Goal: Task Accomplishment & Management: Manage account settings

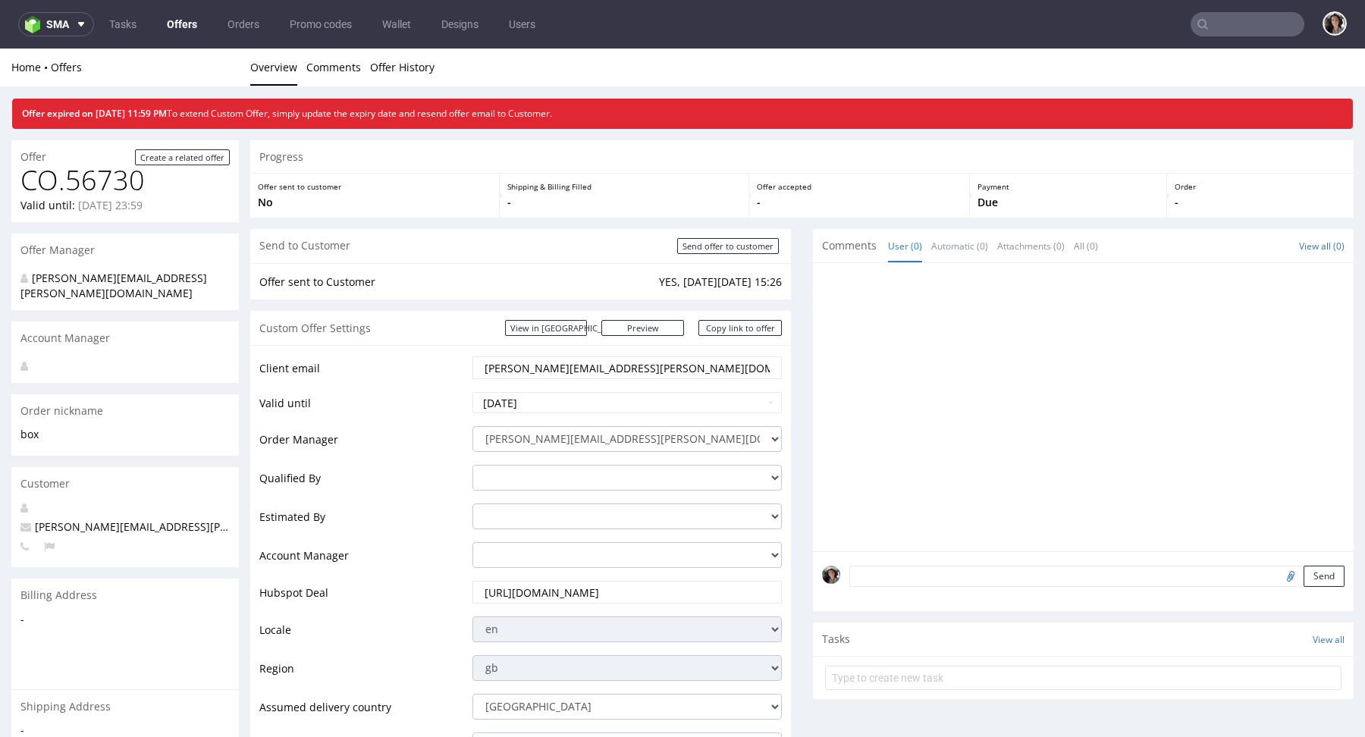
scroll to position [590, 0]
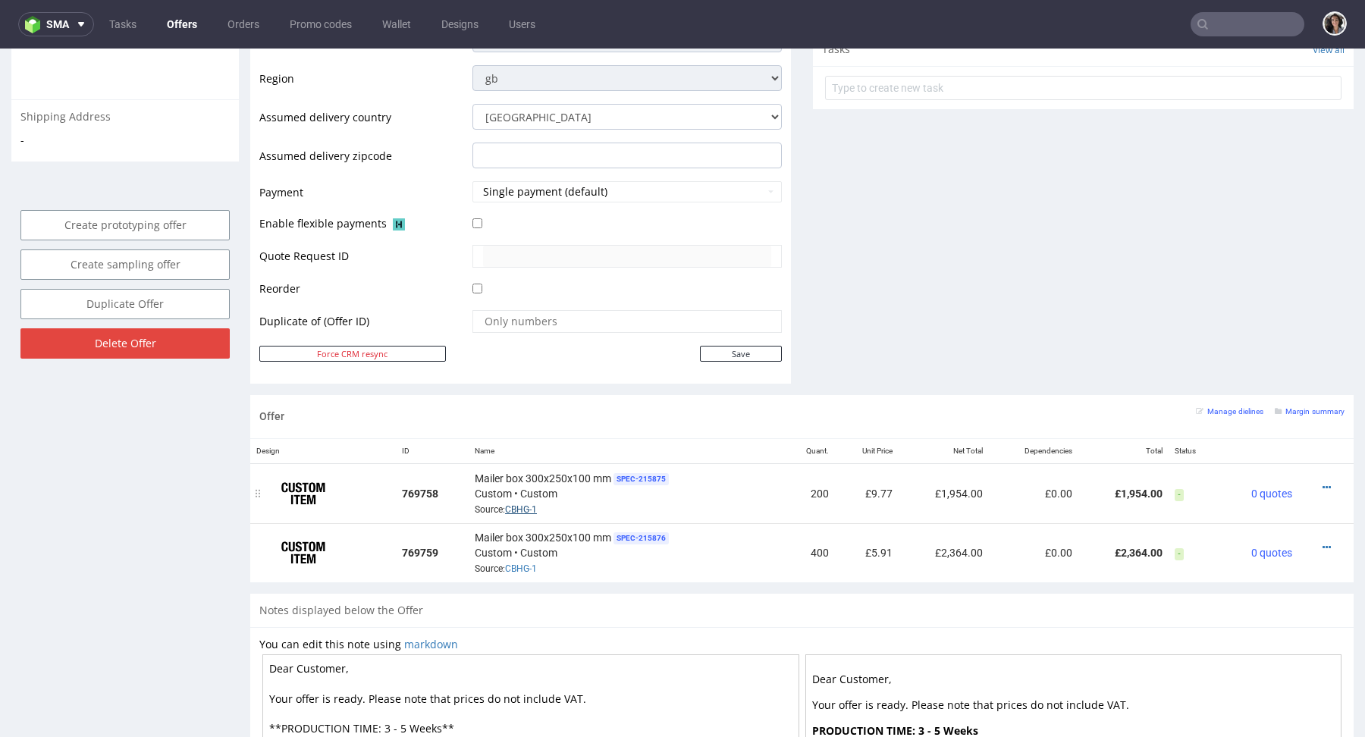
click at [523, 504] on link "CBHG-1" at bounding box center [521, 509] width 32 height 11
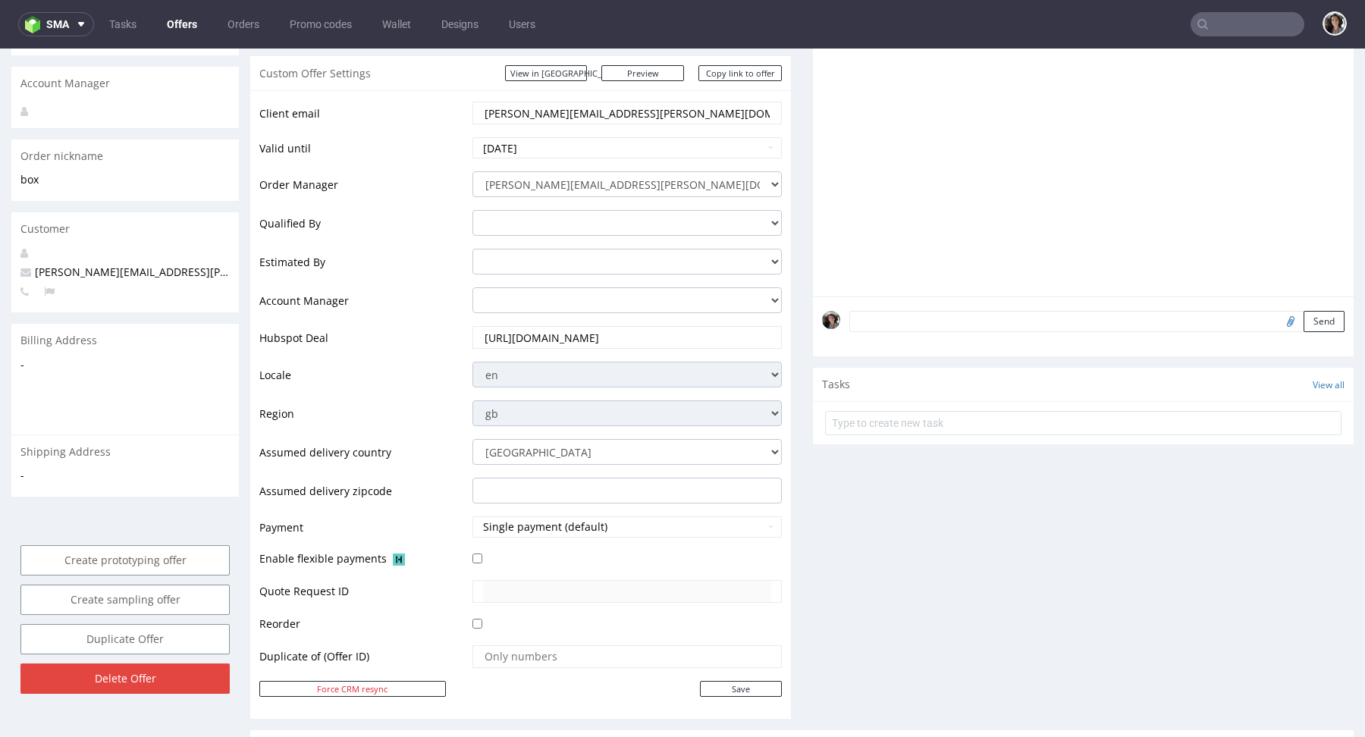
scroll to position [198, 0]
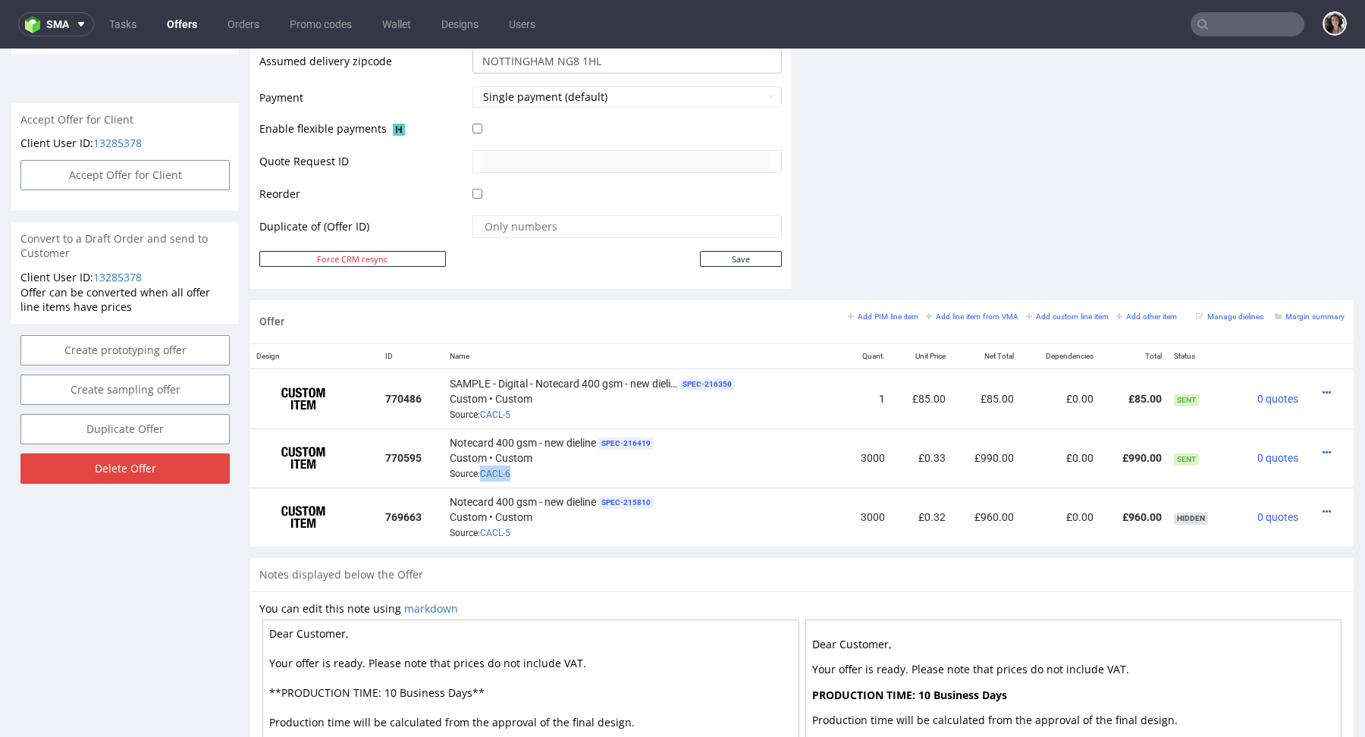
scroll to position [4, 0]
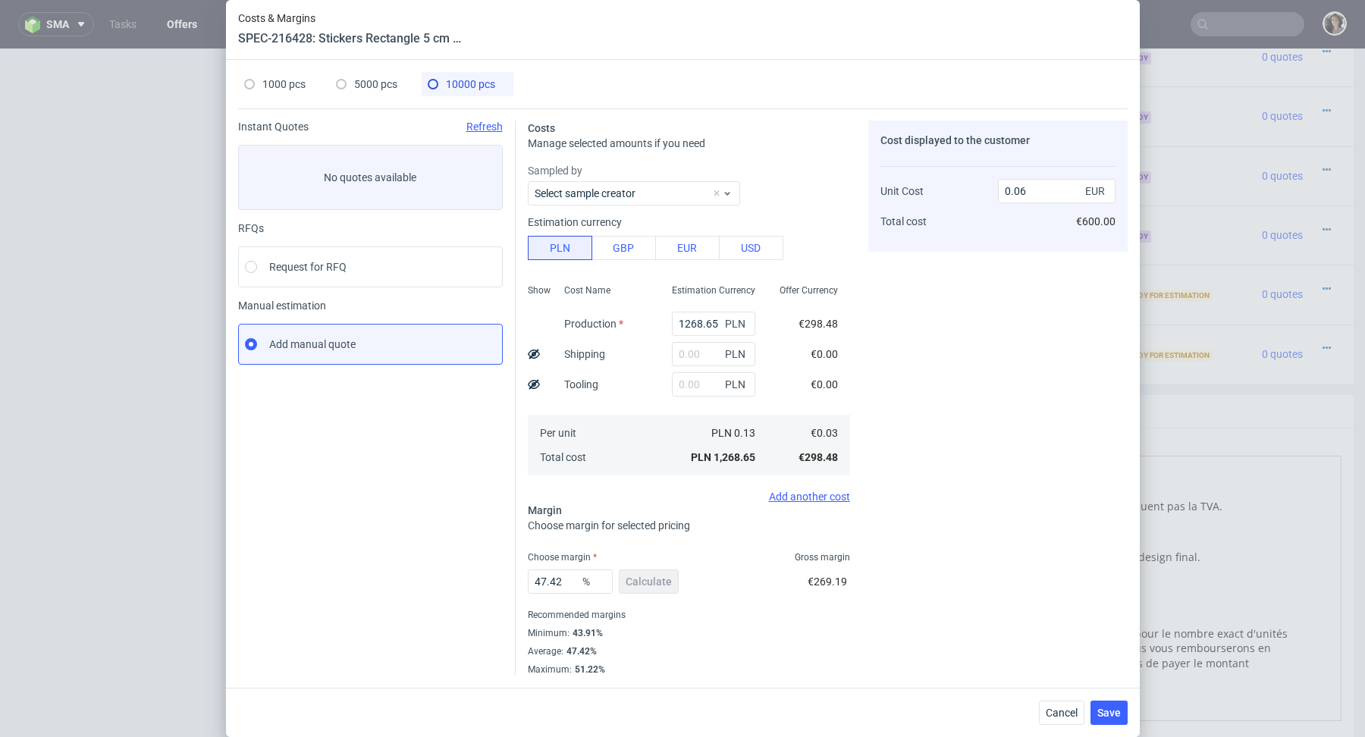
scroll to position [4, 0]
click at [1055, 706] on button "Cancel" at bounding box center [1062, 713] width 46 height 24
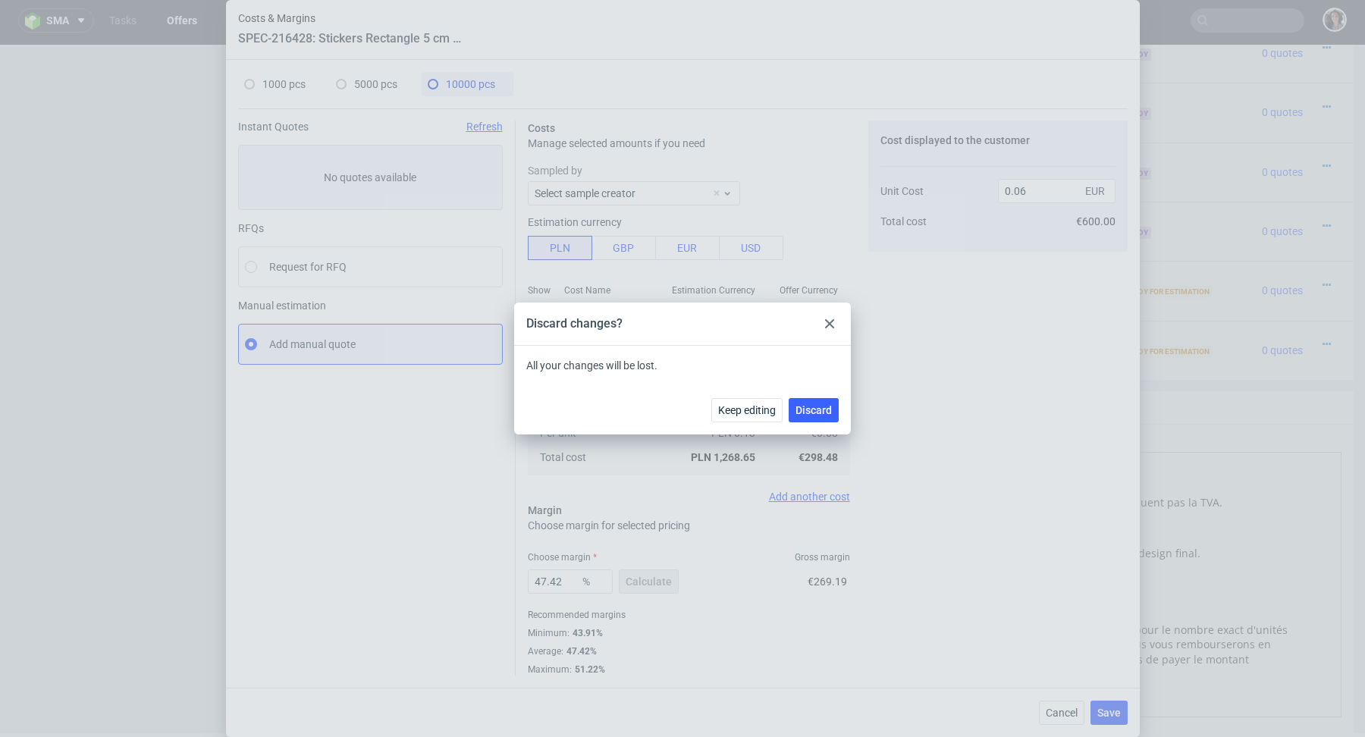
click at [834, 321] on icon at bounding box center [829, 323] width 9 height 9
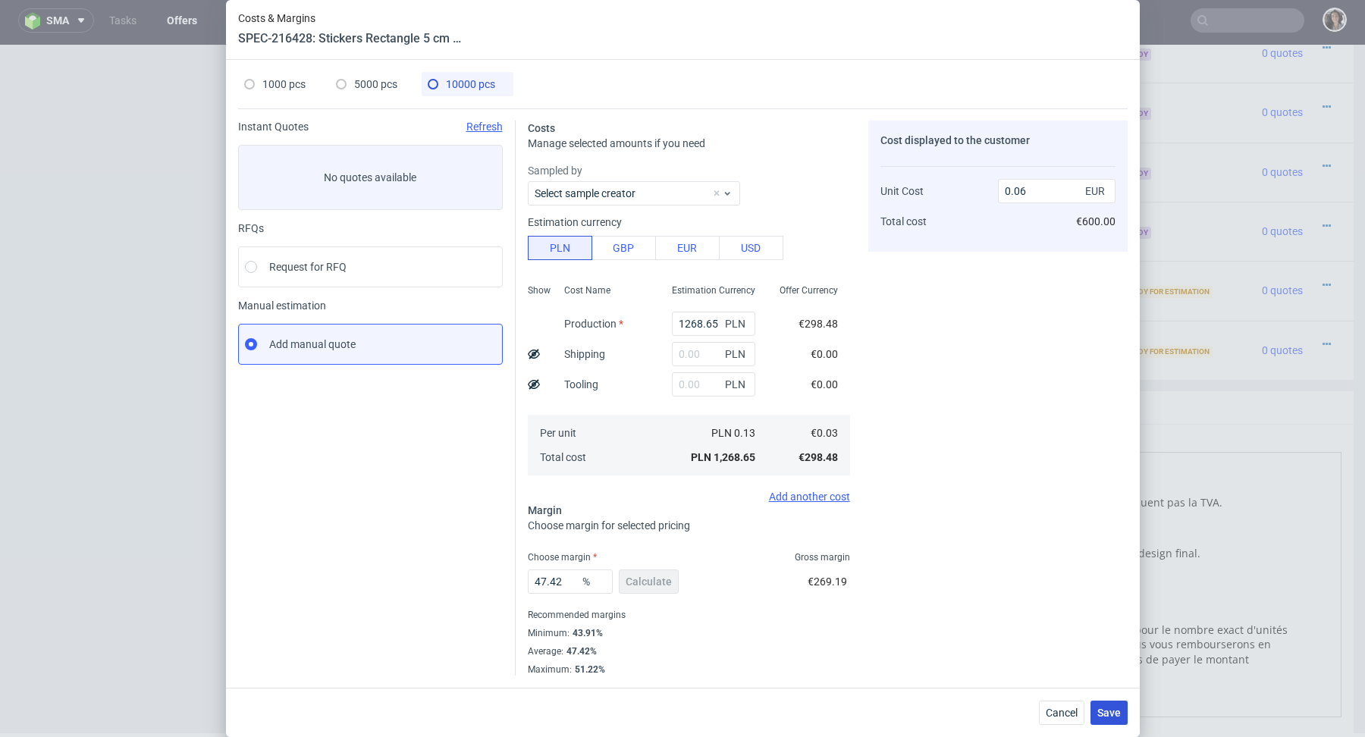
click at [1105, 713] on span "Save" at bounding box center [1110, 713] width 24 height 11
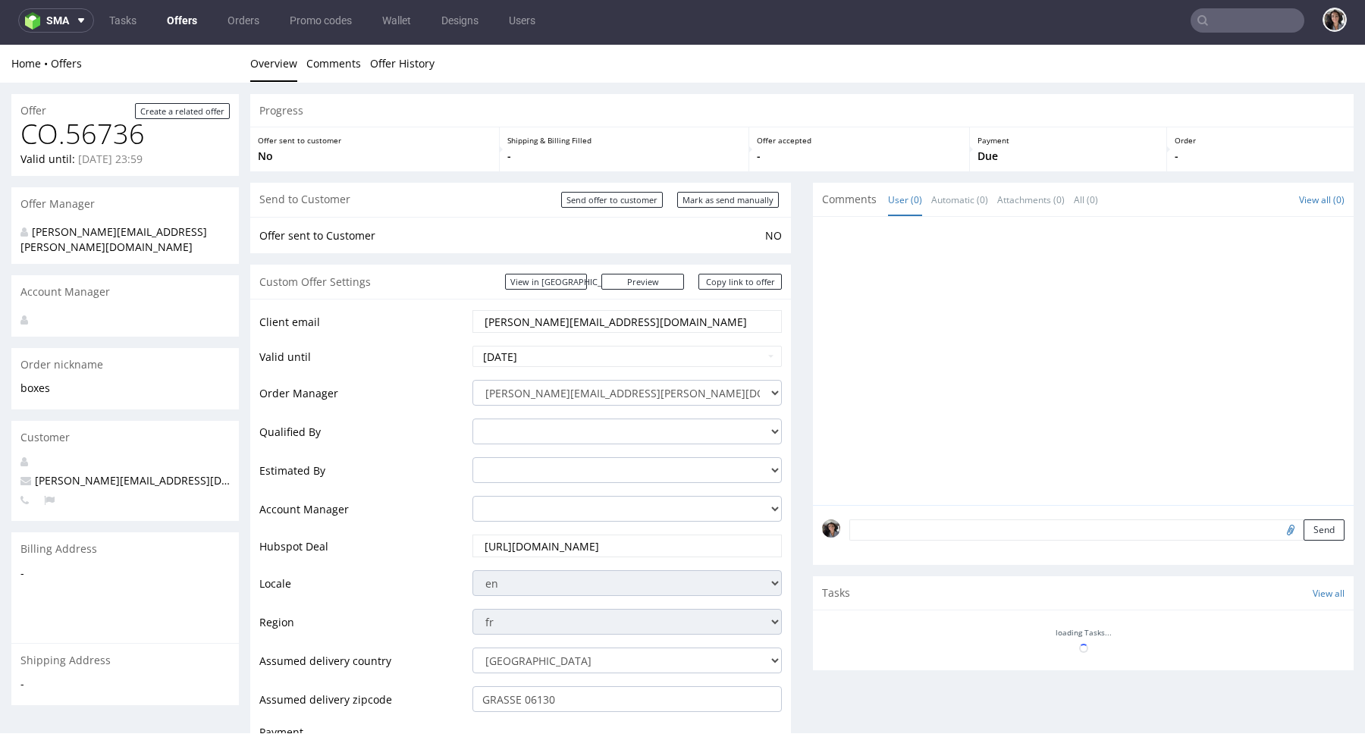
scroll to position [0, 0]
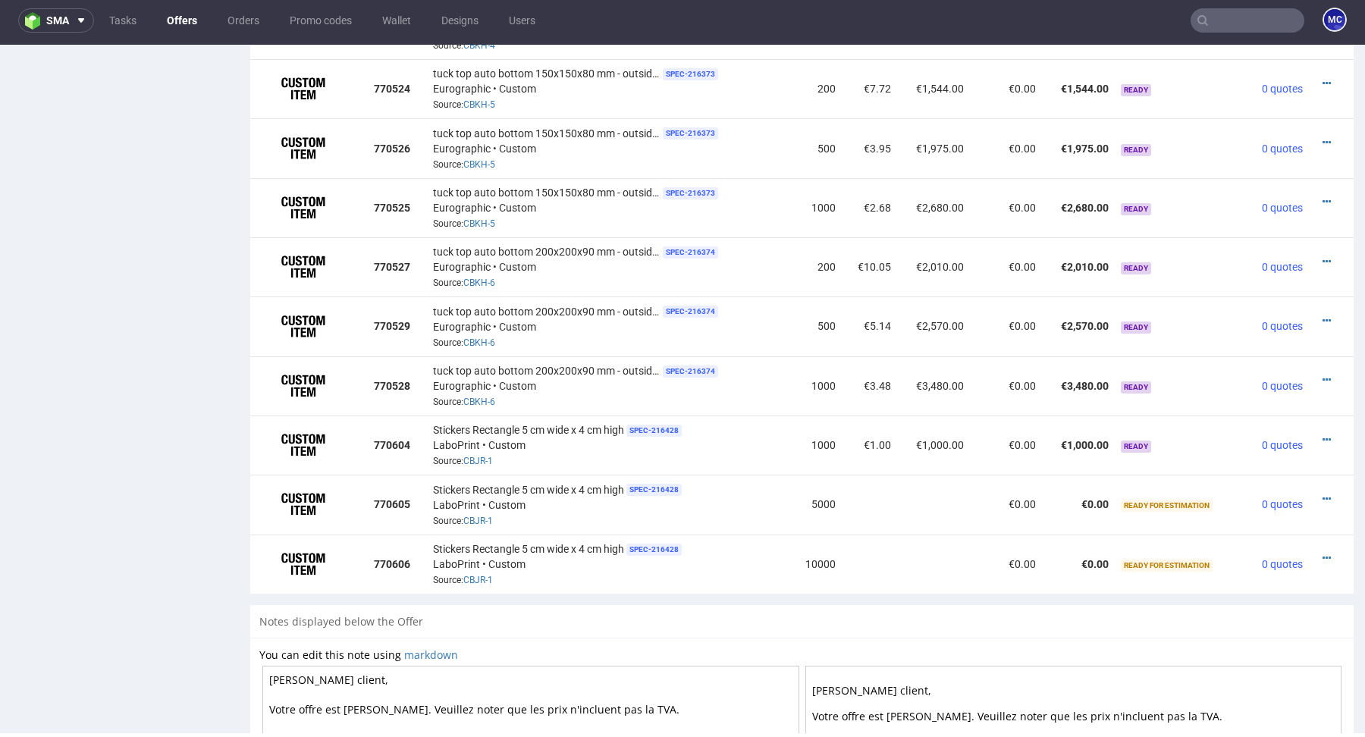
scroll to position [1667, 0]
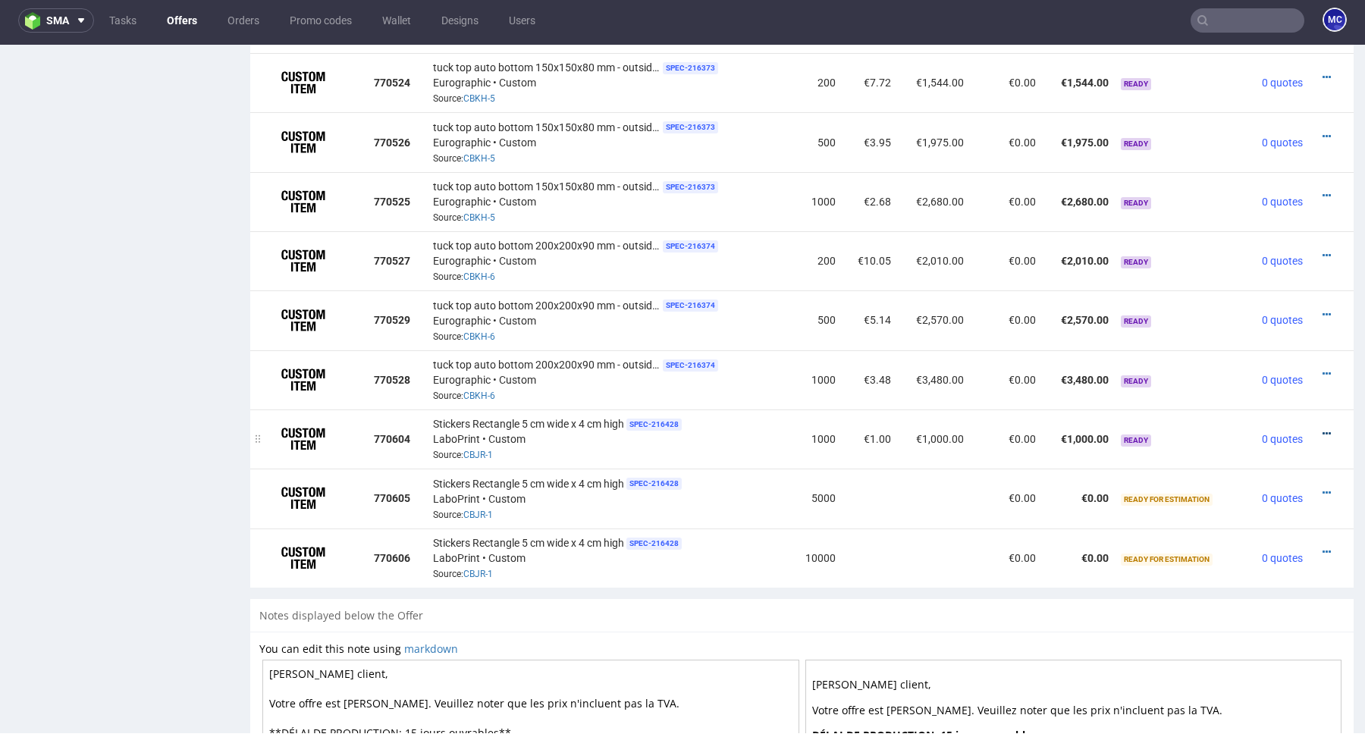
click at [1323, 435] on icon at bounding box center [1327, 434] width 8 height 11
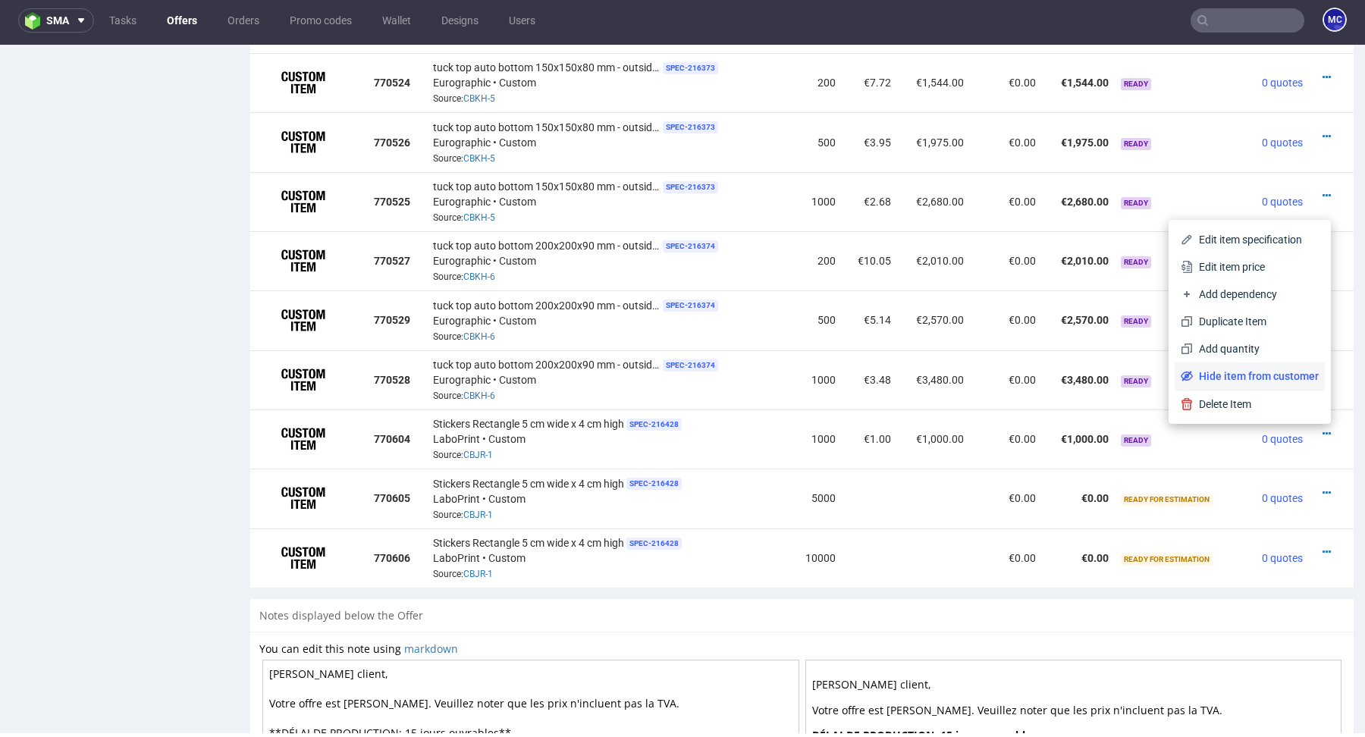
click at [1267, 376] on span "Hide item from customer" at bounding box center [1256, 376] width 126 height 15
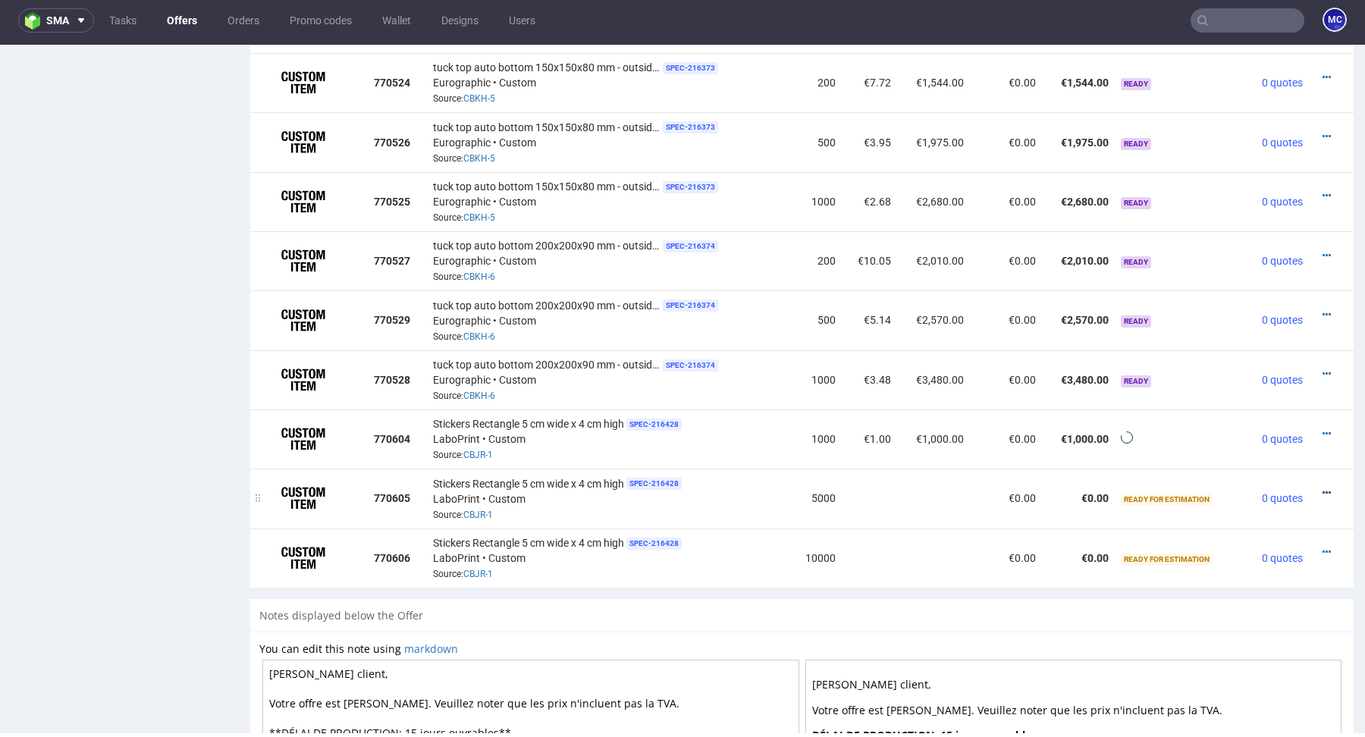
click at [1323, 489] on icon at bounding box center [1327, 493] width 8 height 11
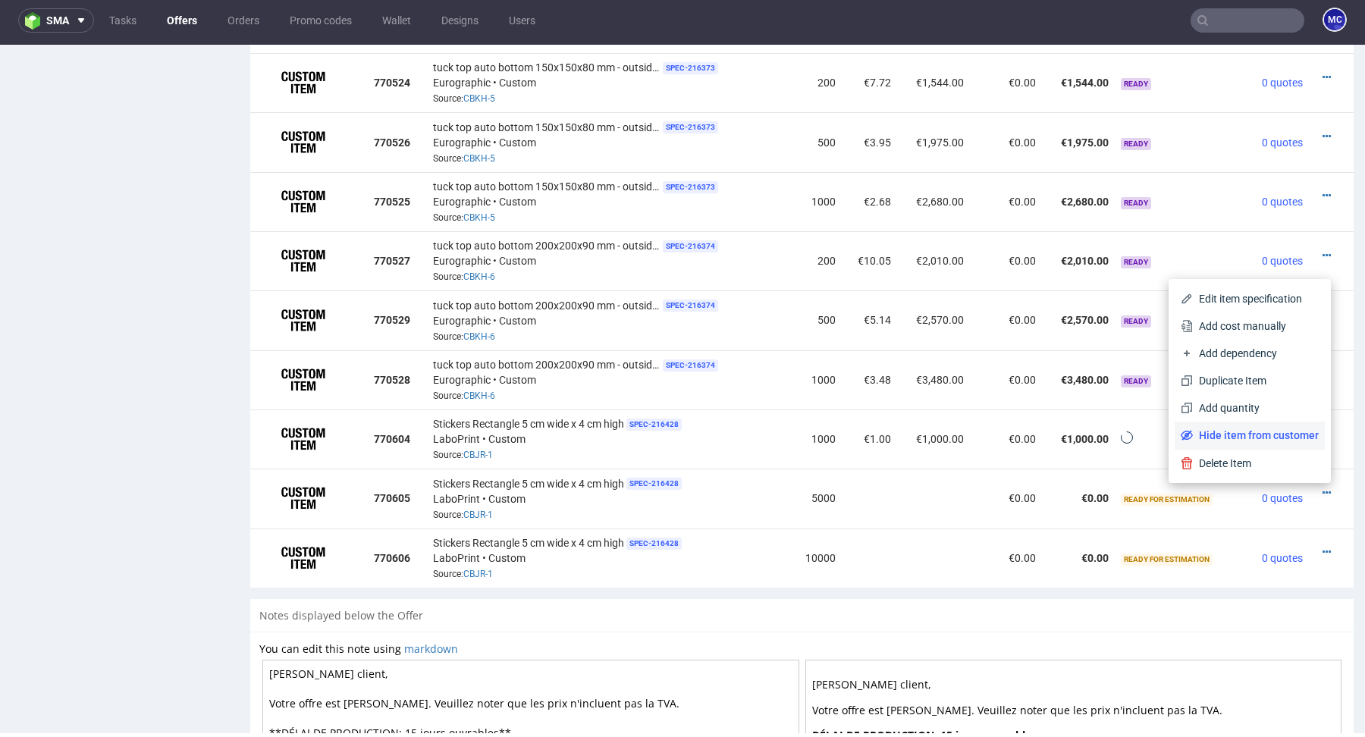
click at [1275, 435] on span "Hide item from customer" at bounding box center [1256, 435] width 126 height 15
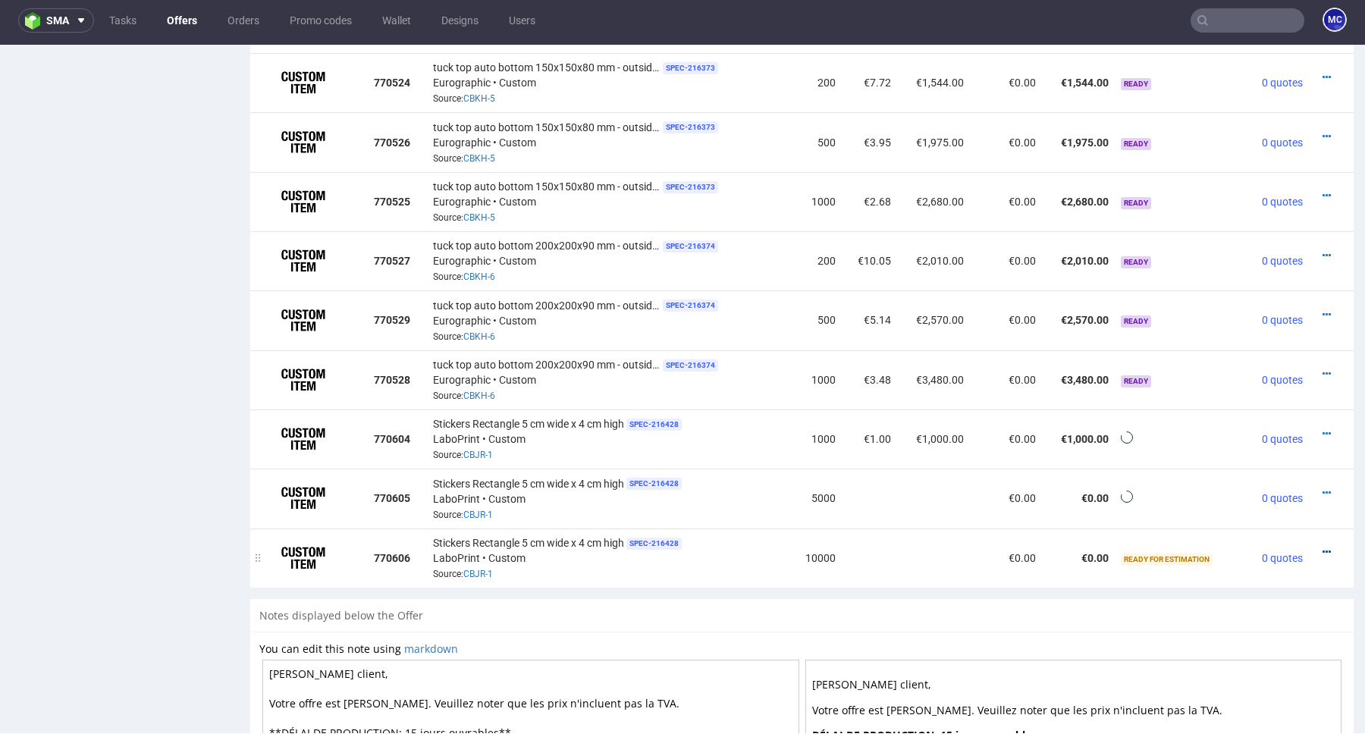
click at [1323, 550] on icon at bounding box center [1327, 552] width 8 height 11
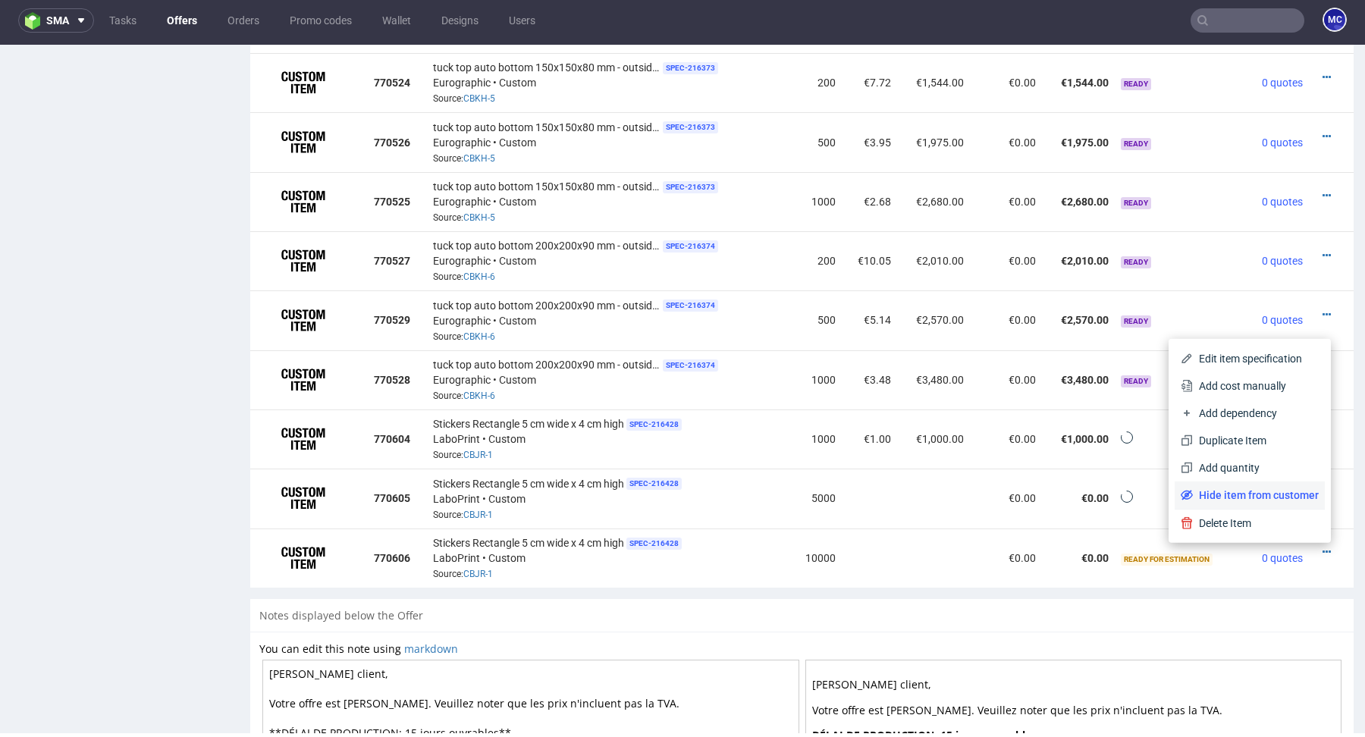
click at [1282, 491] on span "Hide item from customer" at bounding box center [1256, 495] width 126 height 15
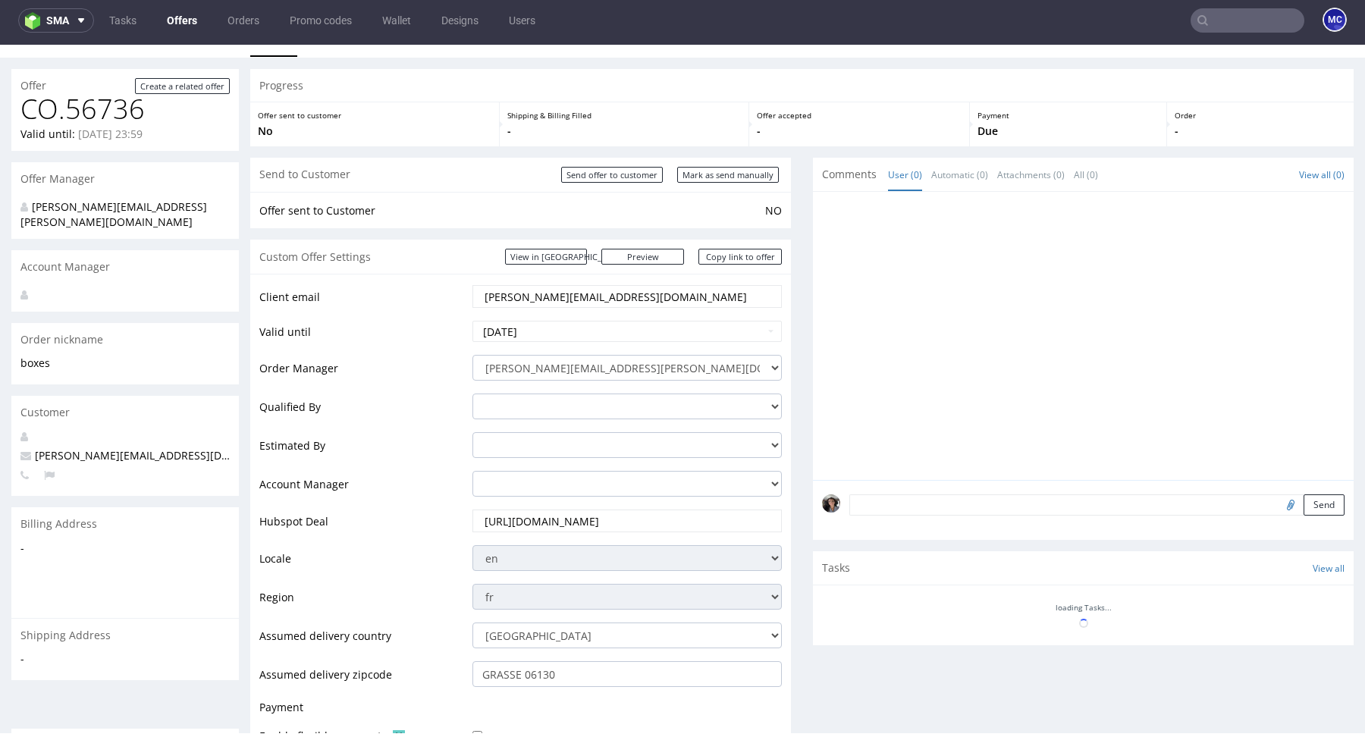
scroll to position [27, 0]
click at [728, 260] on link "Copy link to offer" at bounding box center [740, 255] width 83 height 16
click at [727, 257] on link "Copy link to offer" at bounding box center [740, 255] width 83 height 16
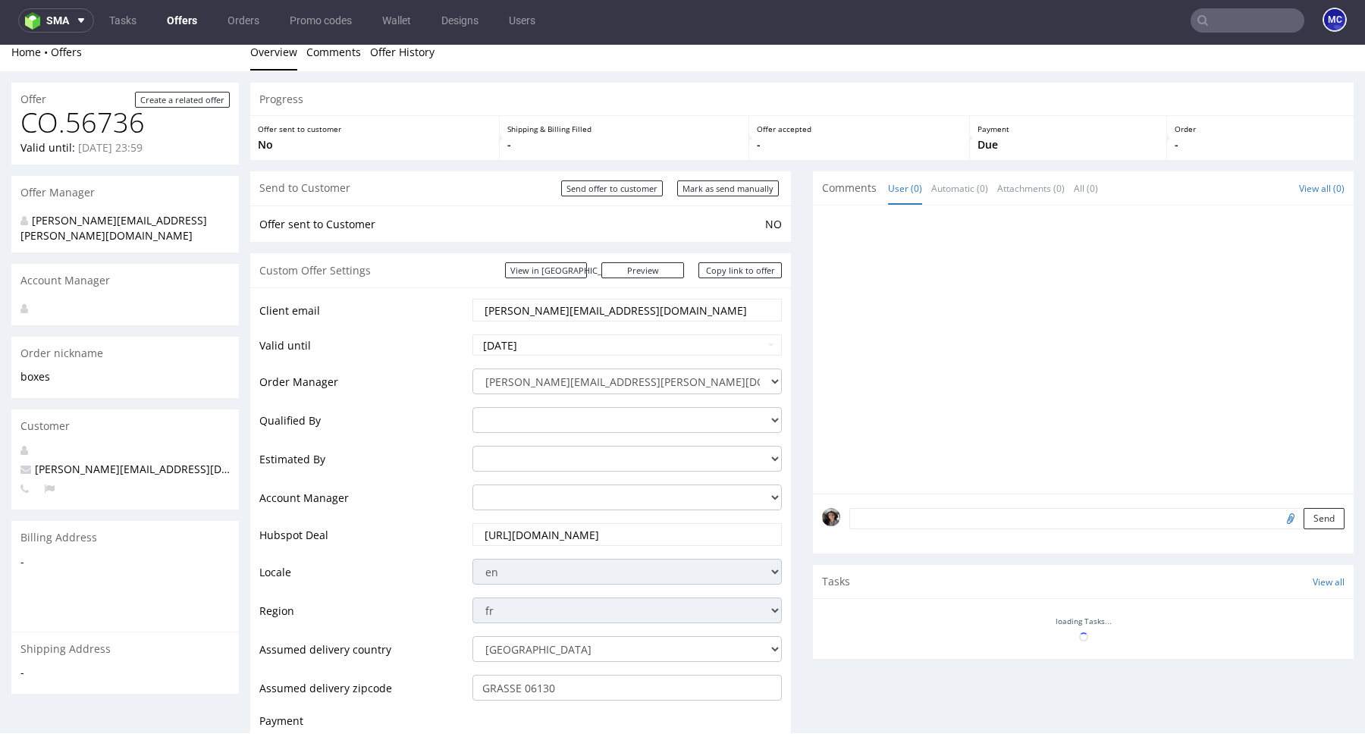
scroll to position [0, 0]
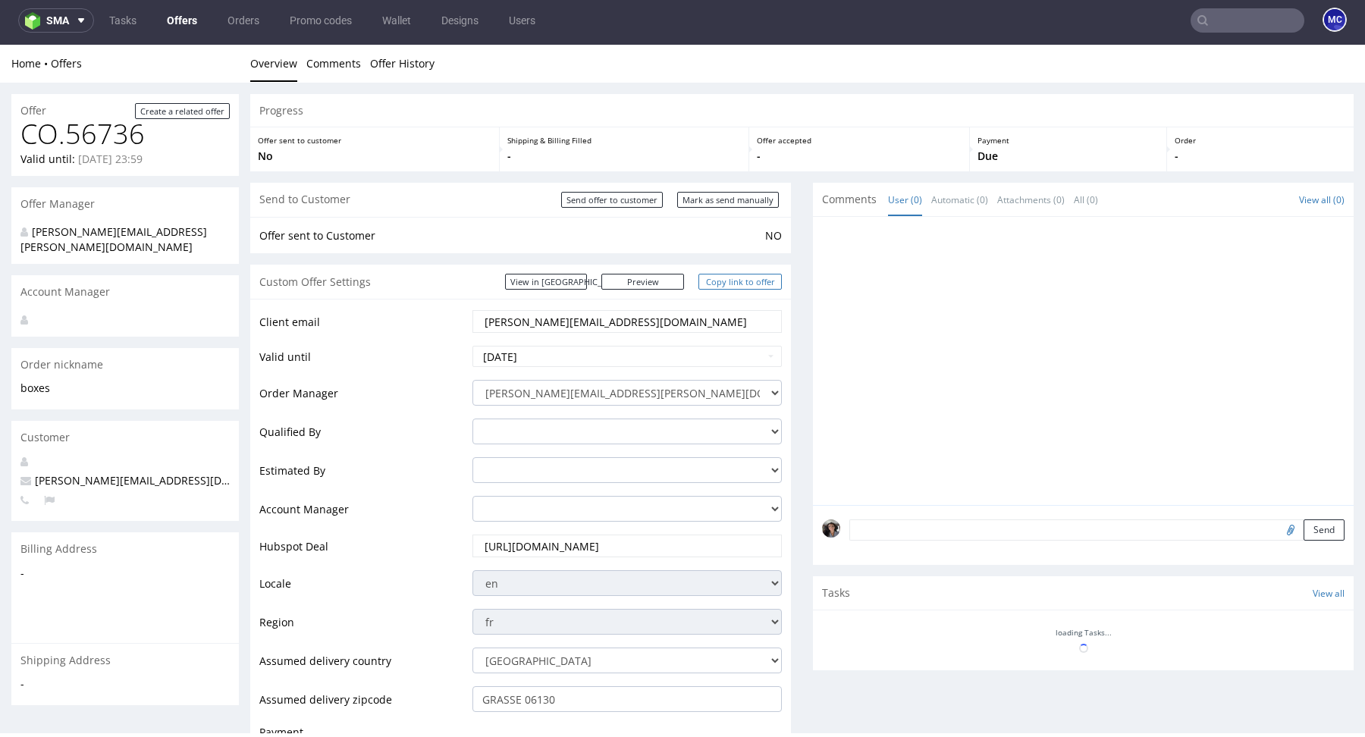
click at [734, 288] on link "Copy link to offer" at bounding box center [740, 282] width 83 height 16
click at [658, 279] on link "Preview" at bounding box center [643, 282] width 83 height 16
click at [727, 278] on link "Copy link to offer" at bounding box center [740, 282] width 83 height 16
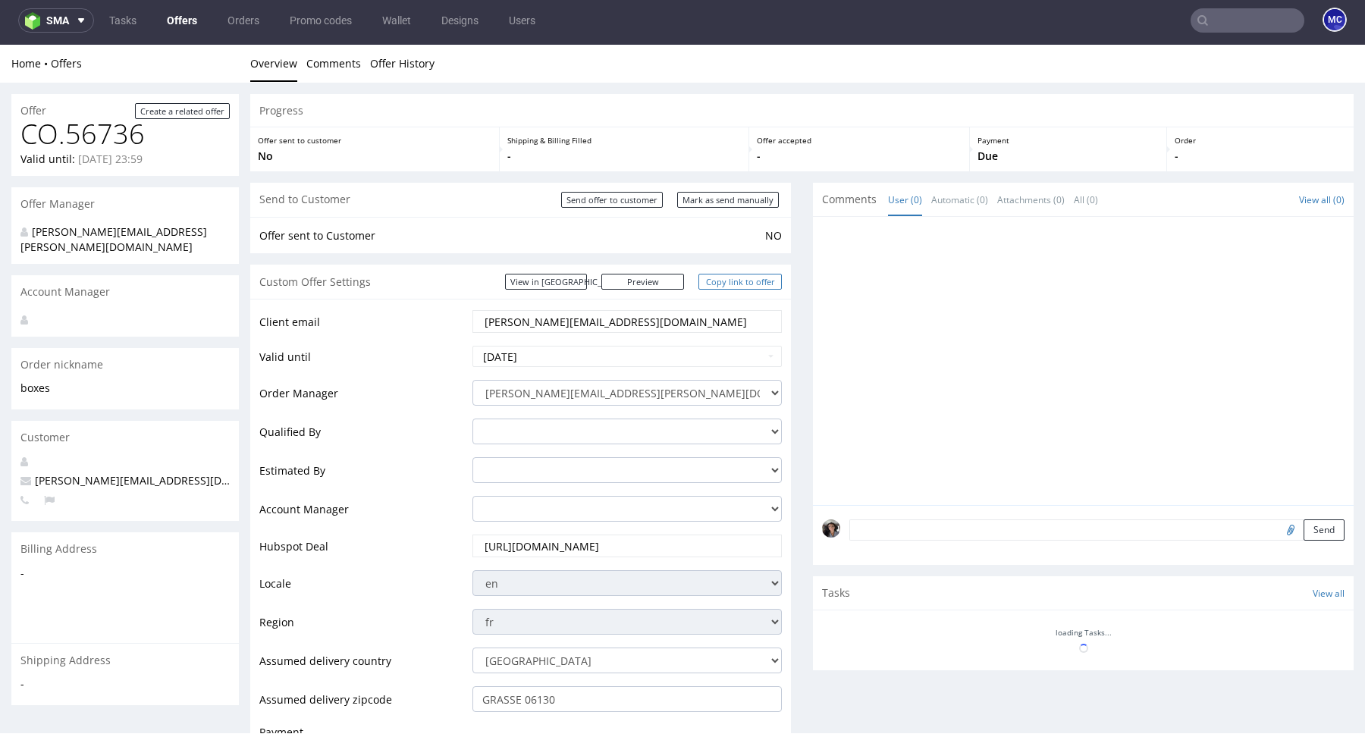
click at [727, 278] on link "Copy link to offer" at bounding box center [740, 282] width 83 height 16
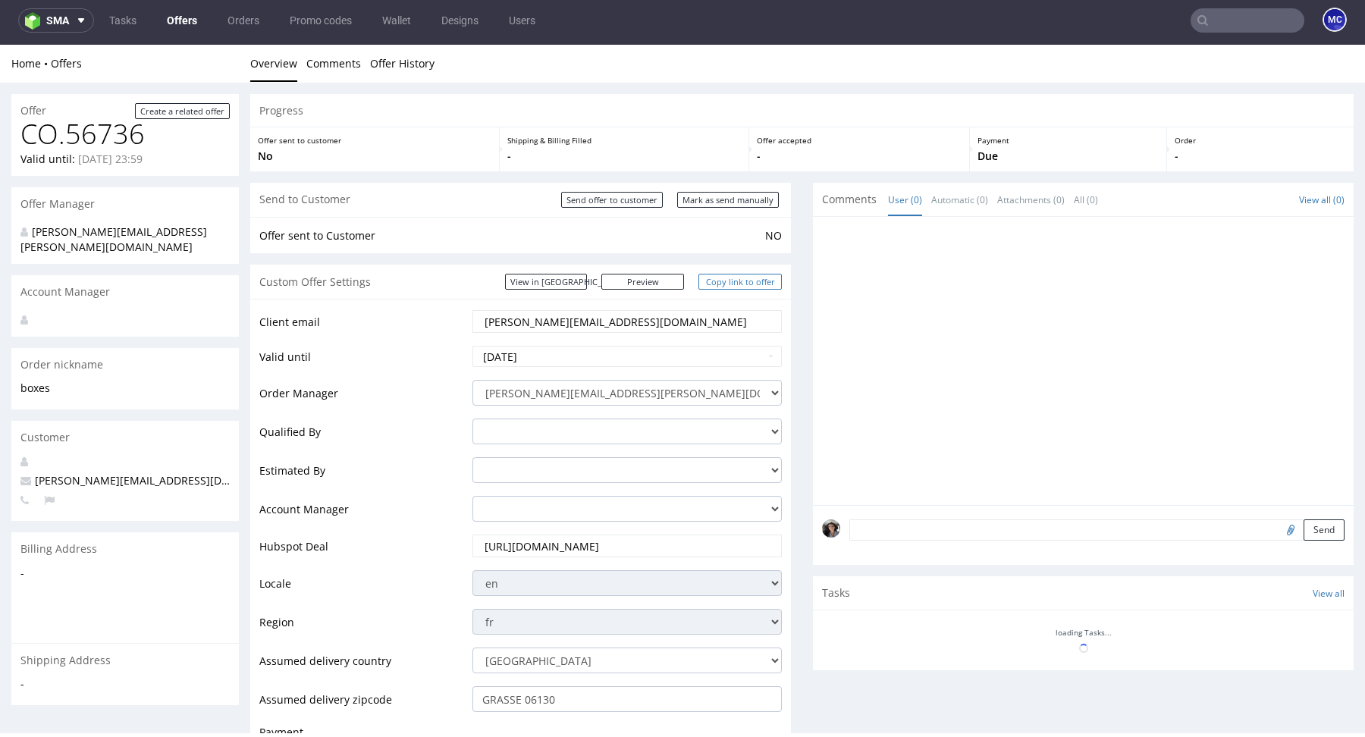
click at [727, 278] on link "Copy link to offer" at bounding box center [740, 282] width 83 height 16
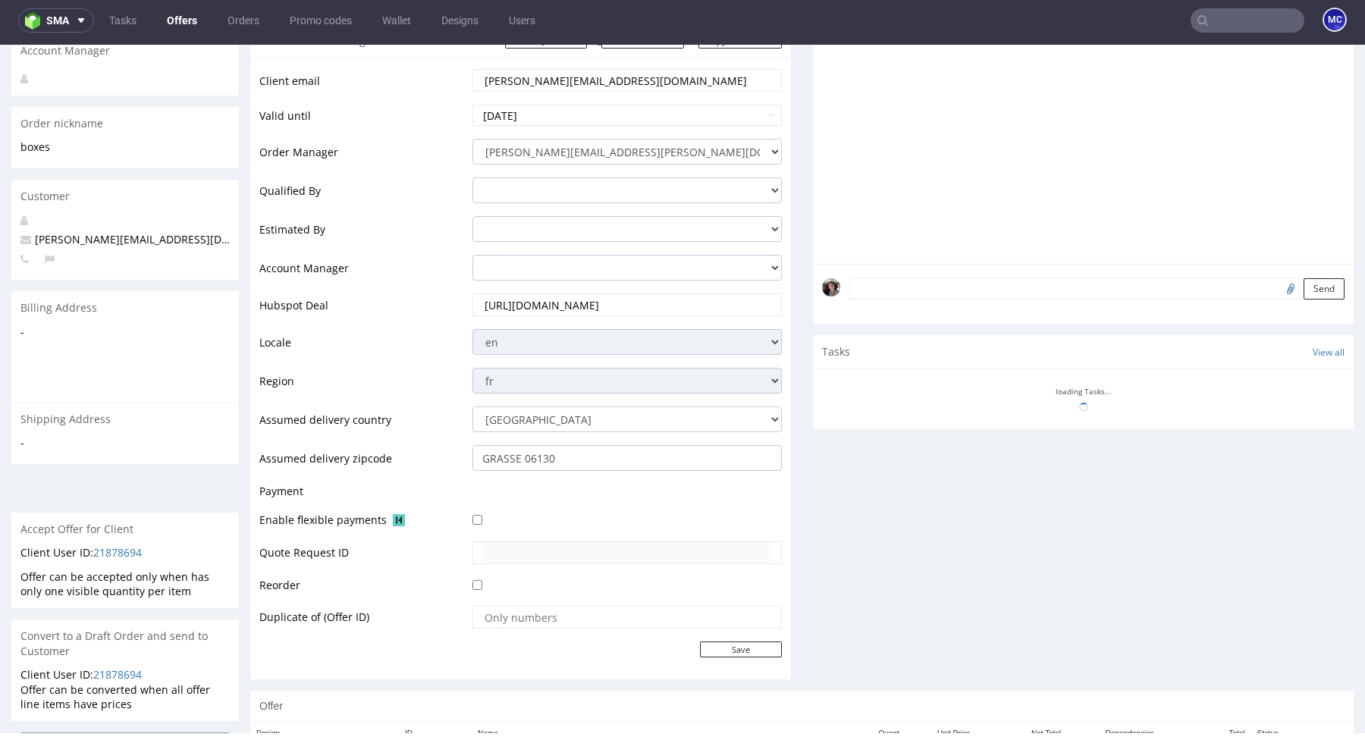
scroll to position [625, 0]
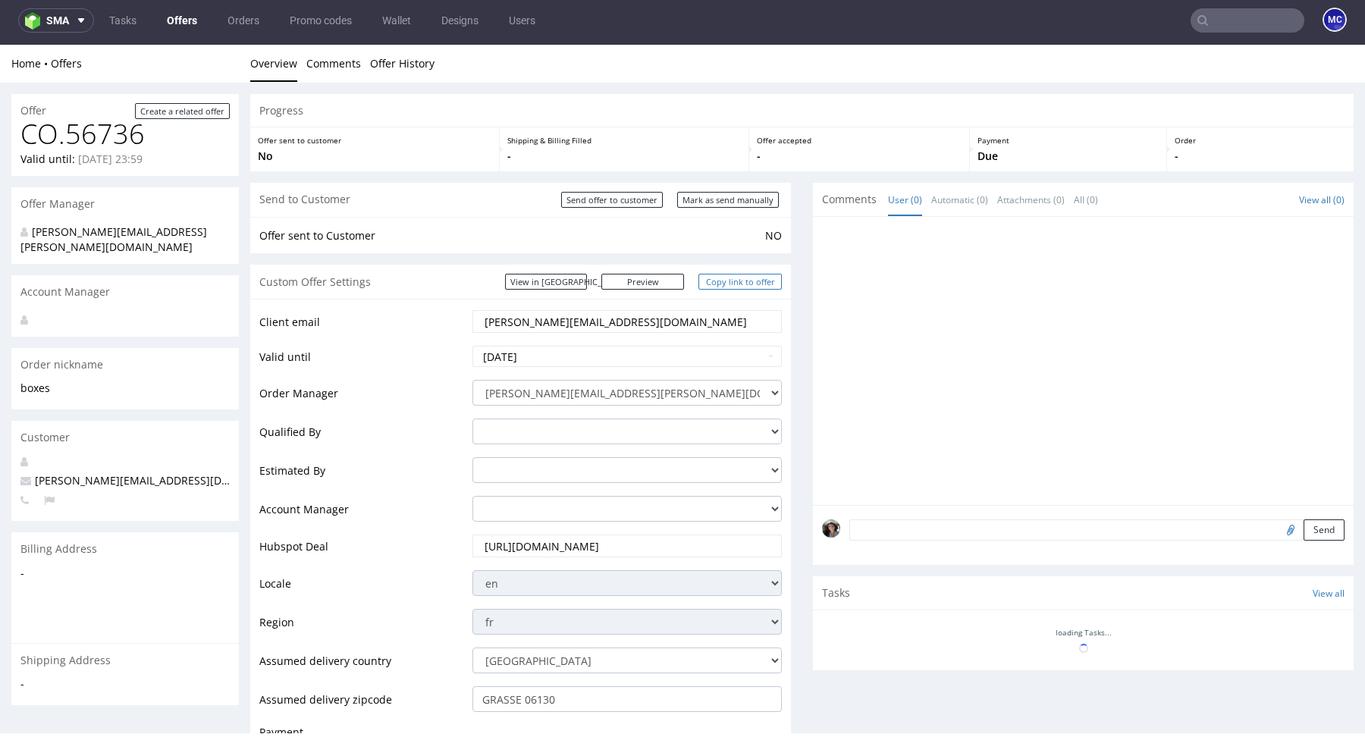
click at [740, 282] on link "Copy link to offer" at bounding box center [740, 282] width 83 height 16
click at [743, 280] on link "Copy link to offer" at bounding box center [740, 282] width 83 height 16
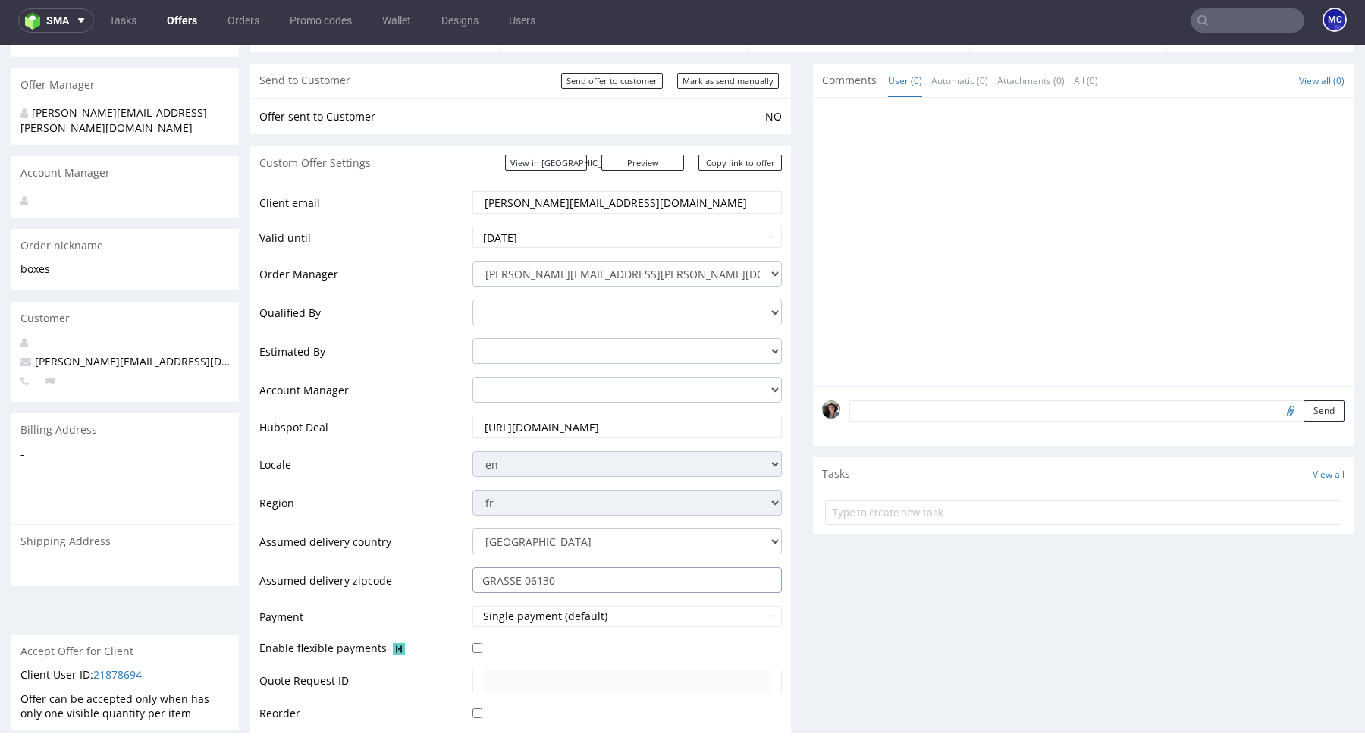
click at [601, 581] on input "GRASSE 06130" at bounding box center [628, 580] width 310 height 26
click at [724, 166] on link "Copy link to offer" at bounding box center [740, 163] width 83 height 16
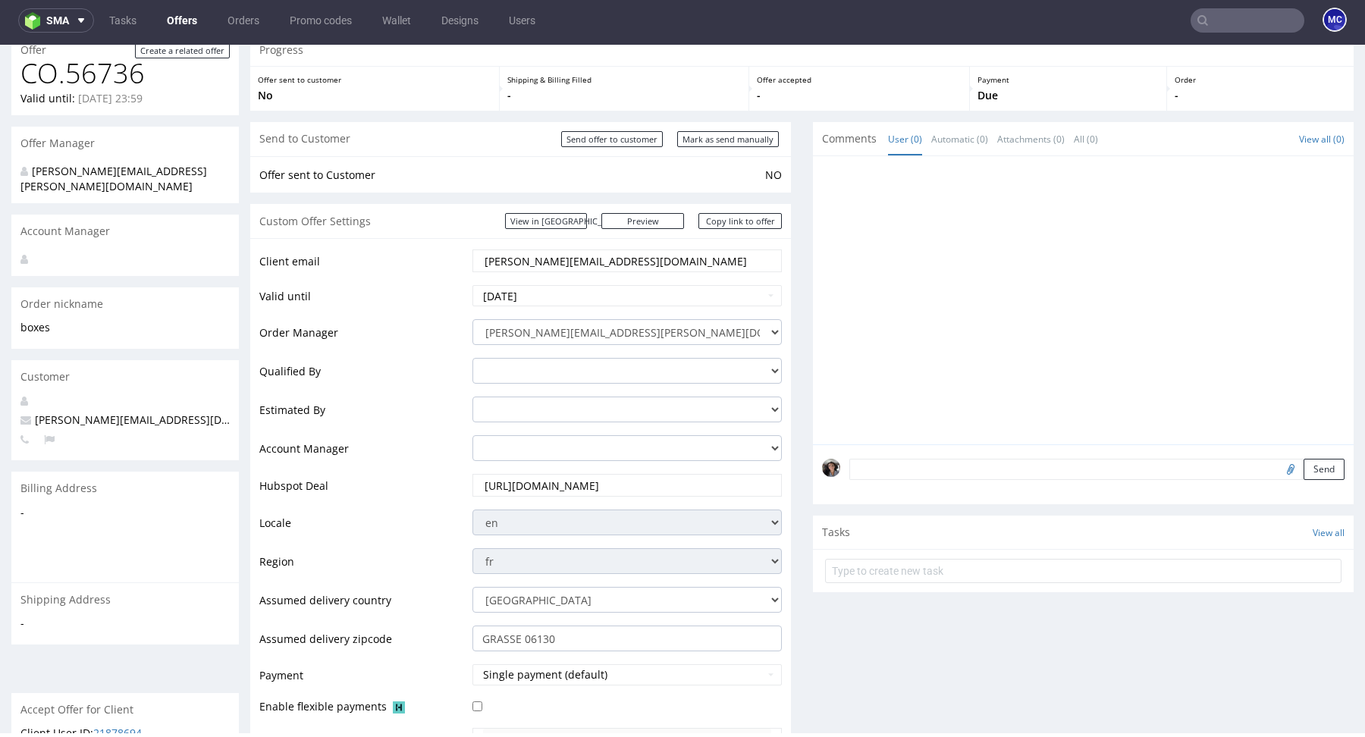
scroll to position [0, 0]
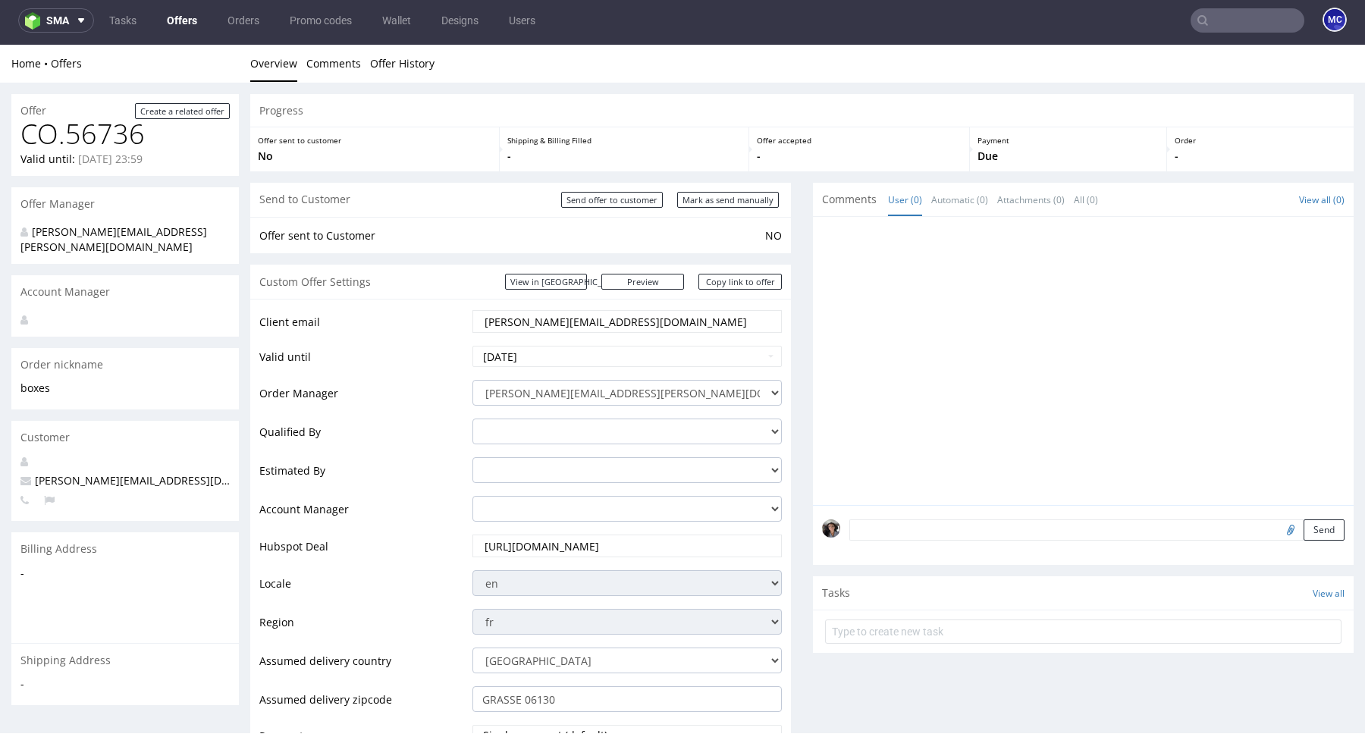
click at [596, 311] on input "j.reynaud@jumarel.fr" at bounding box center [627, 321] width 288 height 21
paste input "e.flory"
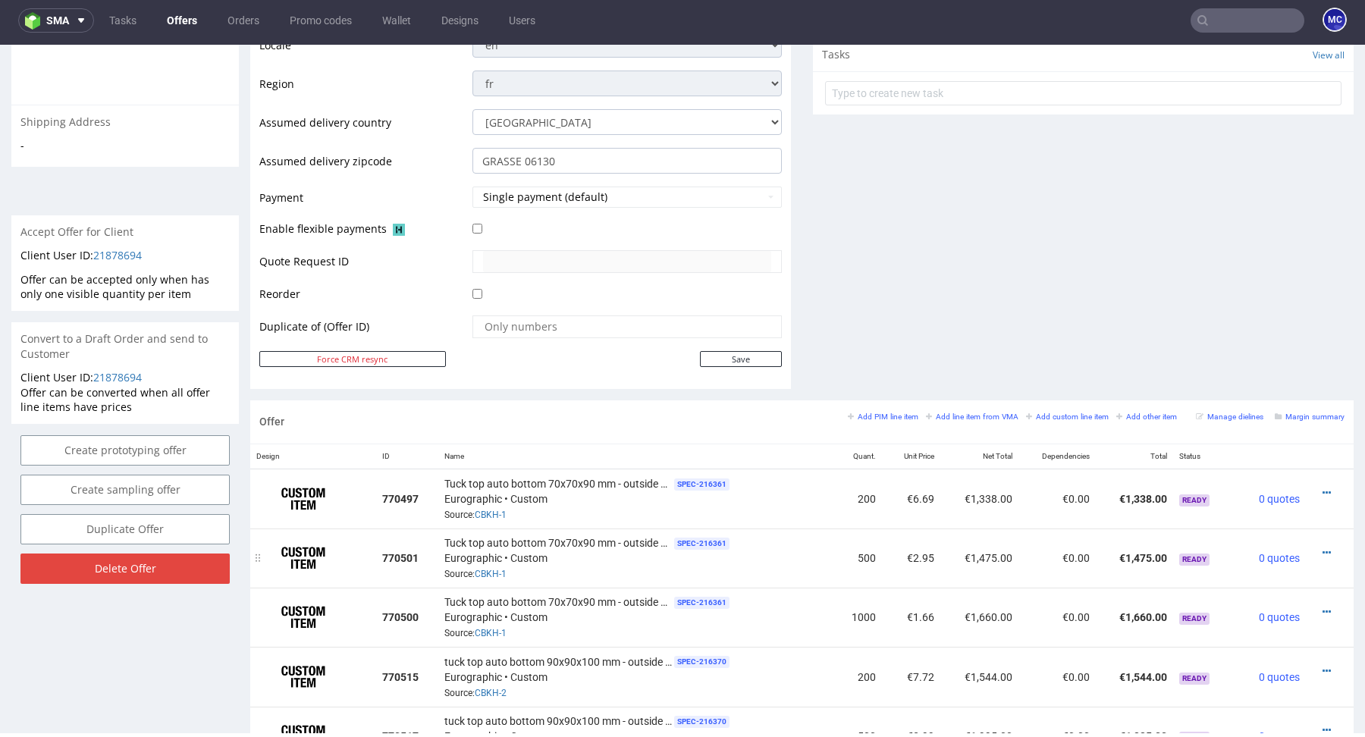
scroll to position [622, 0]
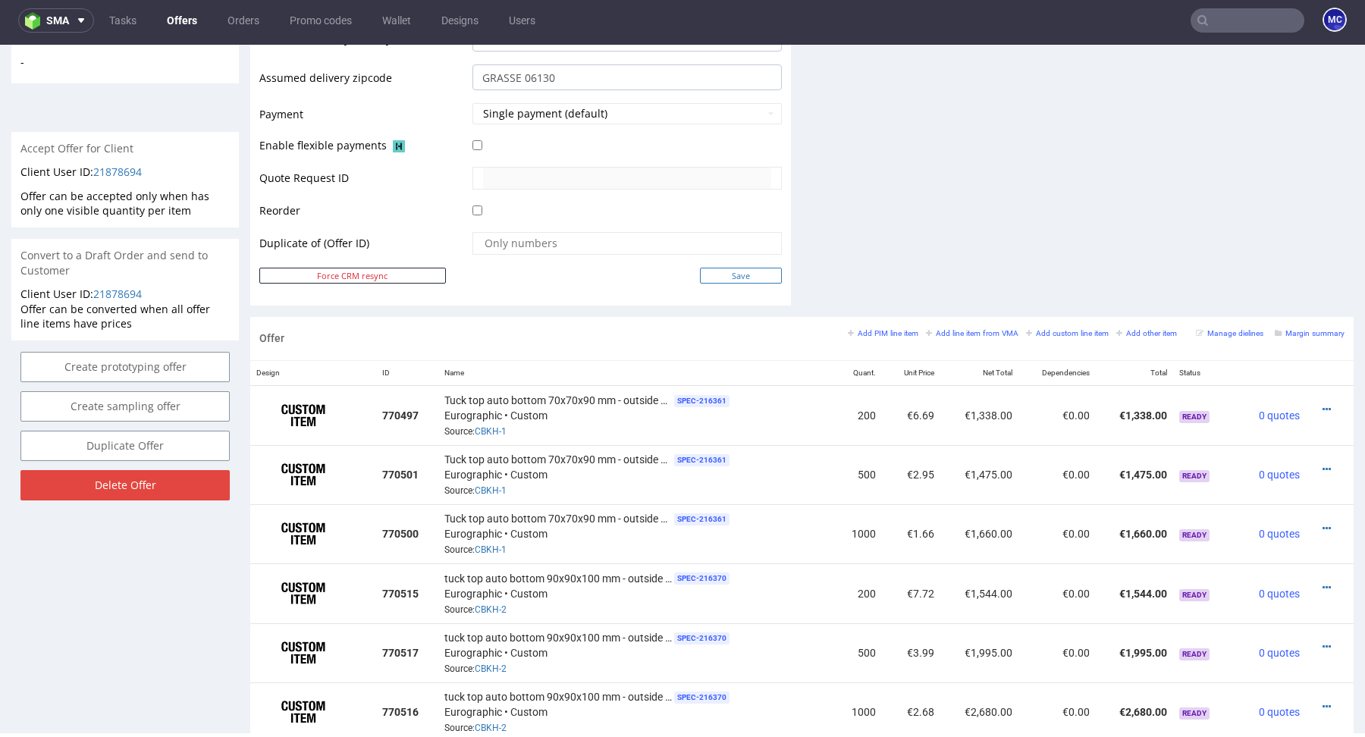
type input "e.flory@jumarel.fr"
click at [734, 272] on input "Save" at bounding box center [741, 276] width 82 height 16
type input "In progress..."
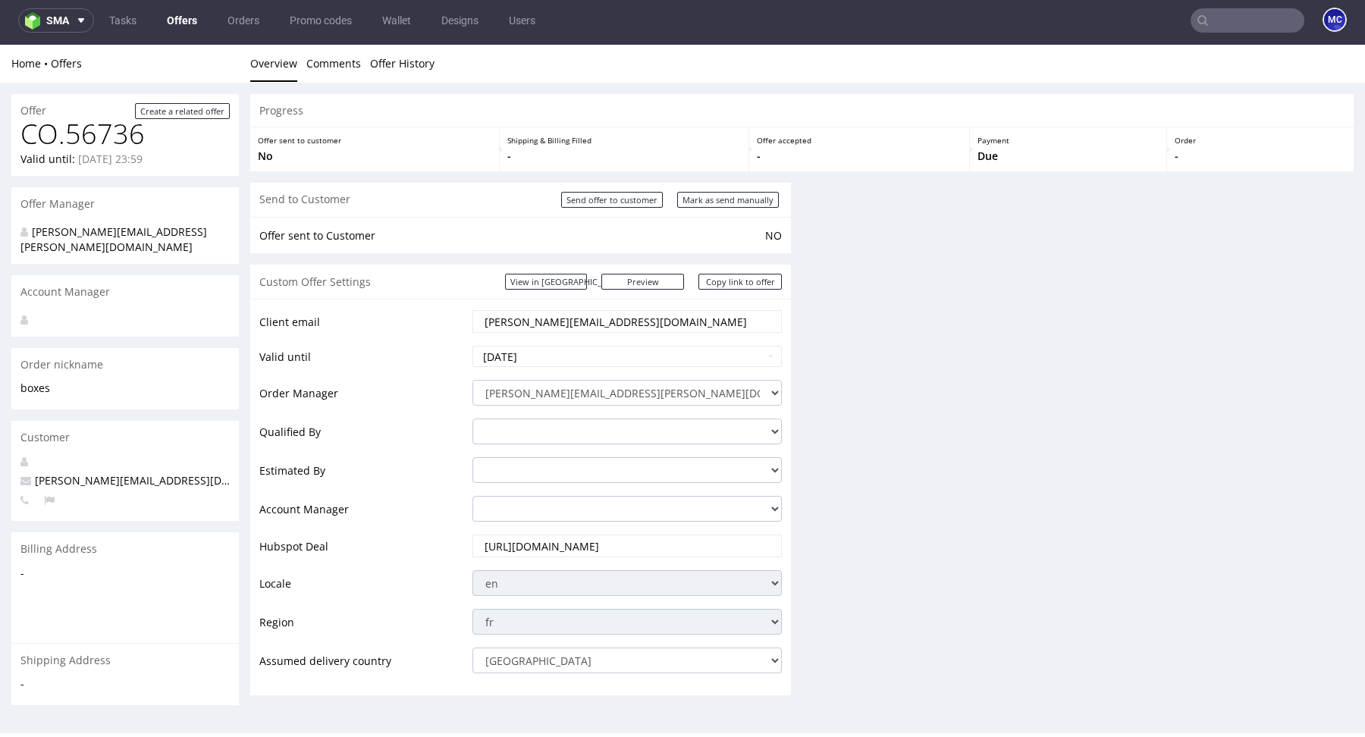
scroll to position [0, 0]
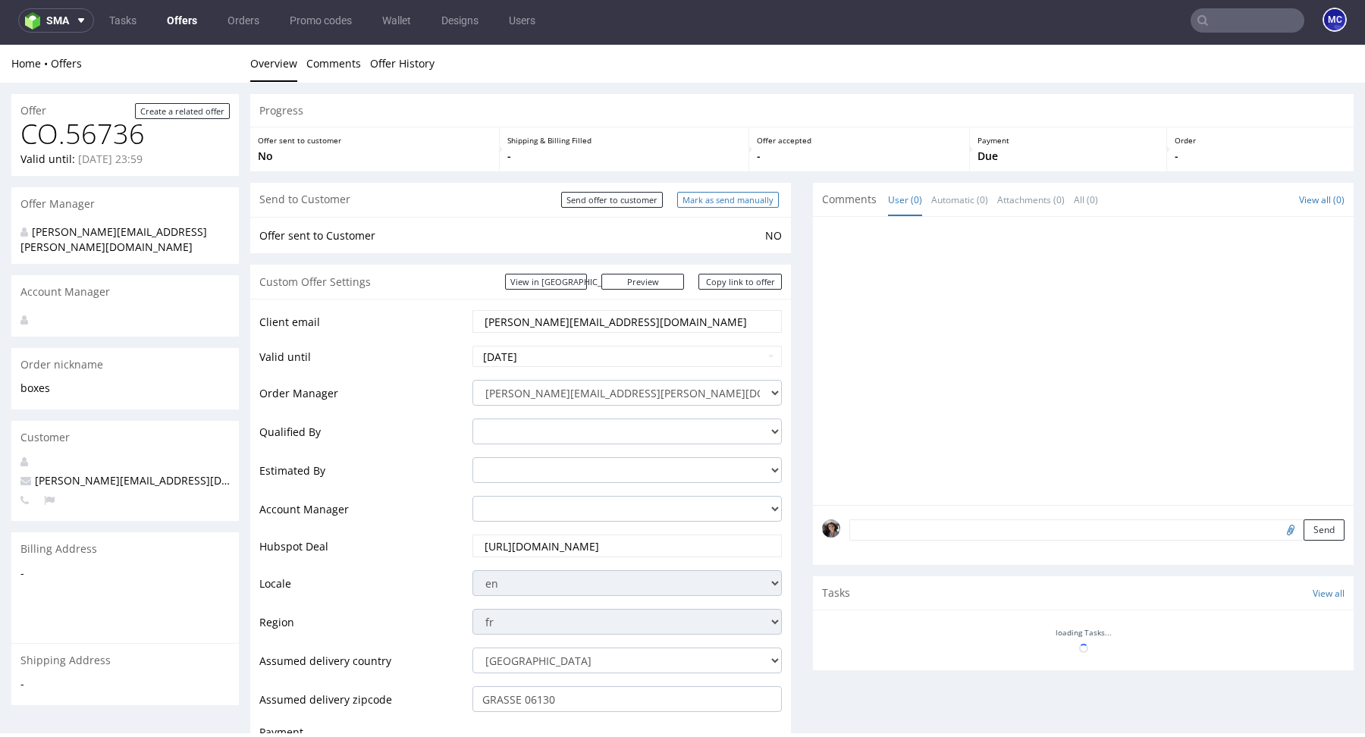
click at [728, 200] on input "Mark as send manually" at bounding box center [728, 200] width 102 height 16
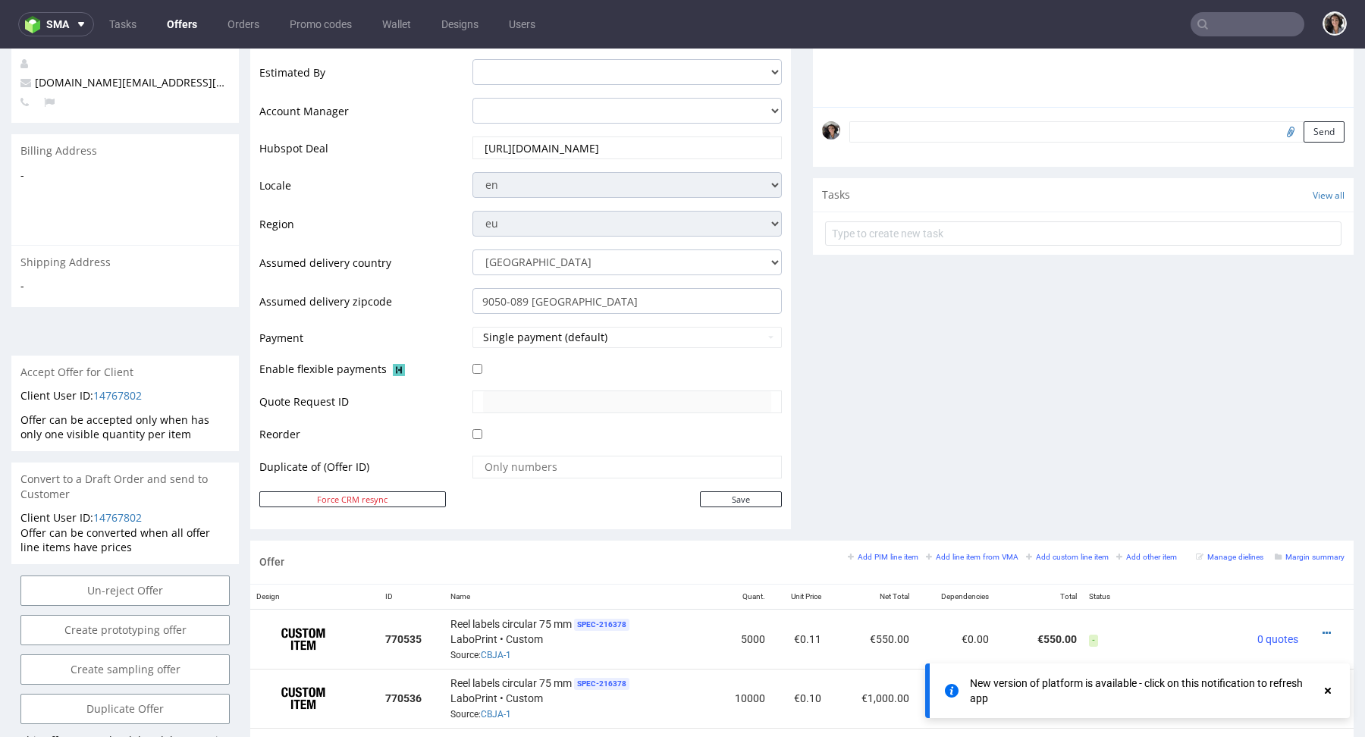
scroll to position [373, 0]
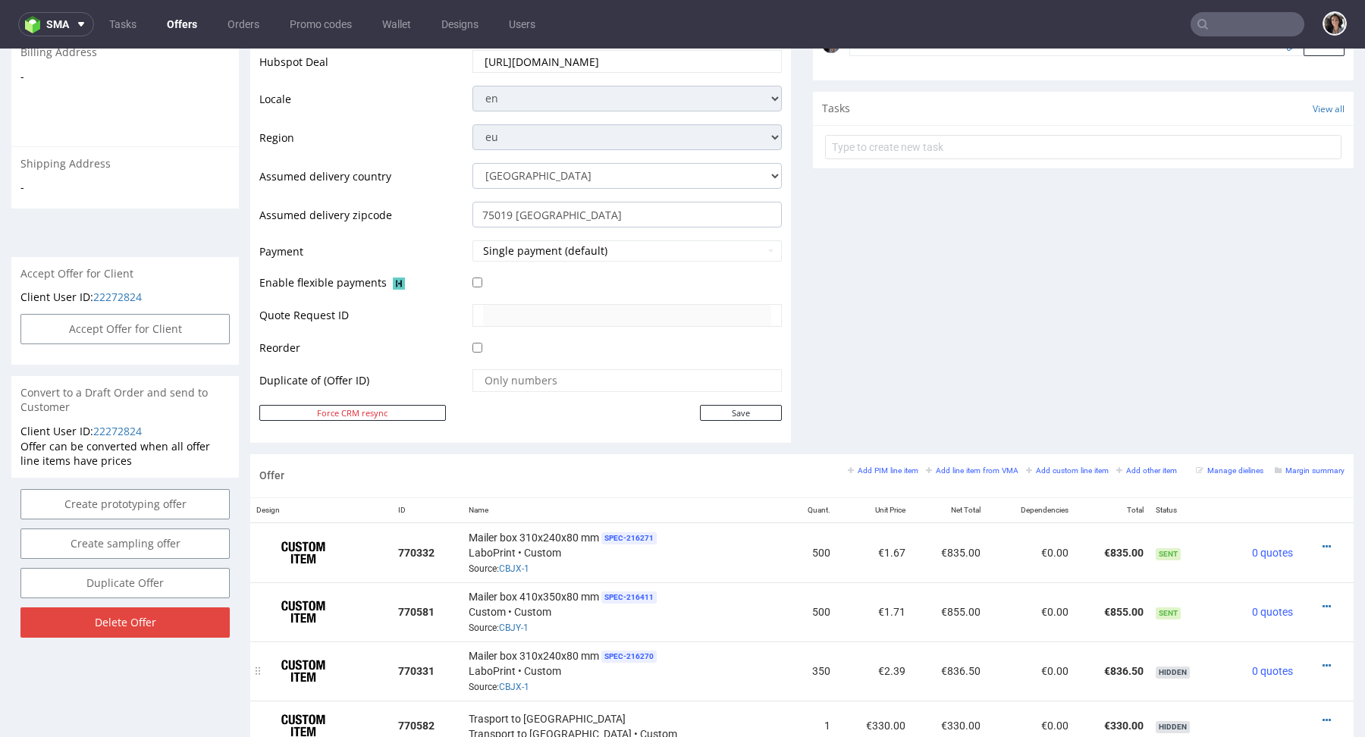
scroll to position [293, 0]
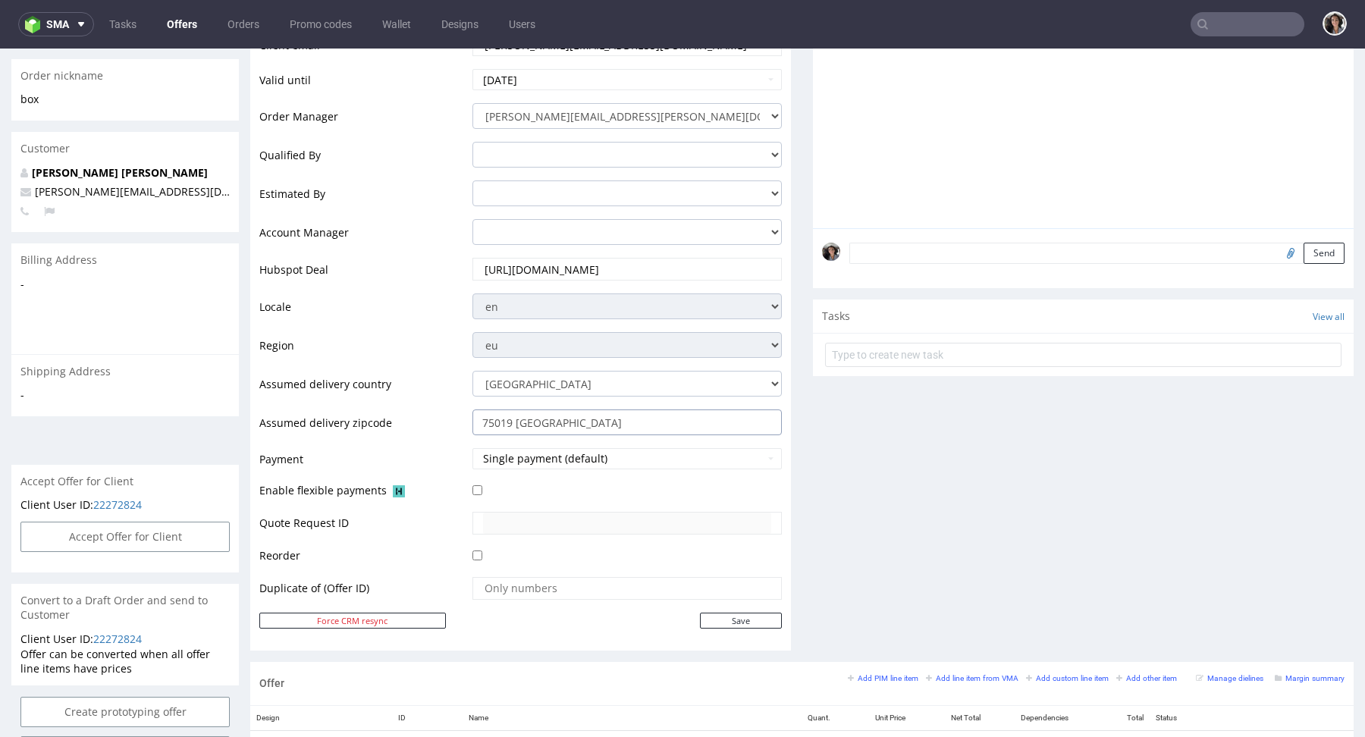
drag, startPoint x: 509, startPoint y: 419, endPoint x: 457, endPoint y: 420, distance: 51.6
click at [457, 420] on tr "Assumed delivery zipcode 75019 [GEOGRAPHIC_DATA]" at bounding box center [520, 427] width 523 height 39
paste input "04"
type input "75004 [GEOGRAPHIC_DATA]"
click at [753, 618] on input "Save" at bounding box center [741, 621] width 82 height 16
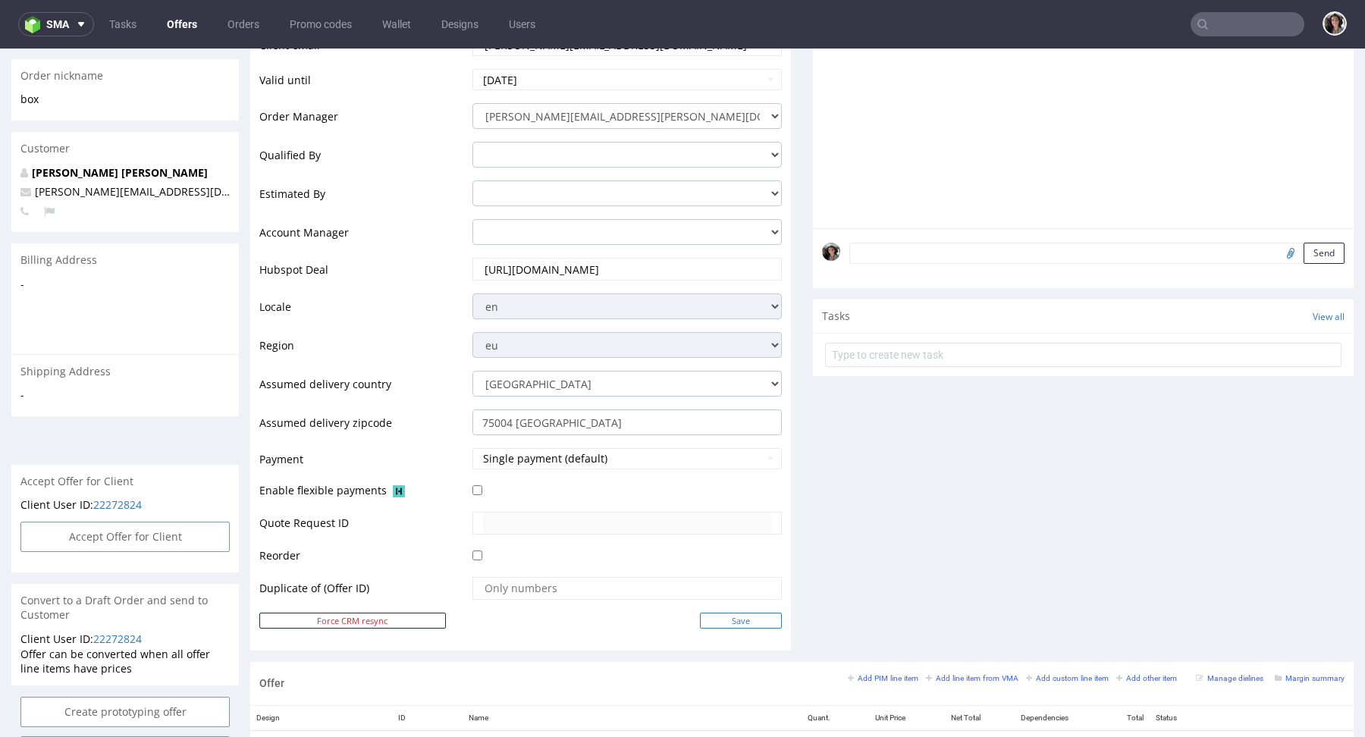
type input "In progress..."
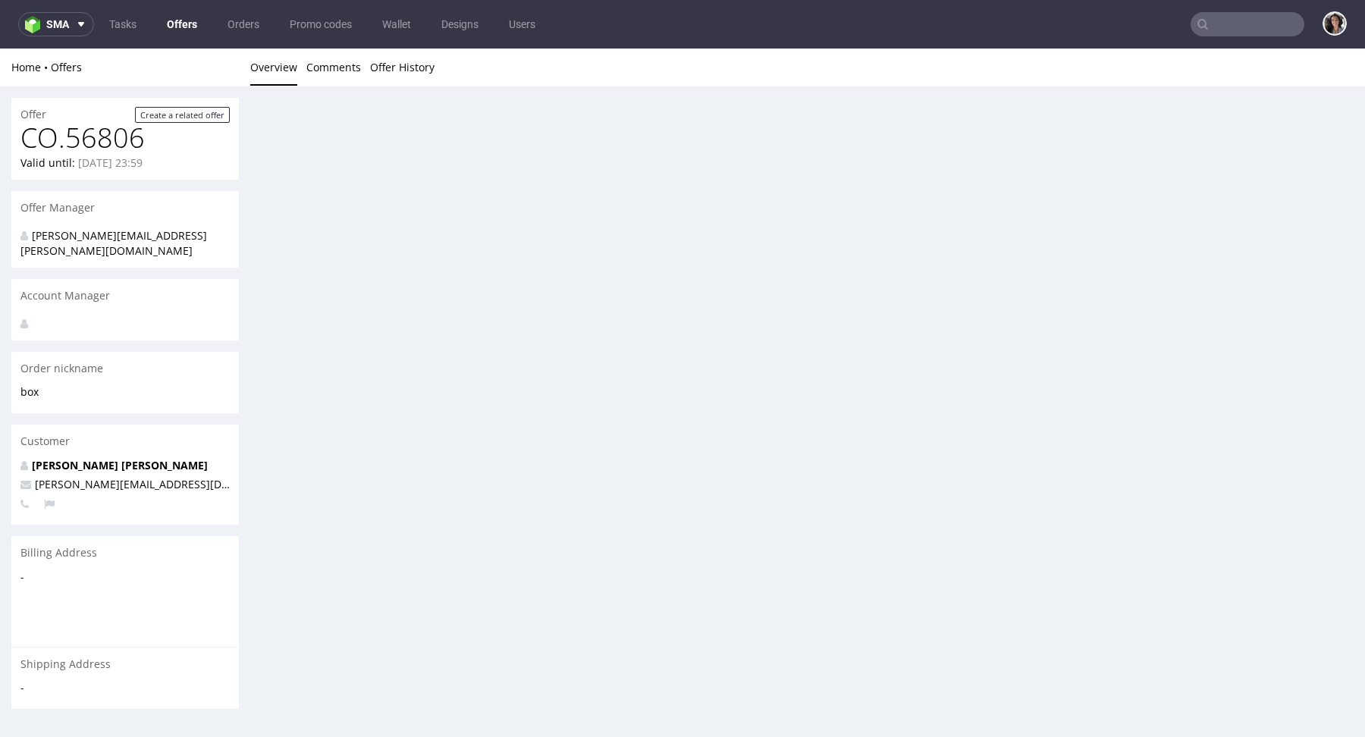
scroll to position [0, 0]
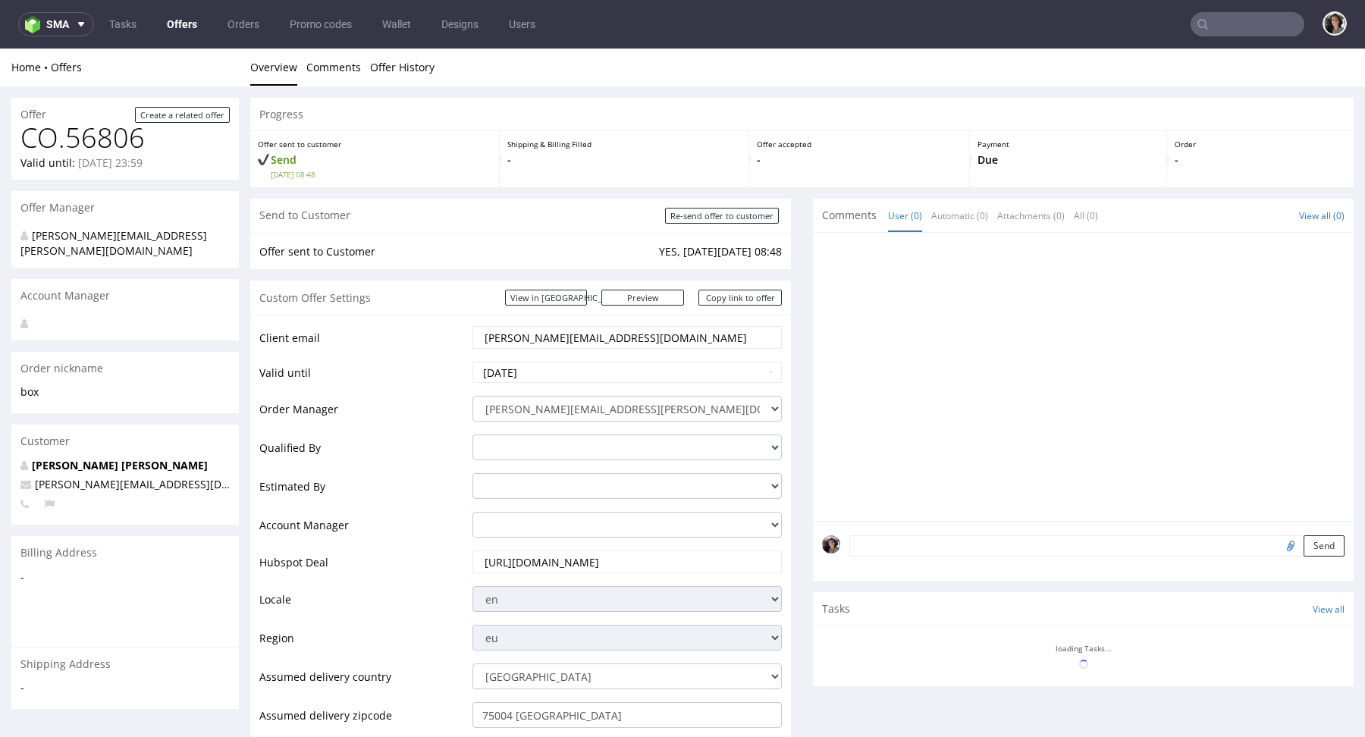
drag, startPoint x: 614, startPoint y: 339, endPoint x: 417, endPoint y: 339, distance: 196.5
click at [417, 339] on tr "Client email [PERSON_NAME][EMAIL_ADDRESS][DOMAIN_NAME]" at bounding box center [520, 343] width 523 height 36
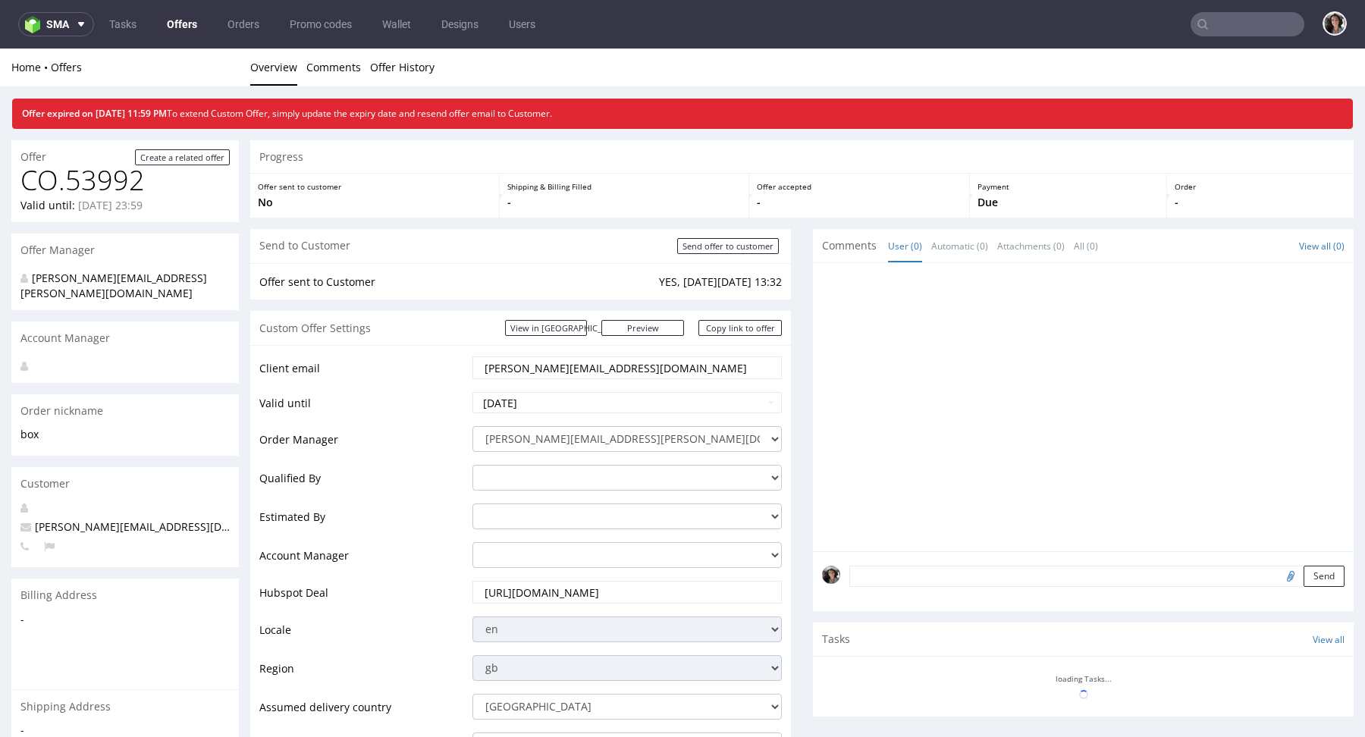
click at [1243, 36] on input "text" at bounding box center [1248, 24] width 114 height 24
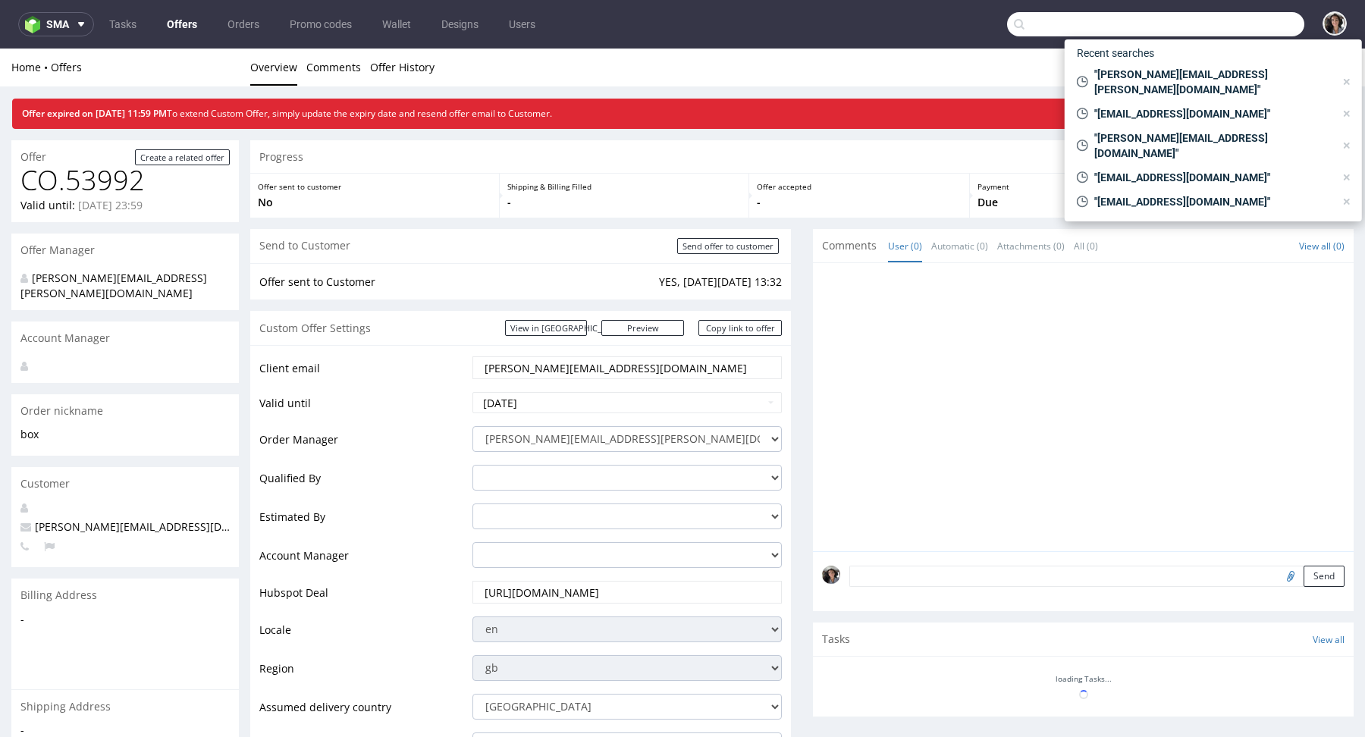
paste input "[PERSON_NAME][EMAIL_ADDRESS][DOMAIN_NAME]"
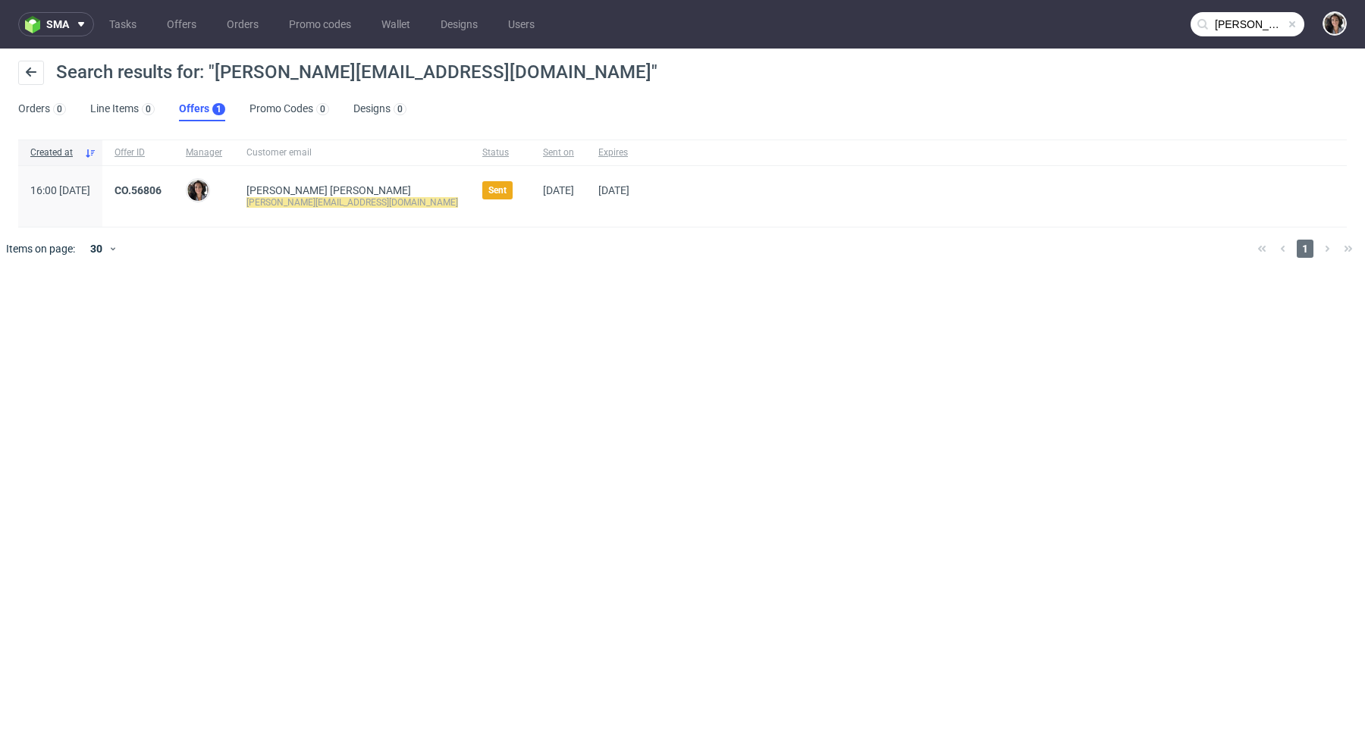
click at [1226, 23] on input "[PERSON_NAME][EMAIL_ADDRESS][DOMAIN_NAME]" at bounding box center [1248, 24] width 114 height 24
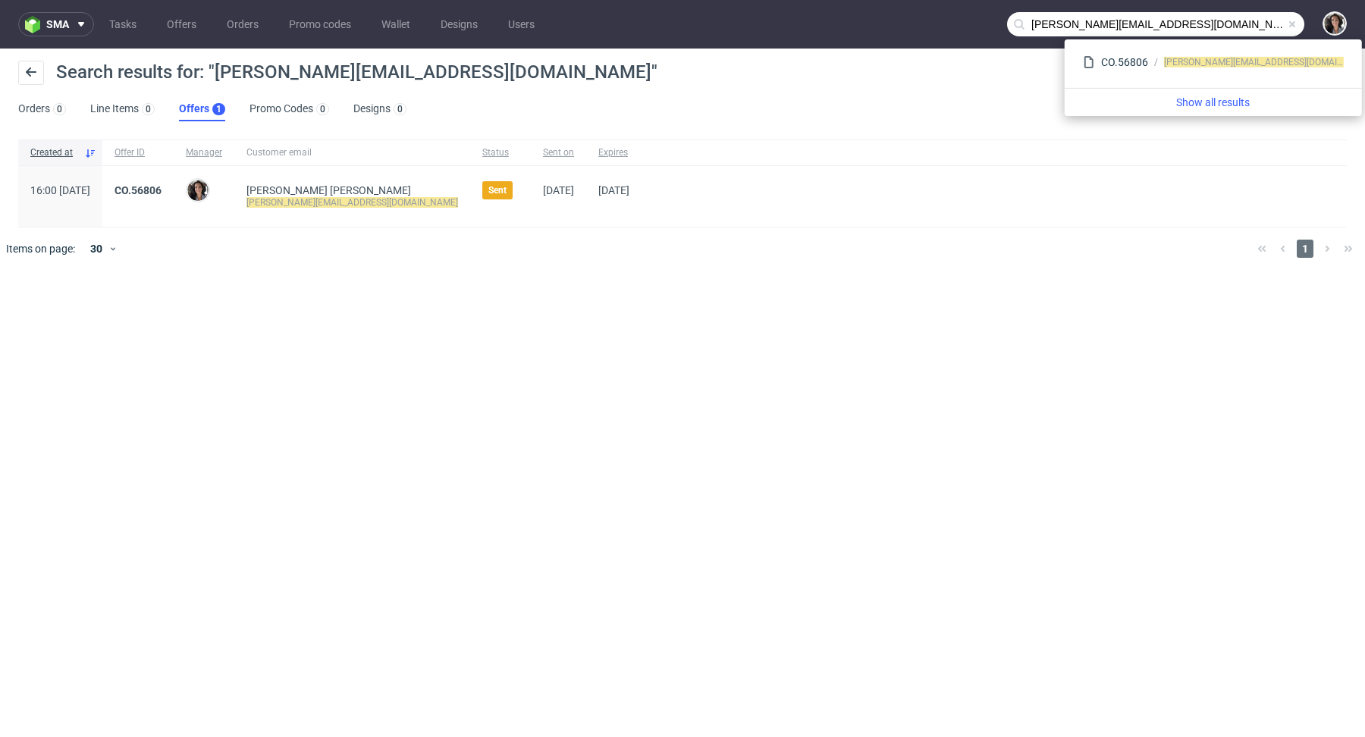
drag, startPoint x: 1052, startPoint y: 25, endPoint x: 1010, endPoint y: 26, distance: 42.5
click at [1010, 26] on input "[PERSON_NAME][EMAIL_ADDRESS][DOMAIN_NAME]" at bounding box center [1155, 24] width 297 height 24
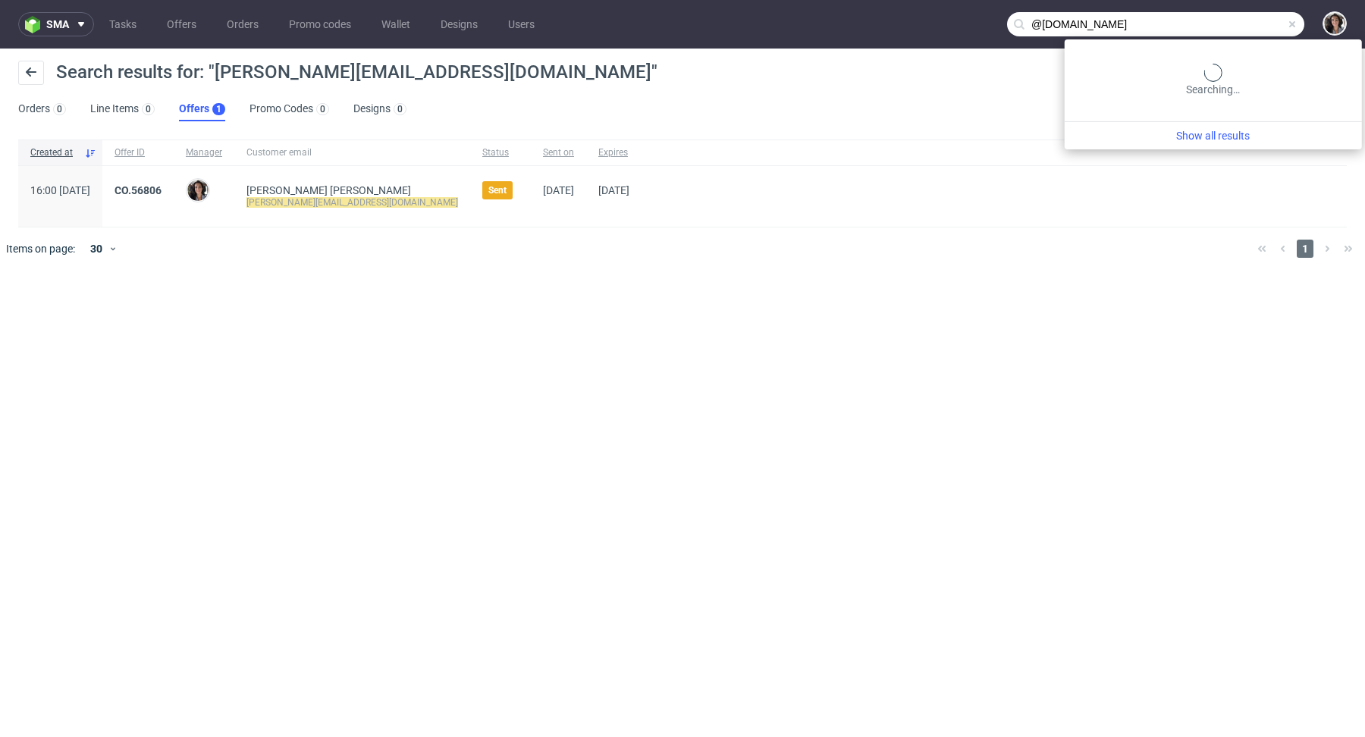
type input "@[DOMAIN_NAME]"
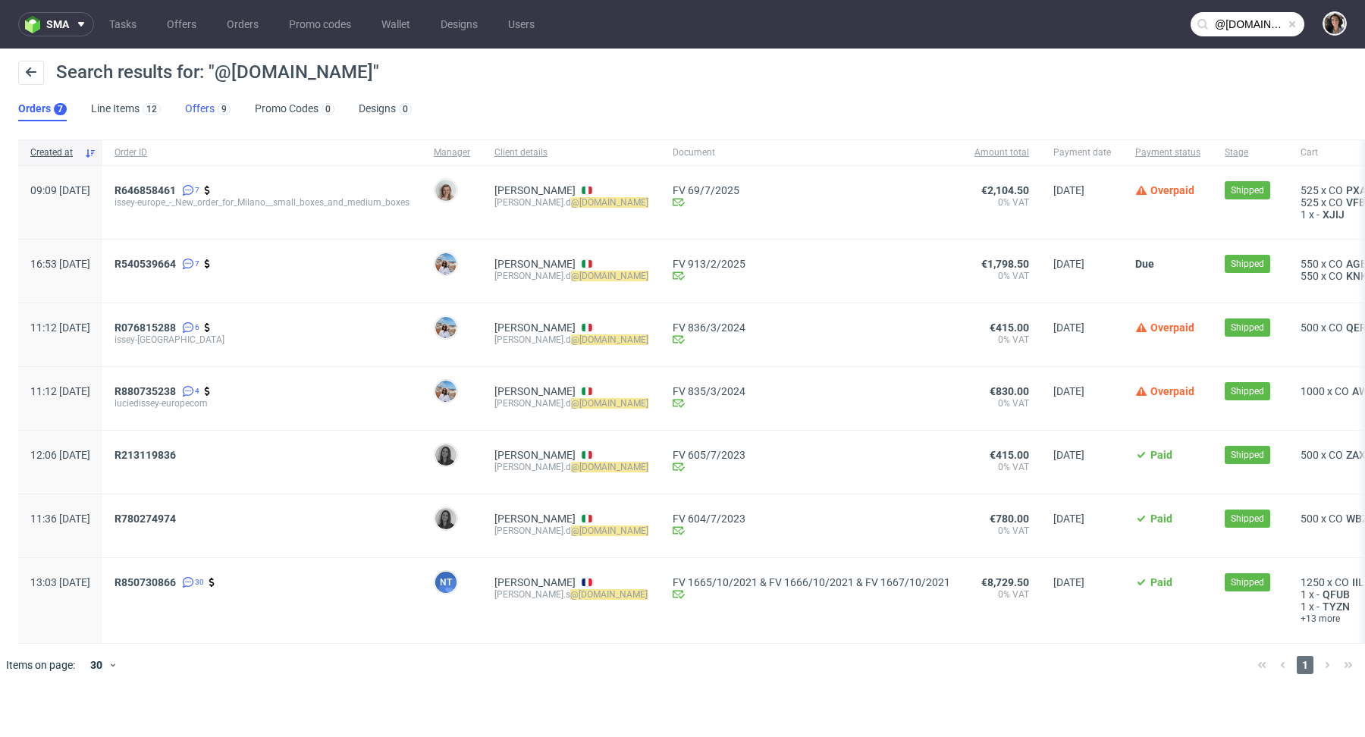
click at [190, 105] on link "Offers 9" at bounding box center [208, 109] width 46 height 24
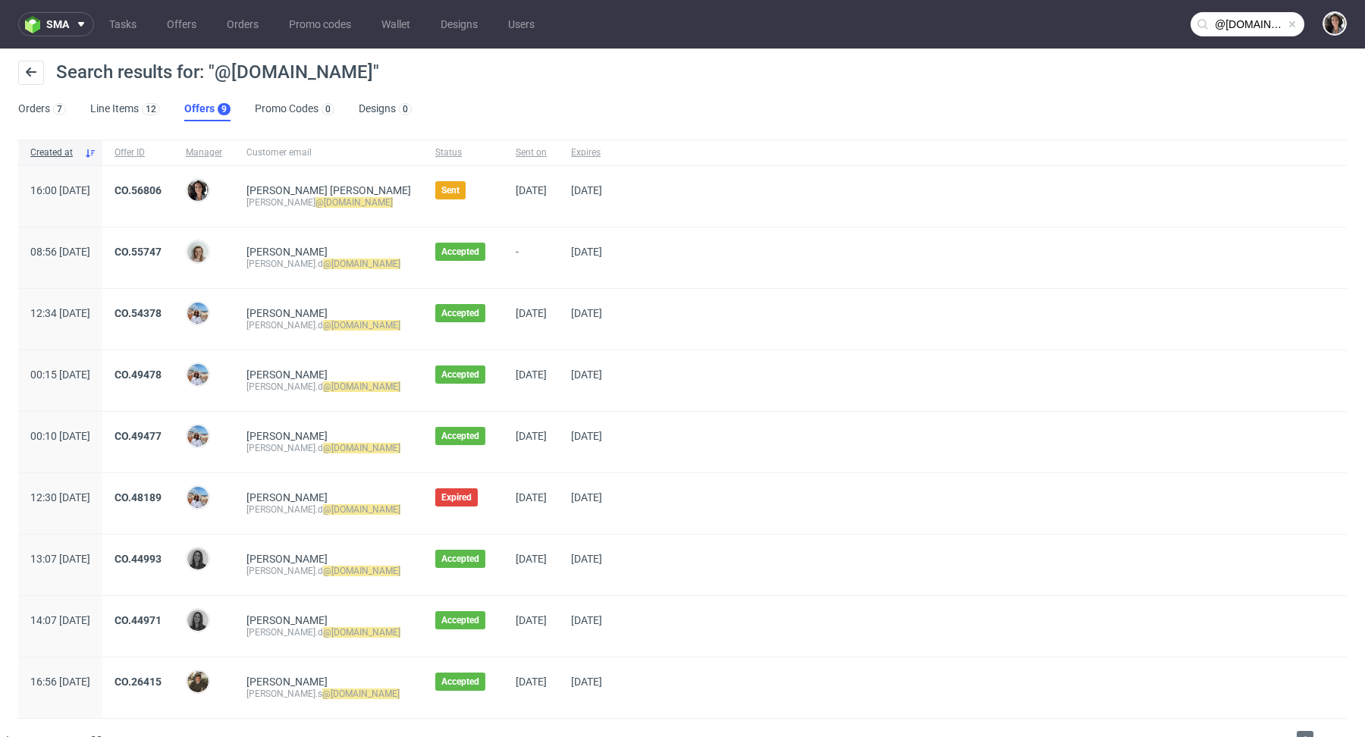
click at [366, 255] on div "[PERSON_NAME]" at bounding box center [329, 252] width 165 height 12
drag, startPoint x: 404, startPoint y: 261, endPoint x: 289, endPoint y: 261, distance: 114.6
click at [289, 261] on div "[PERSON_NAME].d @[DOMAIN_NAME]" at bounding box center [328, 258] width 189 height 61
copy div "[PERSON_NAME].d @[DOMAIN_NAME]"
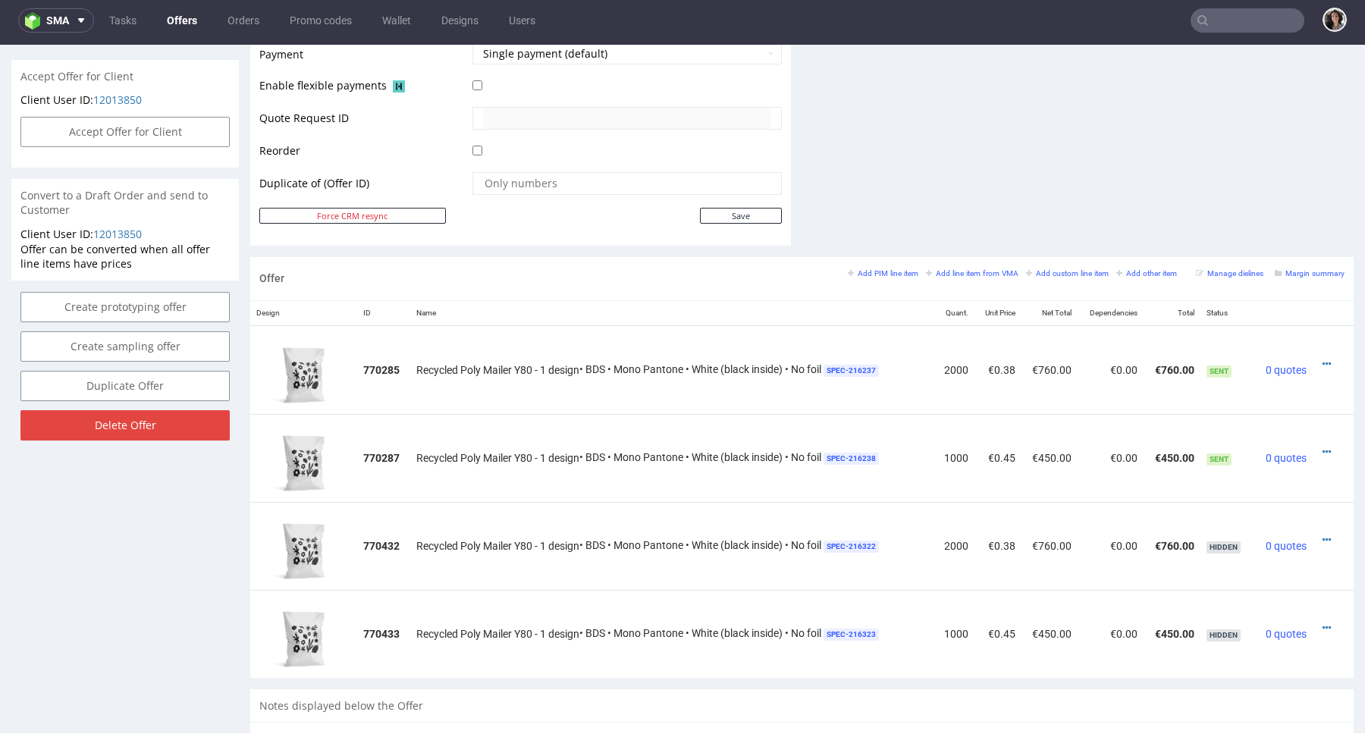
scroll to position [726, 0]
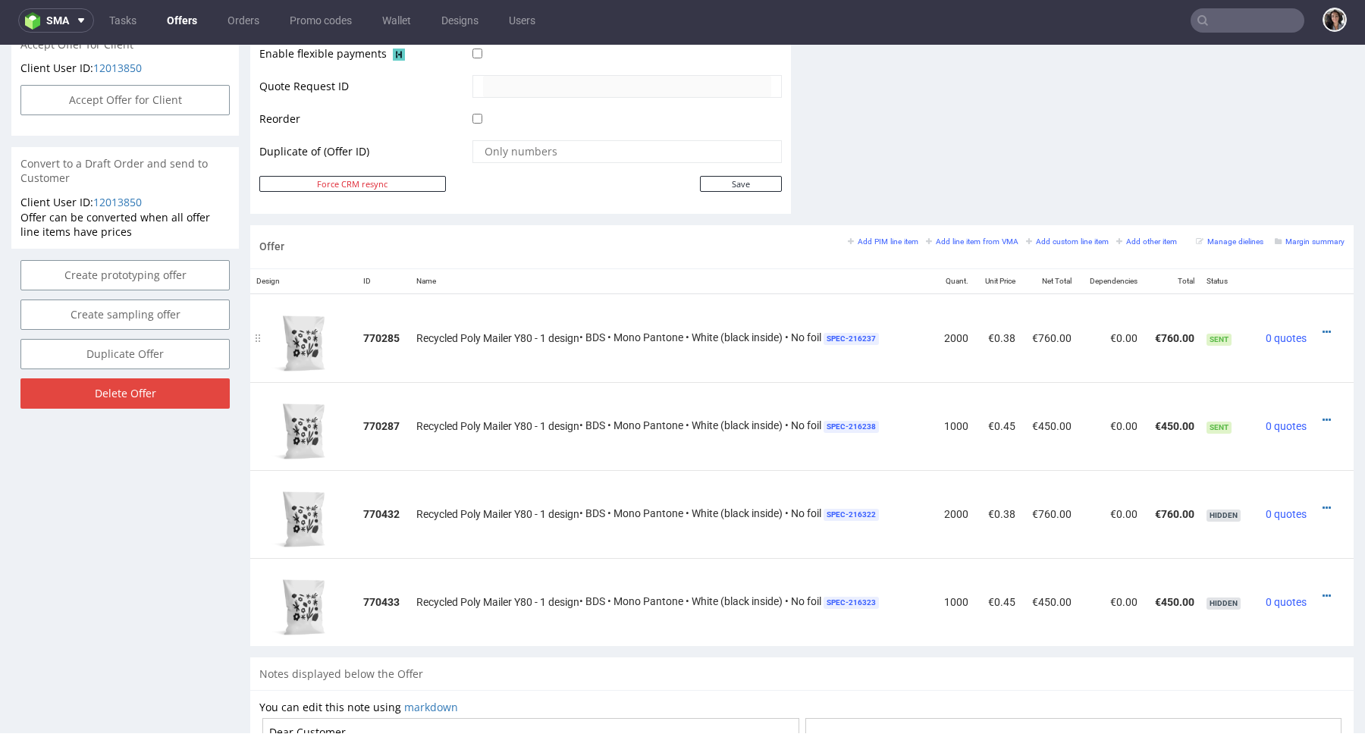
click at [1319, 325] on div at bounding box center [1329, 332] width 20 height 15
click at [1323, 327] on icon at bounding box center [1327, 332] width 8 height 11
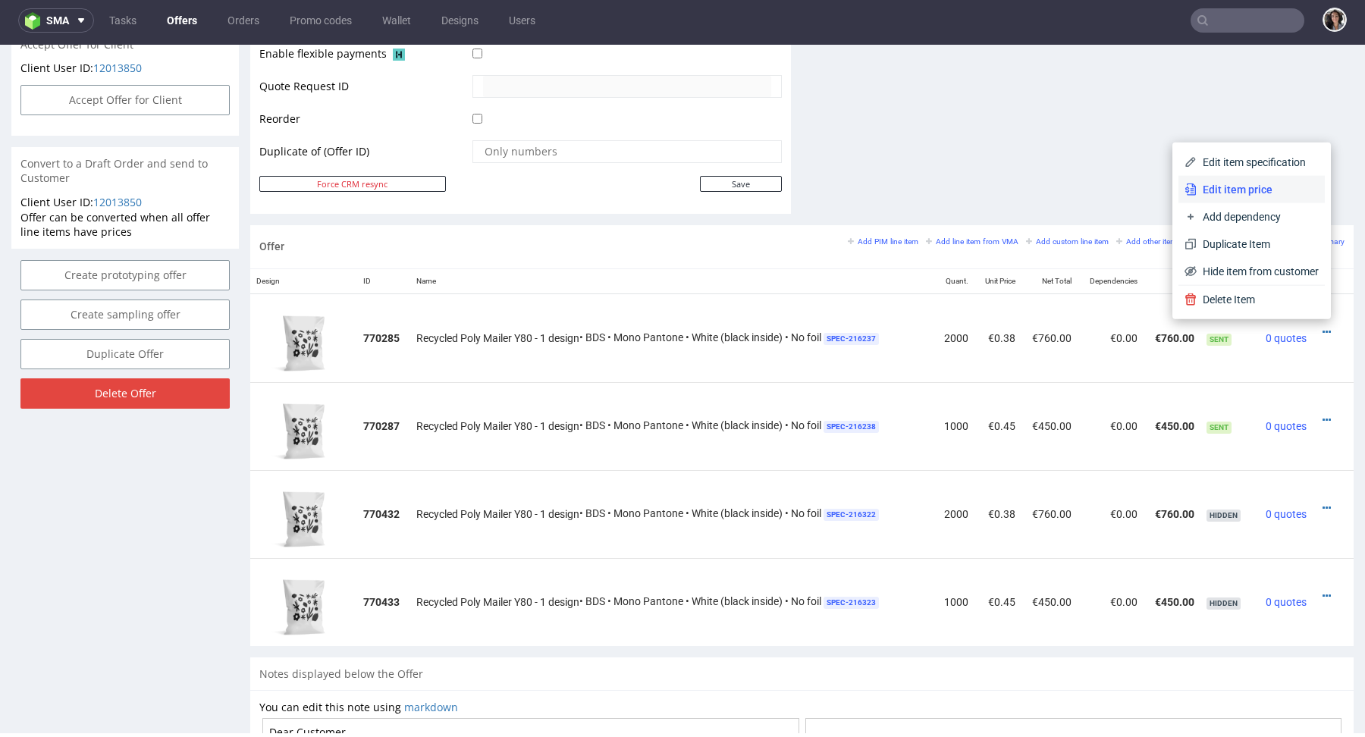
click at [1240, 183] on span "Edit item price" at bounding box center [1258, 189] width 122 height 15
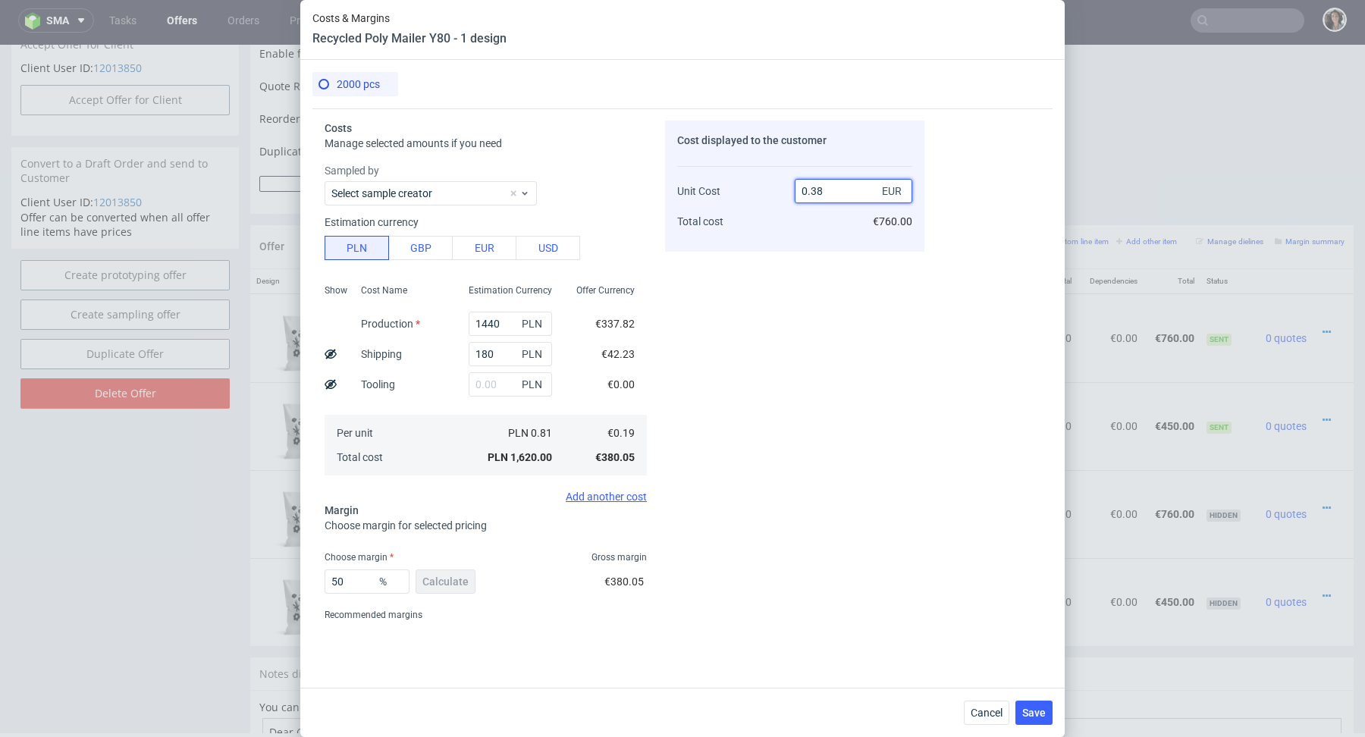
click at [843, 187] on input "0.38" at bounding box center [854, 191] width 118 height 24
type input "0.32"
type input "40.625"
type input "0.32"
click at [791, 246] on div "Cost displayed to the customer Unit Cost Total cost 0.32 EUR €640.00" at bounding box center [794, 186] width 259 height 131
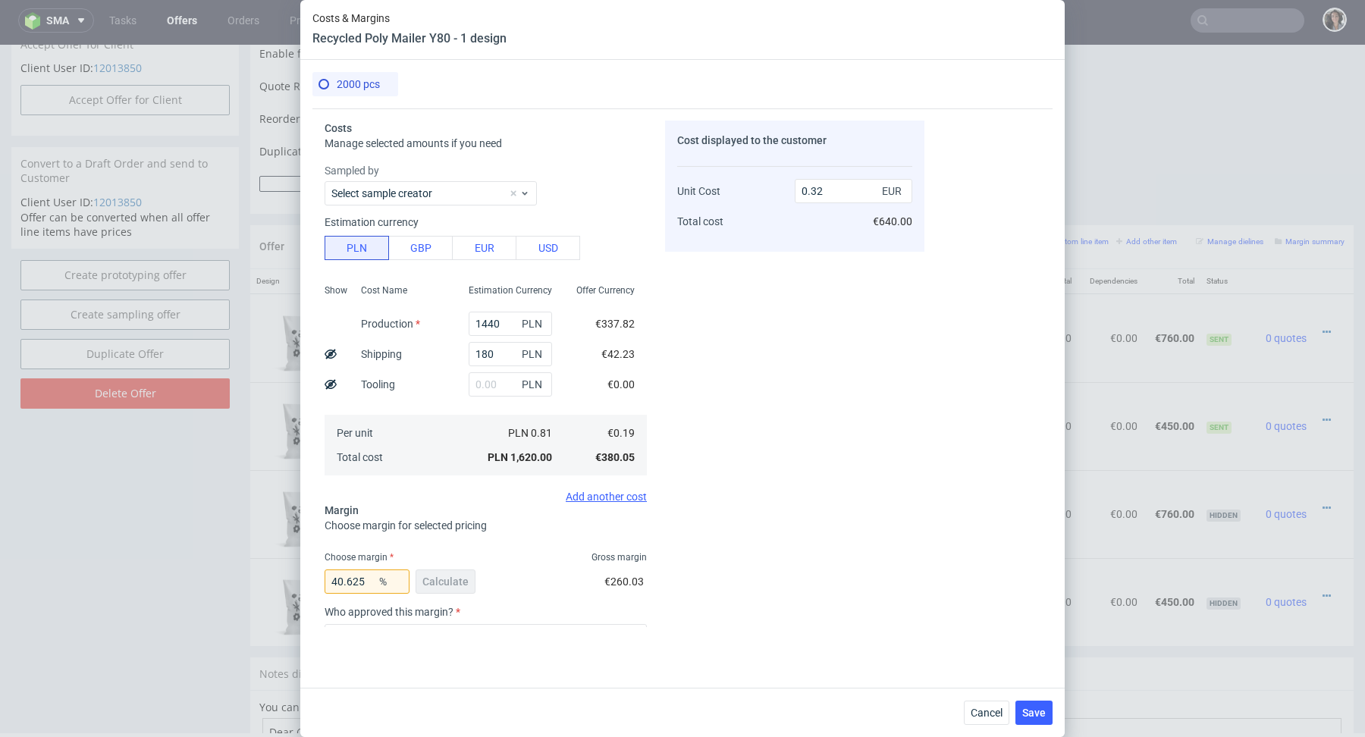
scroll to position [156, 0]
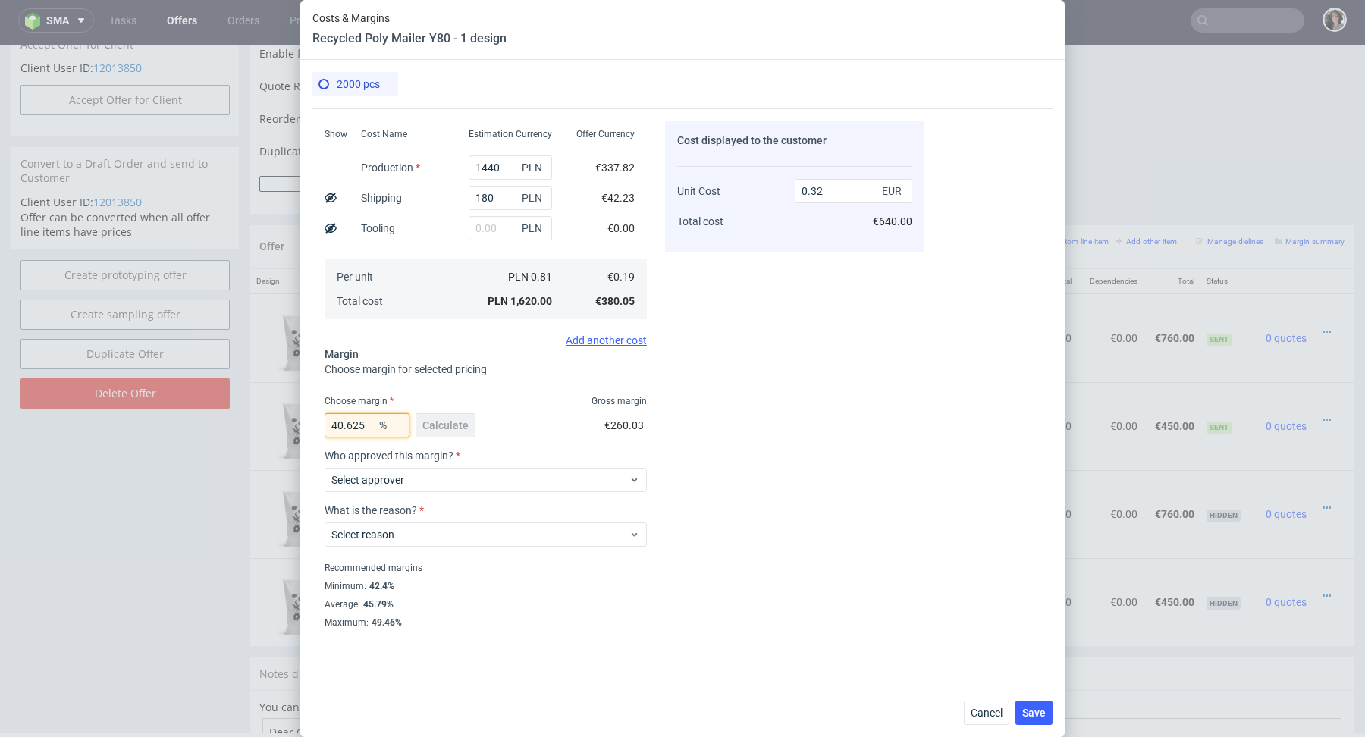
drag, startPoint x: 347, startPoint y: 425, endPoint x: 394, endPoint y: 425, distance: 46.3
click at [394, 425] on div "40.625 %" at bounding box center [367, 425] width 85 height 24
type input "45"
type input "0.34"
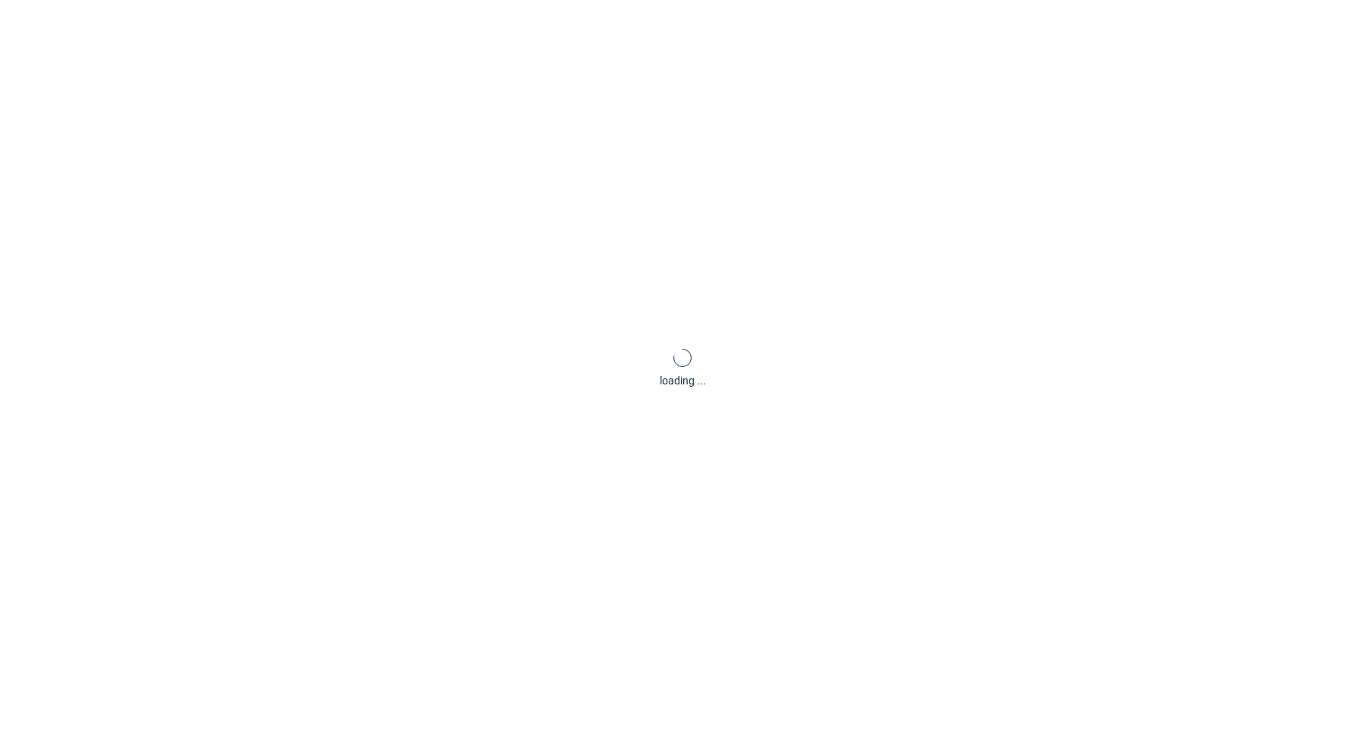
scroll to position [0, 0]
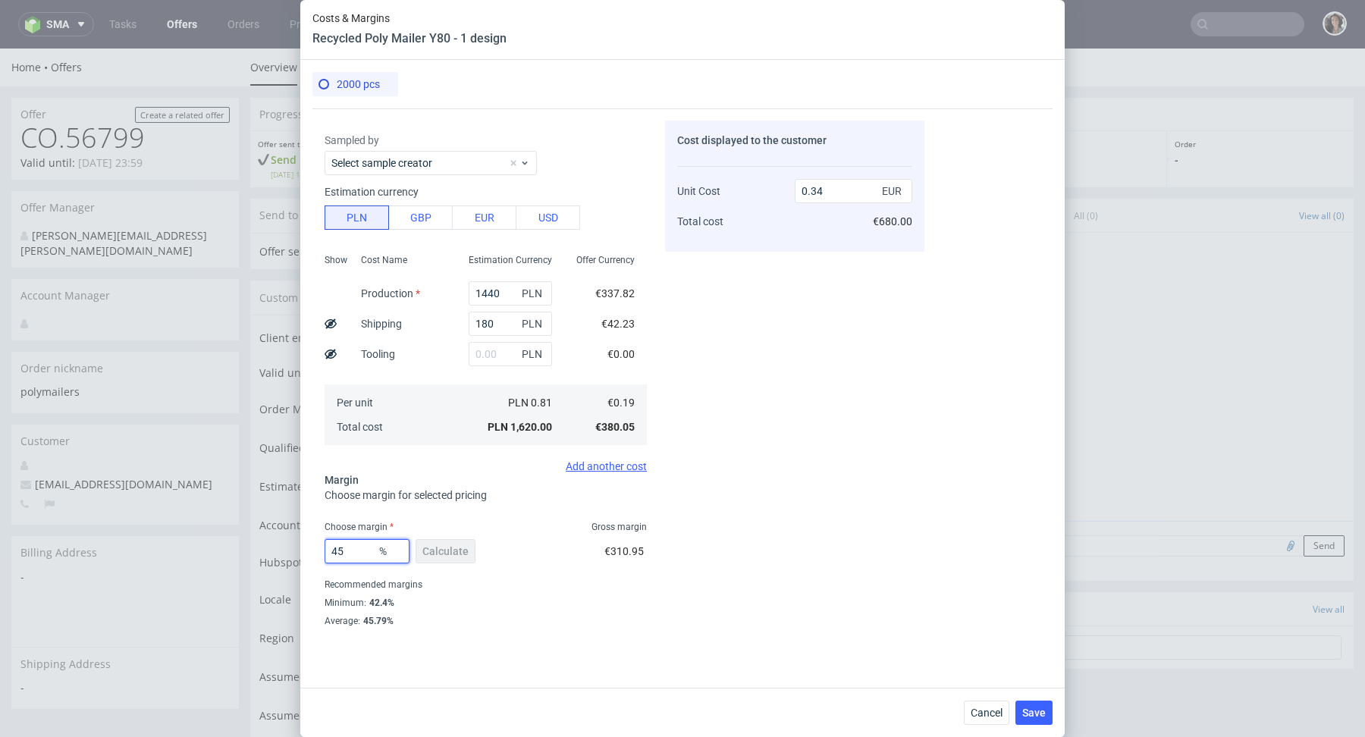
click at [349, 553] on input "45" at bounding box center [367, 551] width 85 height 24
type input "42"
type input "0.33"
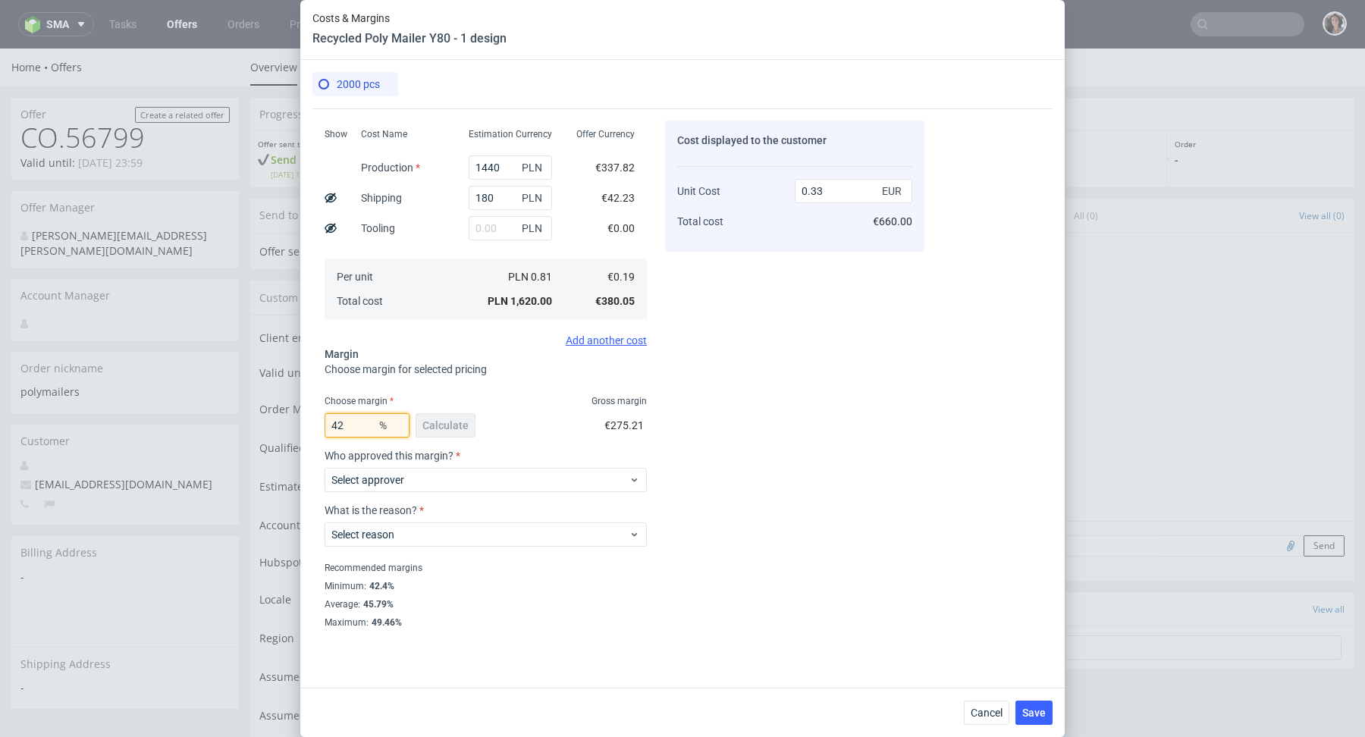
scroll to position [31, 0]
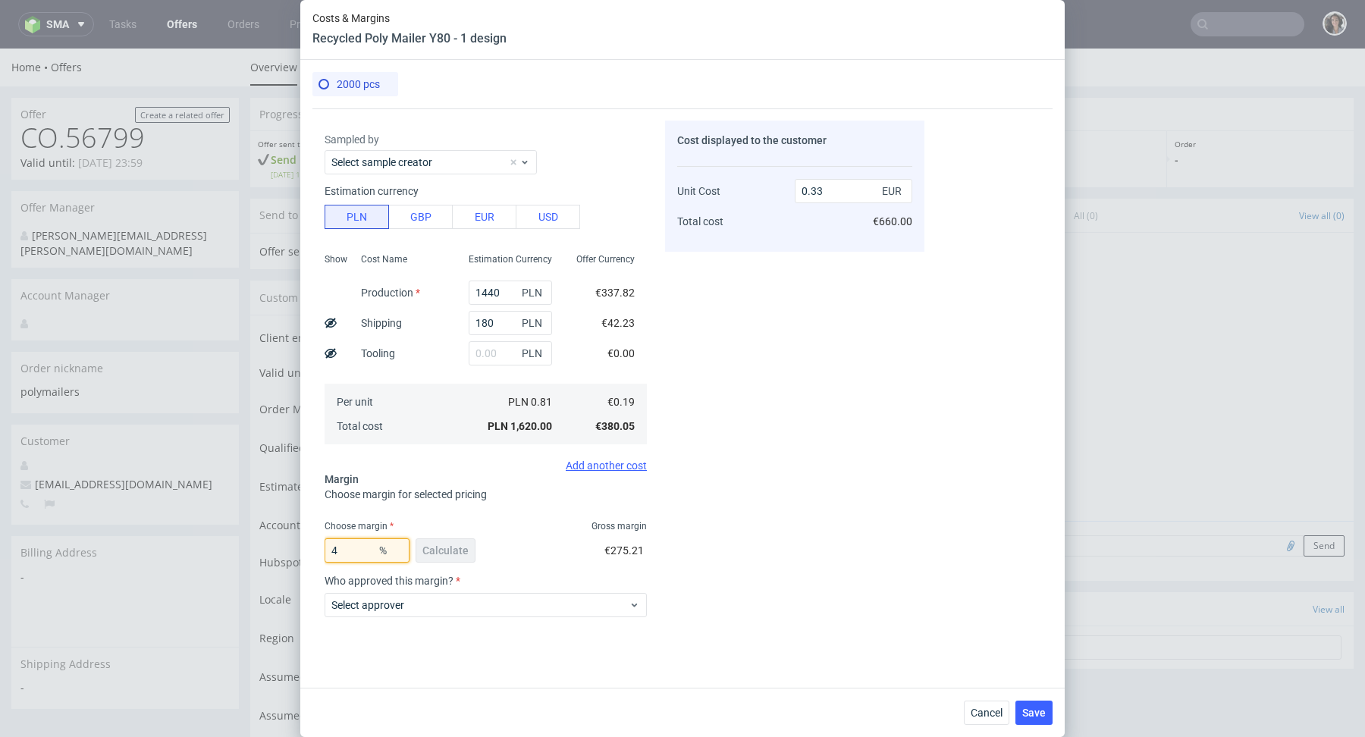
type input "41"
type input "0.32"
type input "42"
type input "0.33"
type input "41"
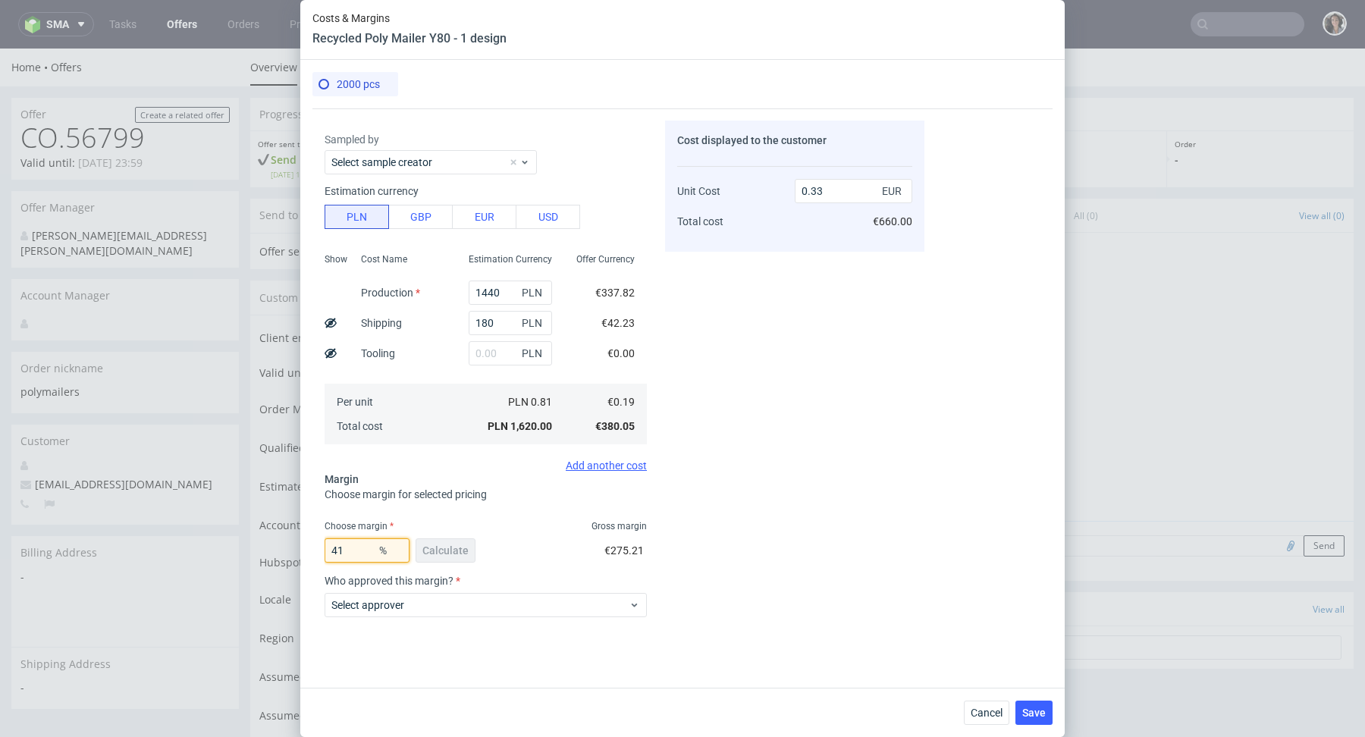
type input "0.32"
type input "41.9"
type input "0.33"
type input "41.7"
type input "0.32"
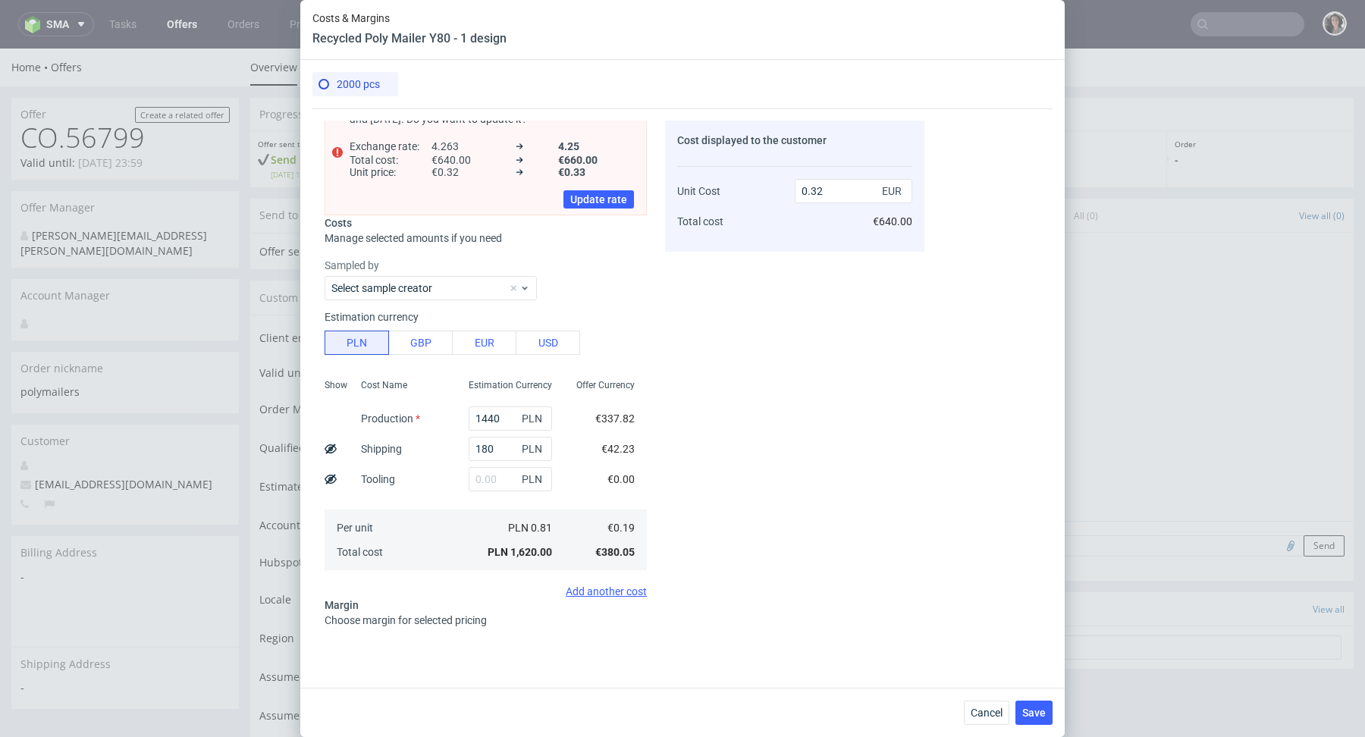
type input "41.7"
click at [370, 493] on div "Cost Name Production Shipping Tooling Per unit Total cost" at bounding box center [403, 473] width 108 height 200
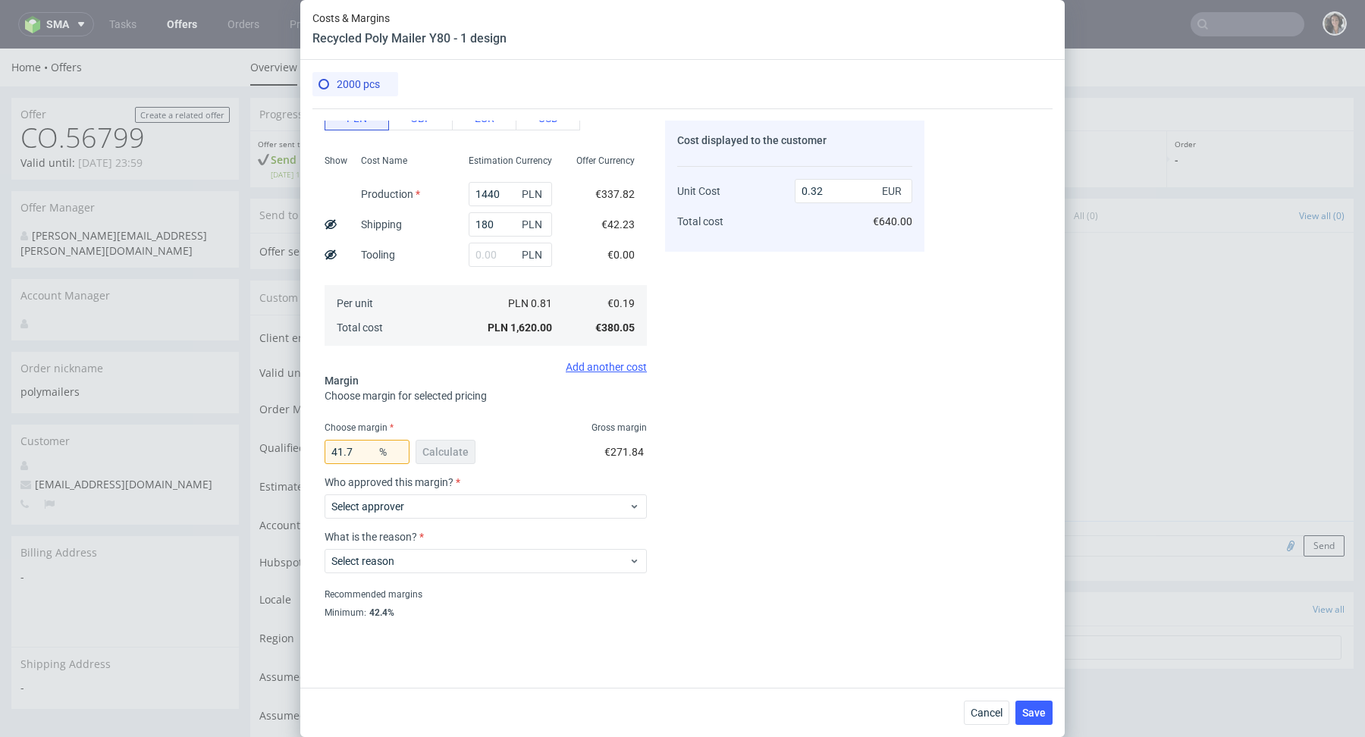
scroll to position [281, 0]
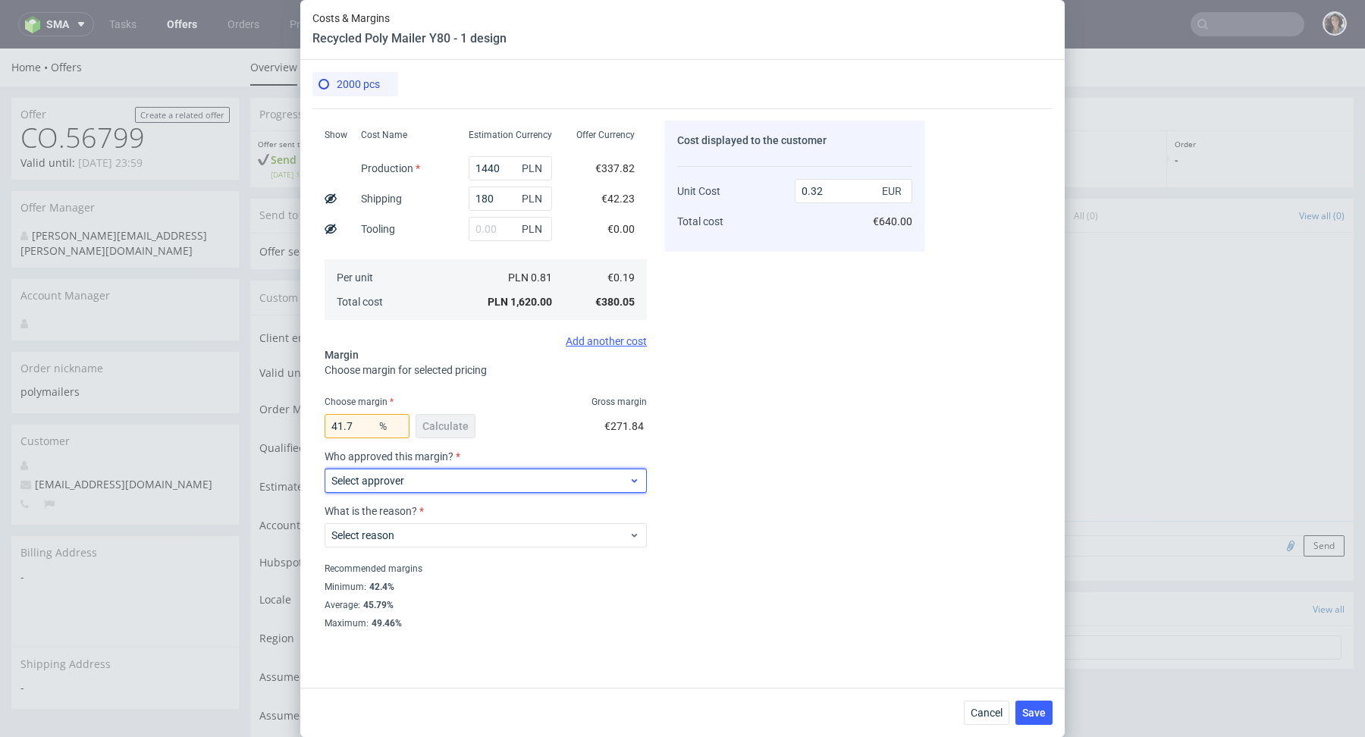
click at [456, 473] on span "Select approver" at bounding box center [480, 480] width 297 height 15
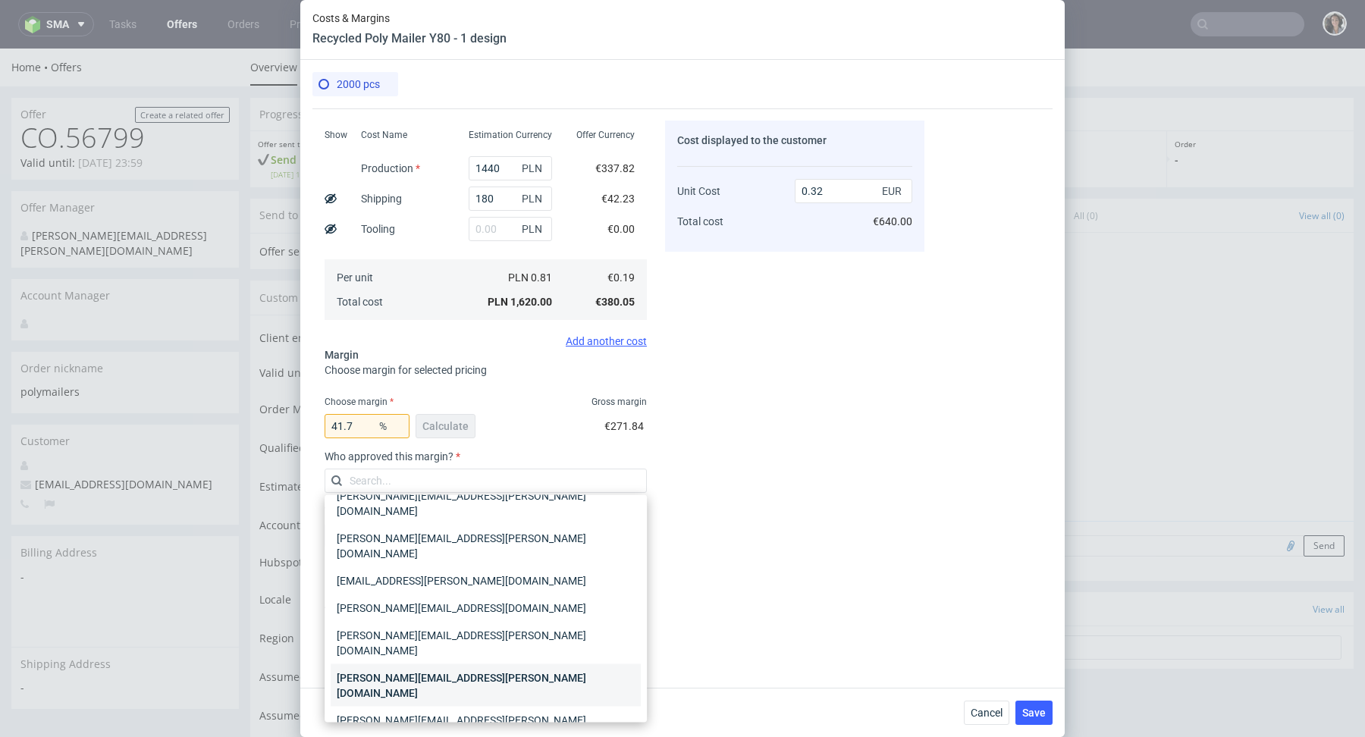
scroll to position [0, 0]
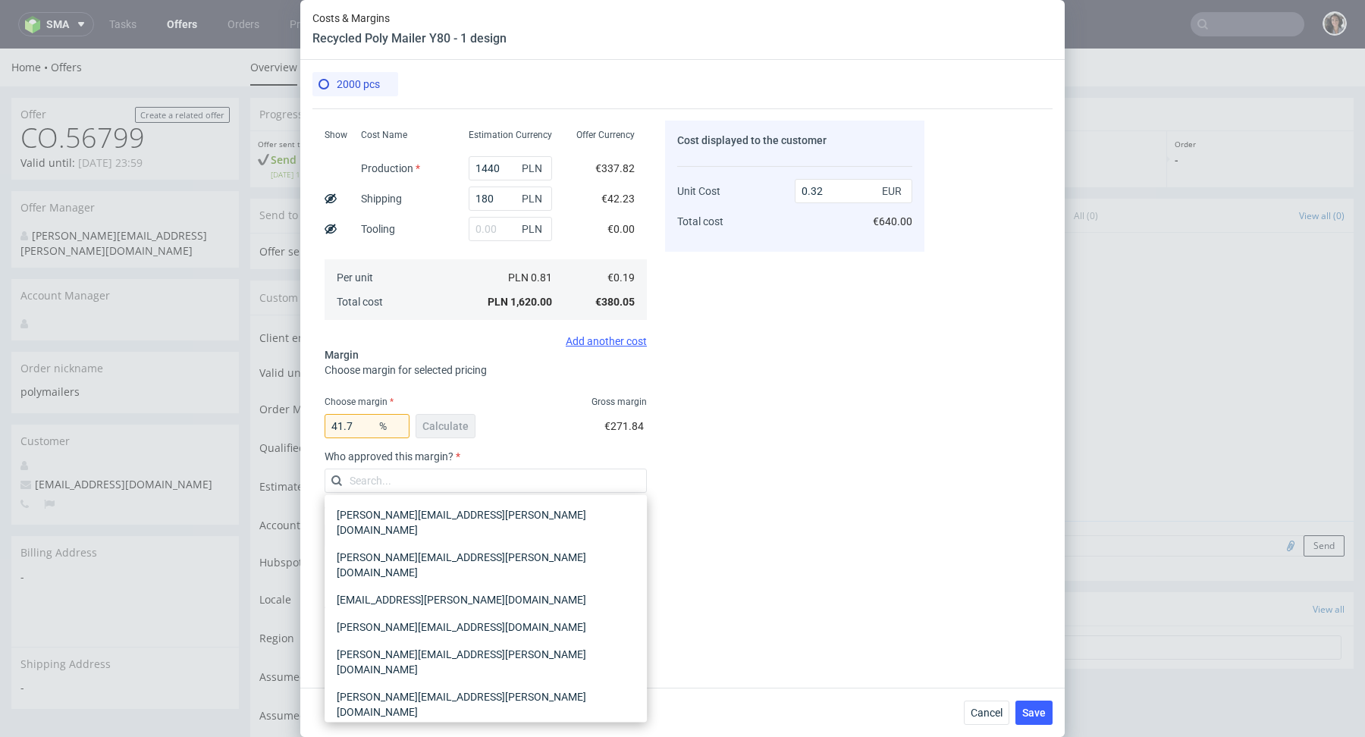
click at [382, 726] on div "[PERSON_NAME][EMAIL_ADDRESS][PERSON_NAME][DOMAIN_NAME]" at bounding box center [486, 747] width 310 height 42
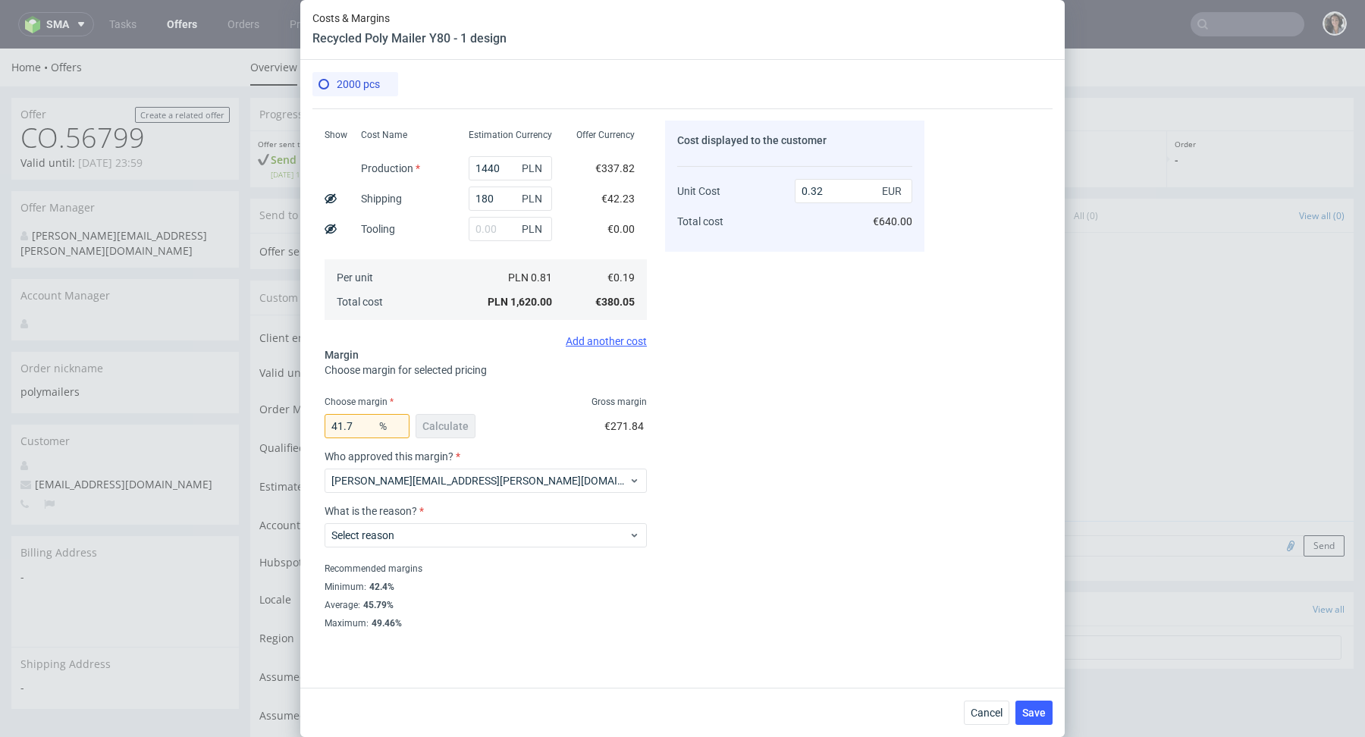
click at [395, 549] on div "What is the reason? Select reason" at bounding box center [486, 532] width 322 height 55
click at [389, 540] on span "Select reason" at bounding box center [480, 535] width 297 height 15
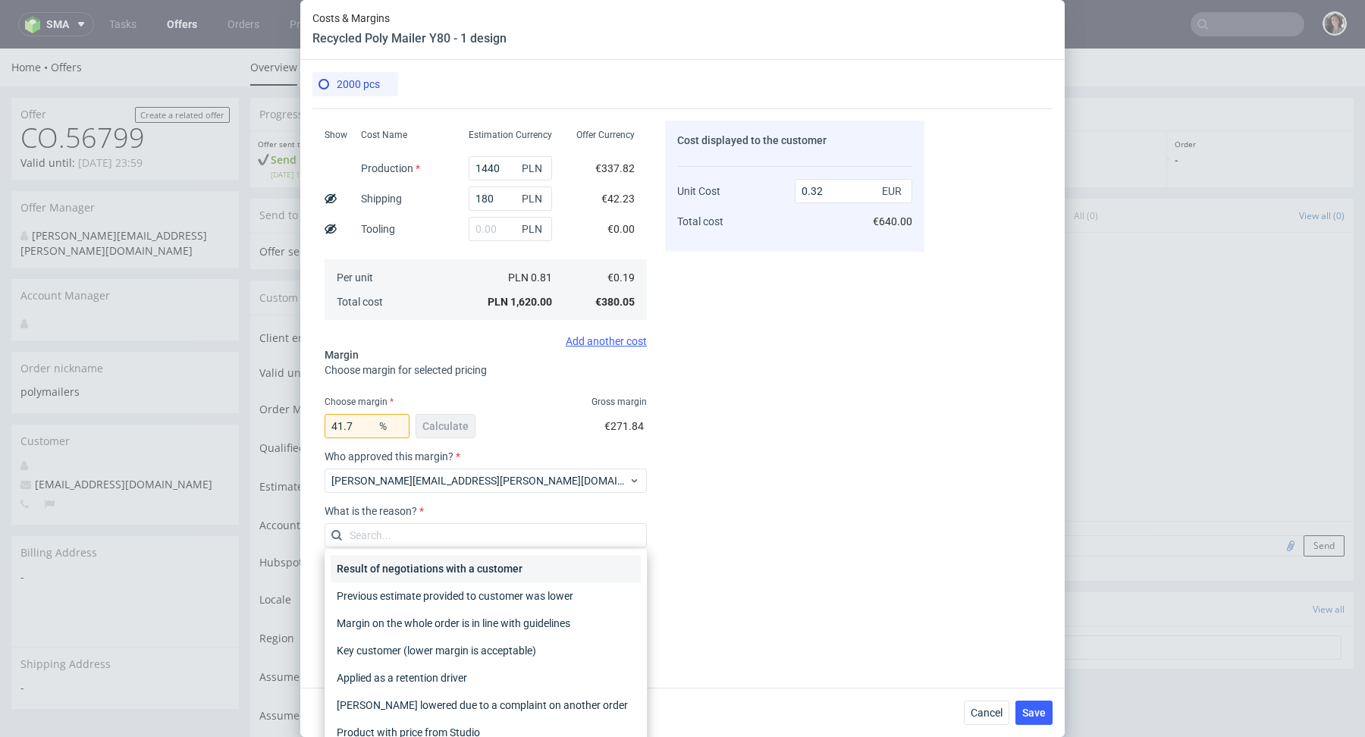
click at [417, 563] on div "Result of negotiations with a customer" at bounding box center [486, 568] width 310 height 27
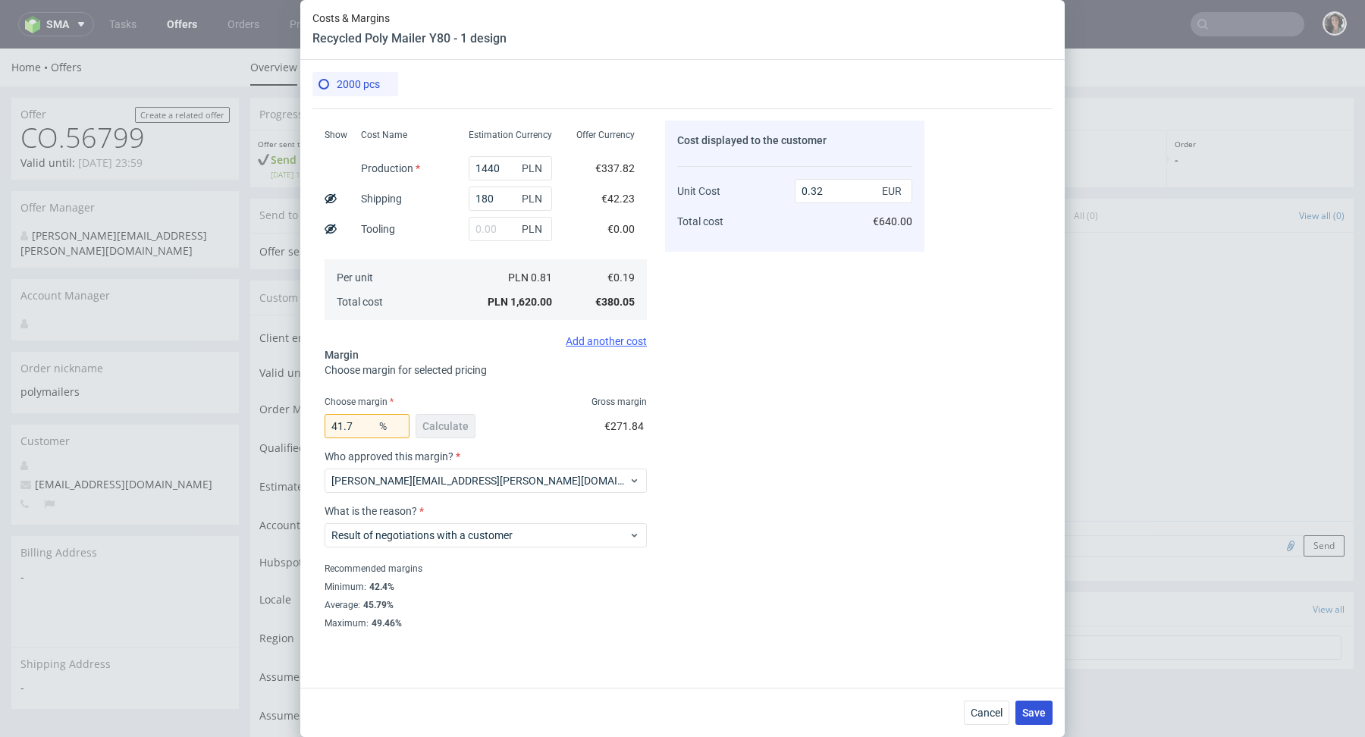
click at [1039, 718] on span "Save" at bounding box center [1035, 713] width 24 height 11
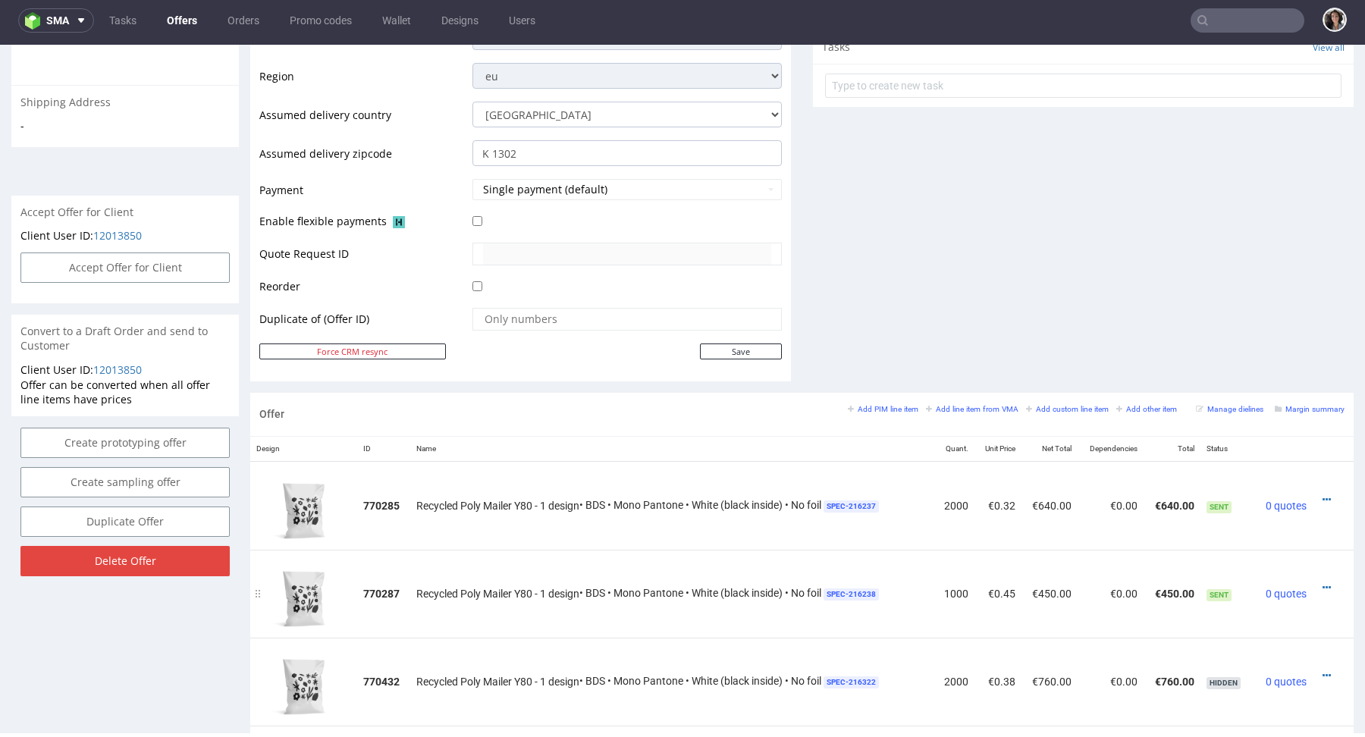
scroll to position [665, 0]
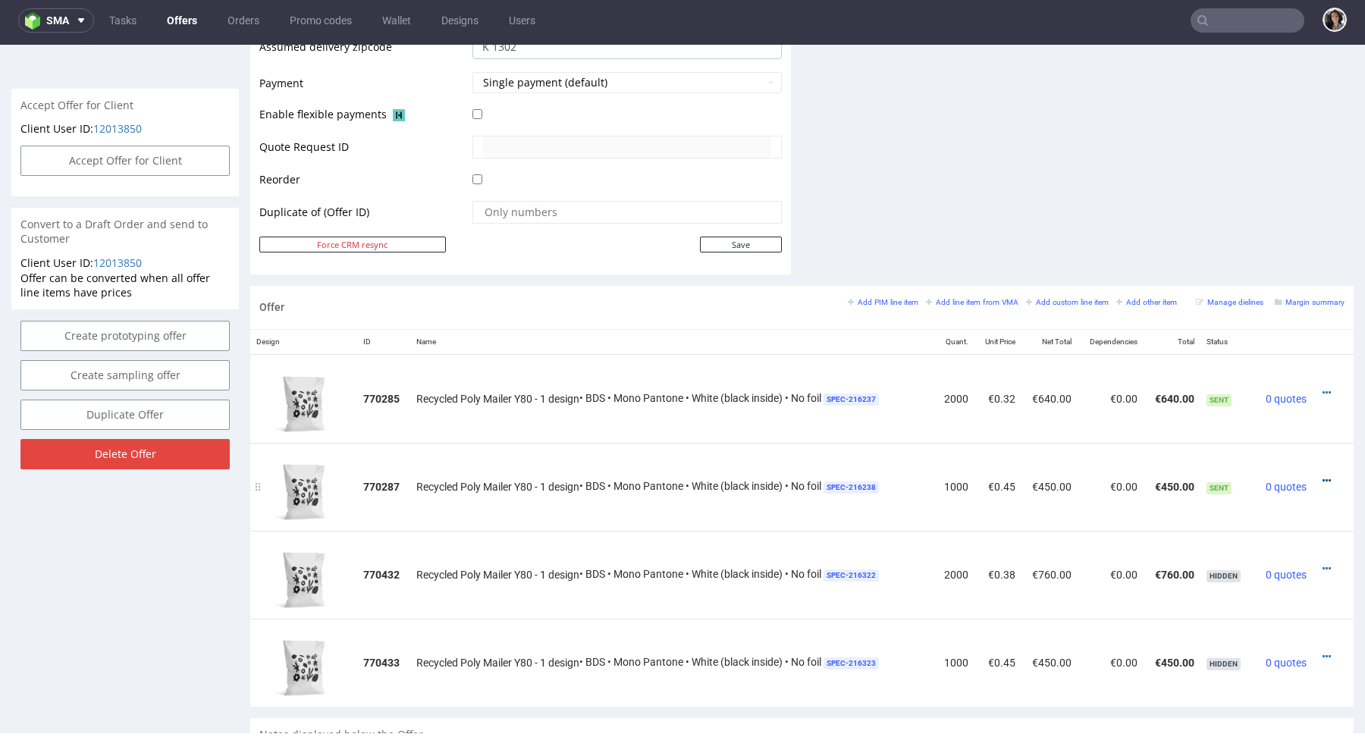
click at [1323, 477] on icon at bounding box center [1327, 481] width 8 height 11
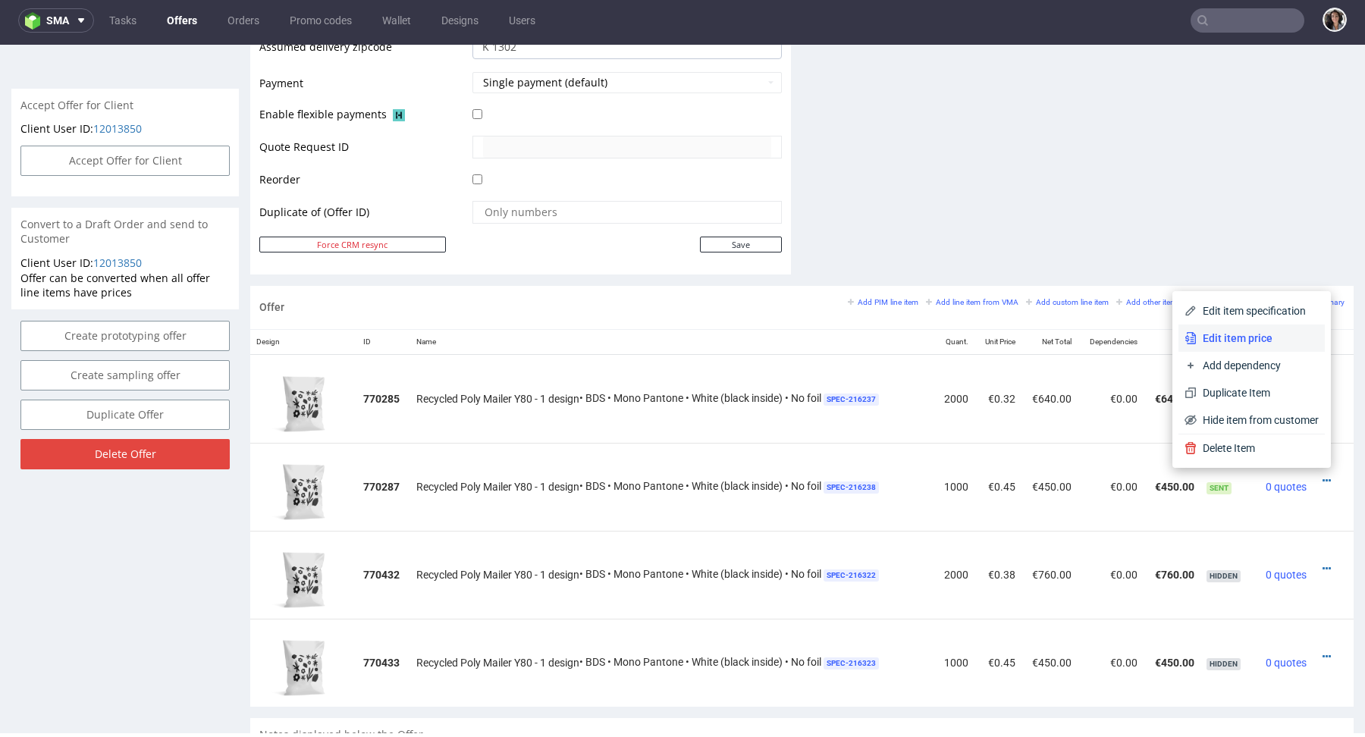
click at [1231, 341] on span "Edit item price" at bounding box center [1258, 338] width 122 height 15
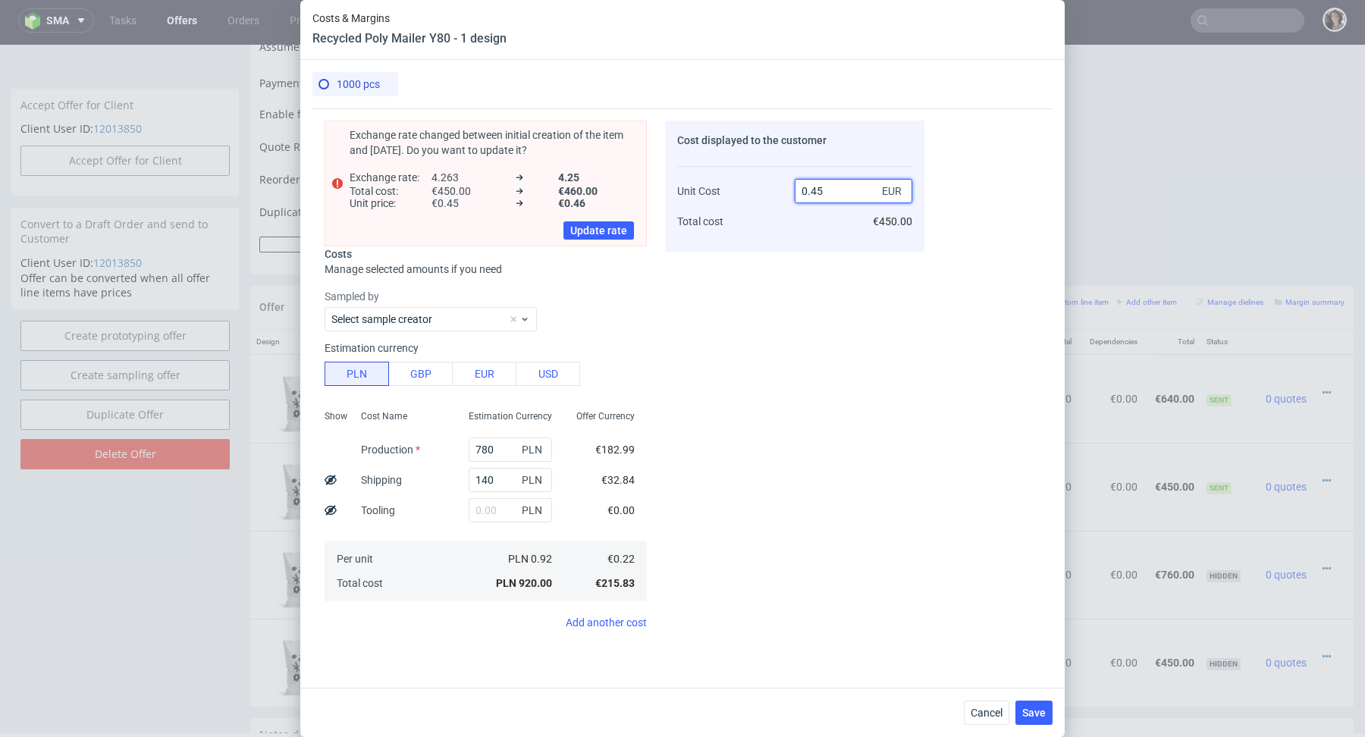
drag, startPoint x: 844, startPoint y: 187, endPoint x: 812, endPoint y: 188, distance: 31.9
click at [812, 188] on input "0.45" at bounding box center [854, 191] width 118 height 24
type input "0.38"
type input "42.10526315789473"
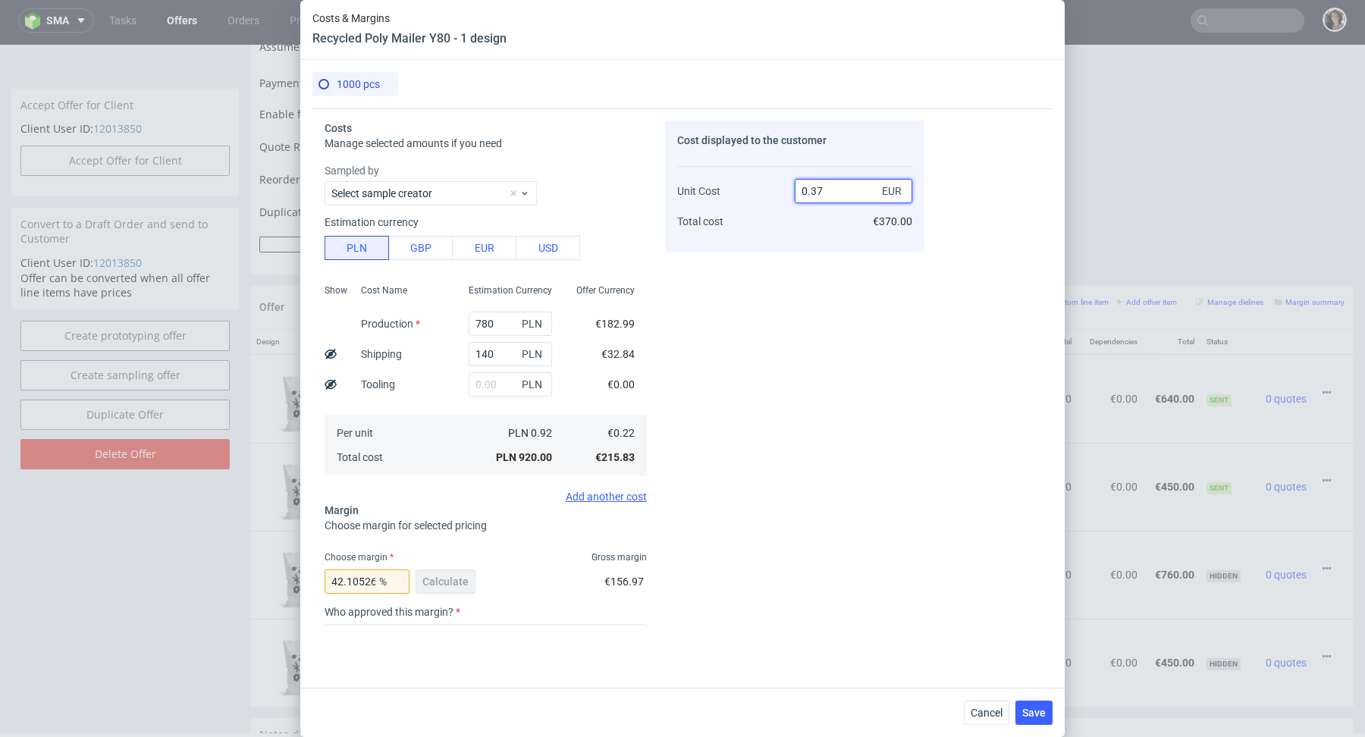
scroll to position [156, 0]
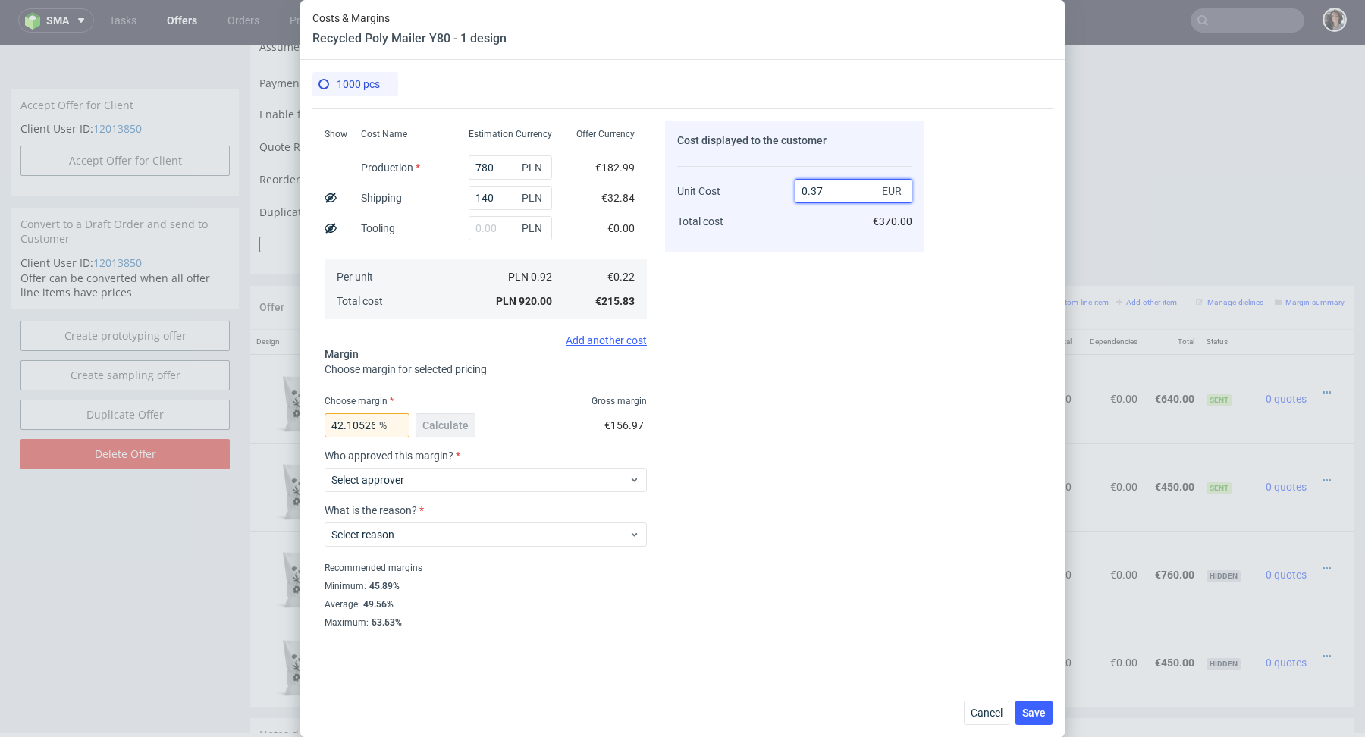
type input "0.37"
click at [367, 437] on input "42.10526315789473" at bounding box center [367, 425] width 85 height 24
drag, startPoint x: 346, startPoint y: 423, endPoint x: 410, endPoint y: 423, distance: 64.5
click at [410, 423] on div "42.10526315789473 %" at bounding box center [370, 425] width 91 height 24
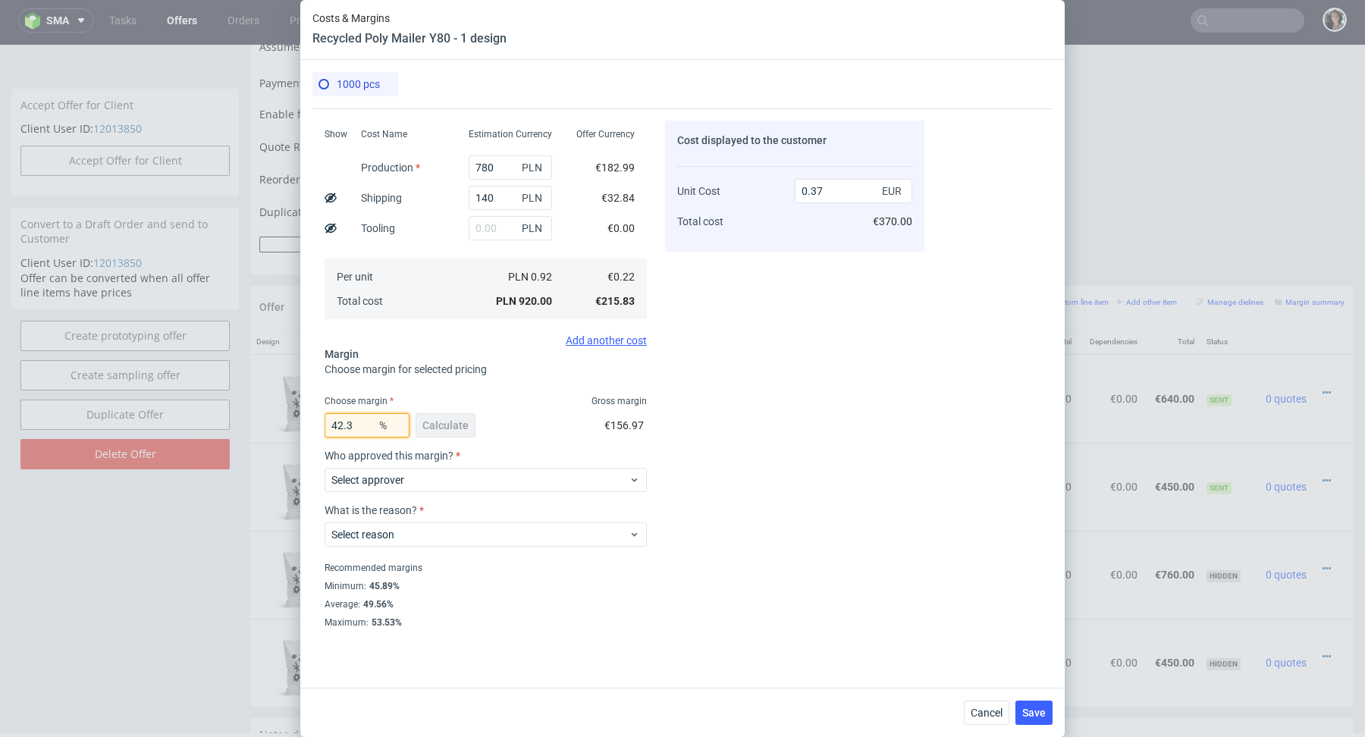
scroll to position [0, 0]
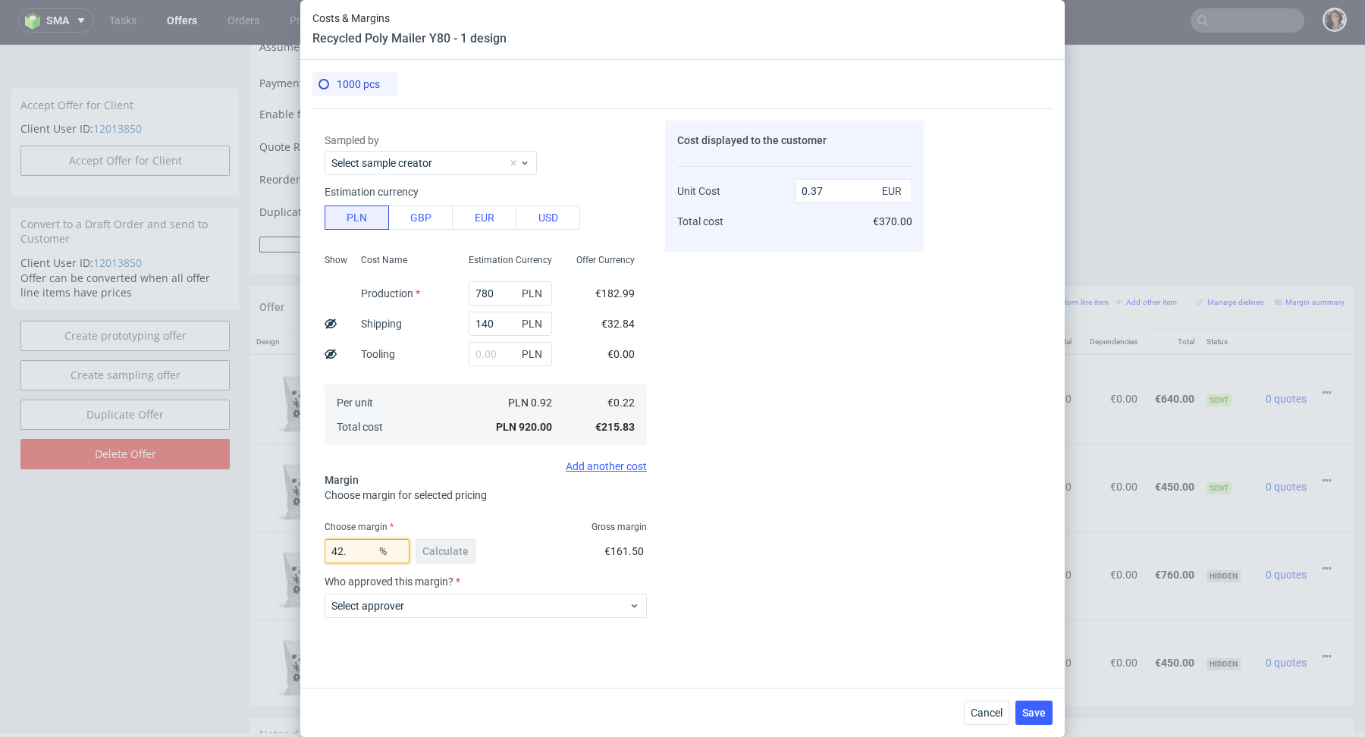
type input "42.9"
type input "0.38"
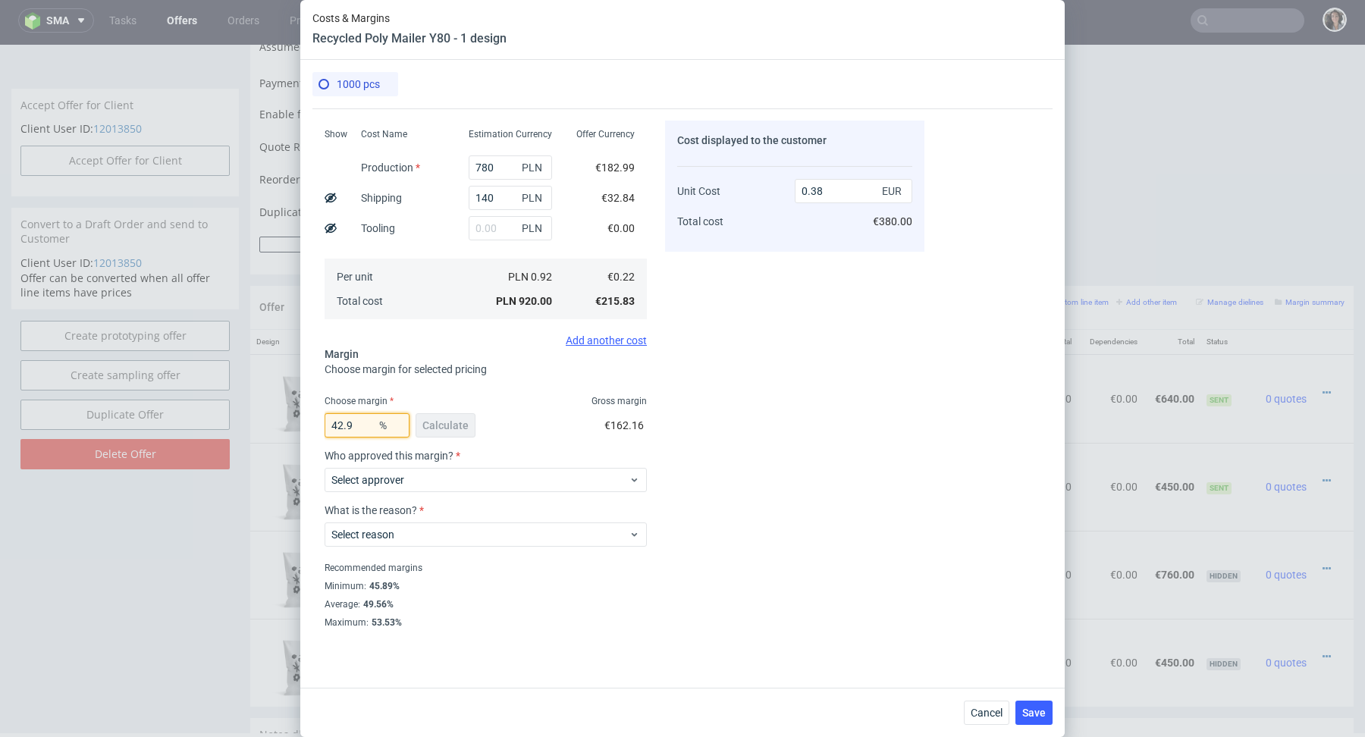
scroll to position [31, 0]
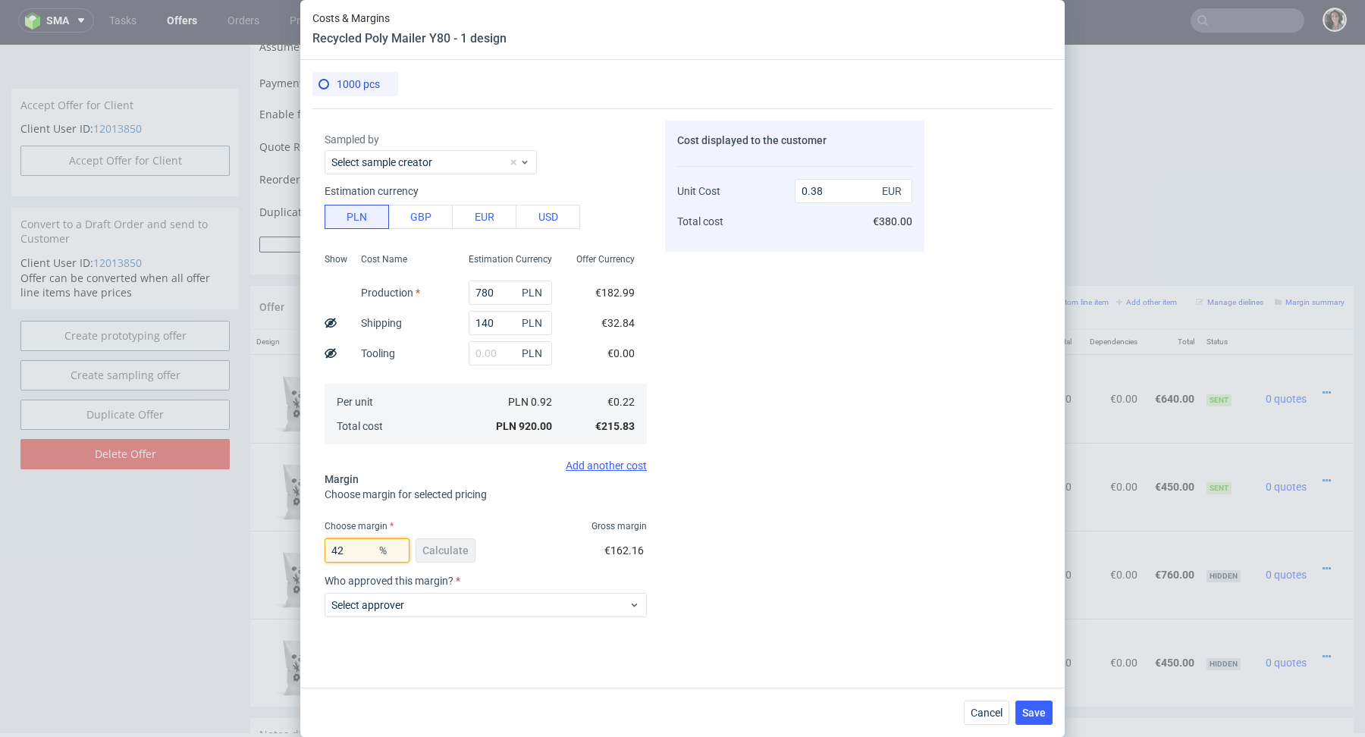
type input "4"
type input "0.37"
type input "43"
type input "0.38"
type input "45"
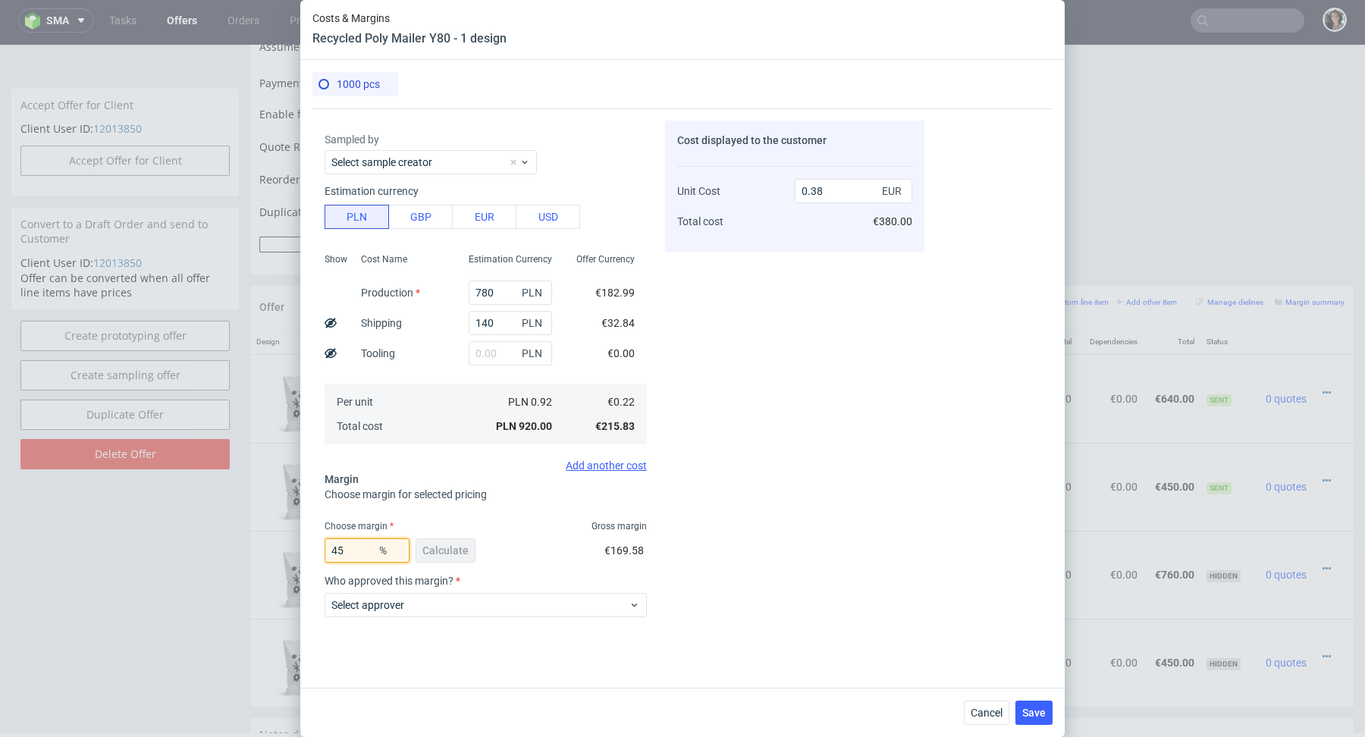
type input "0.39"
type input "44"
type input "0.38"
type input "44.9"
type input "0.39"
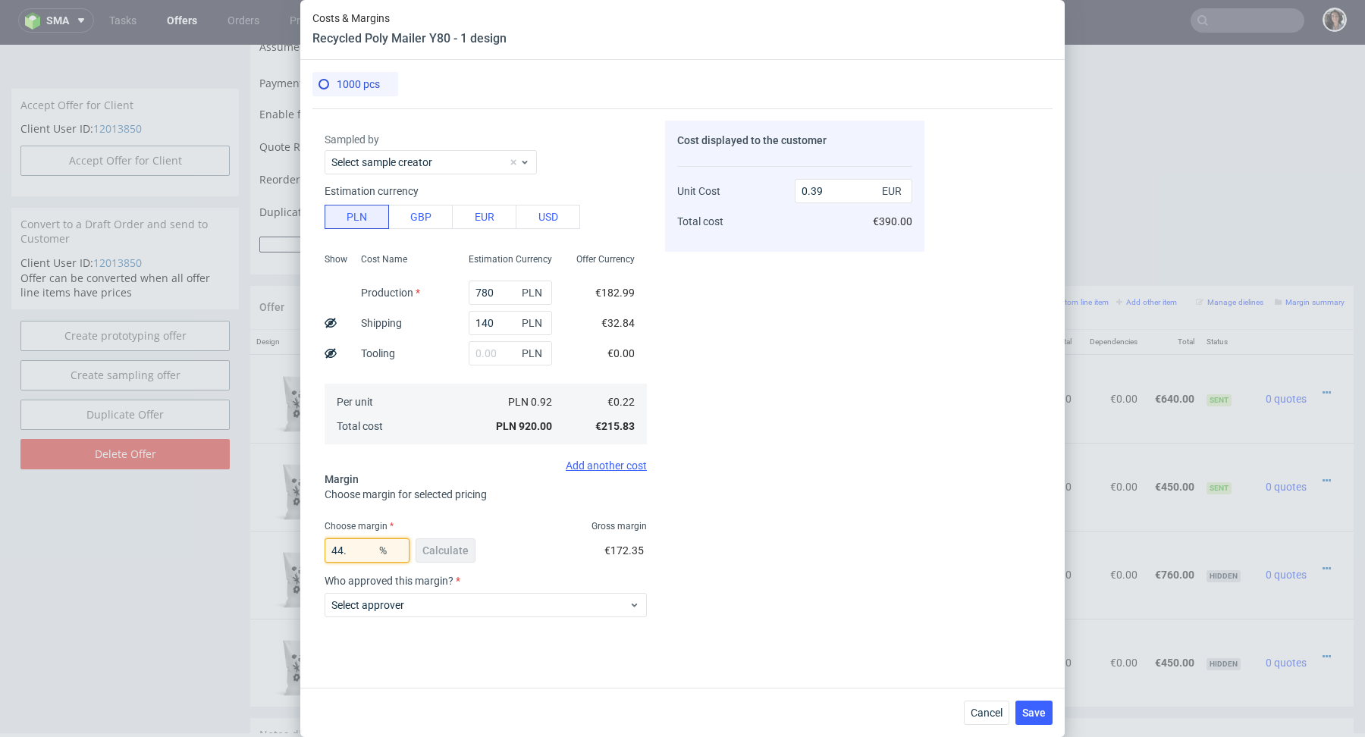
type input "44.3"
type input "0.38"
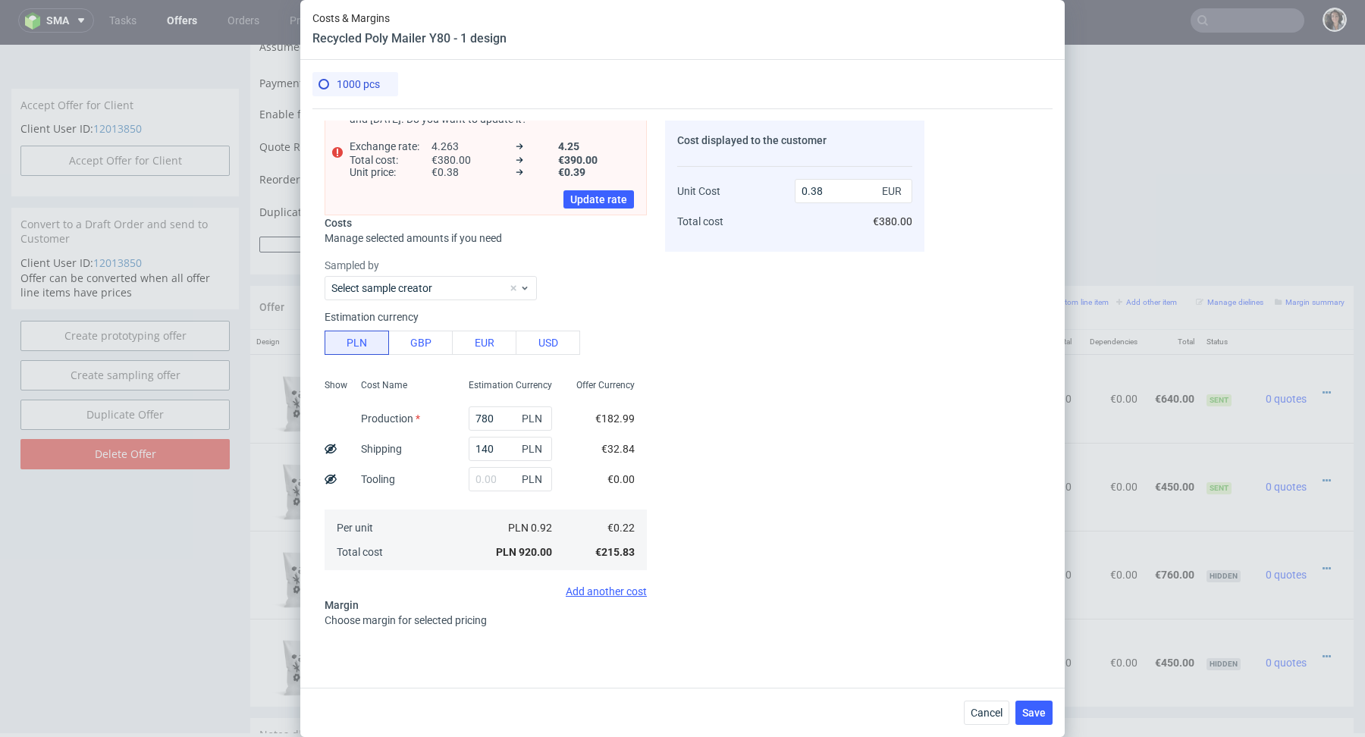
type input "44.3"
click at [668, 427] on div "Cost displayed to the customer Unit Cost Total cost 0.38 EUR €380.00" at bounding box center [794, 374] width 259 height 507
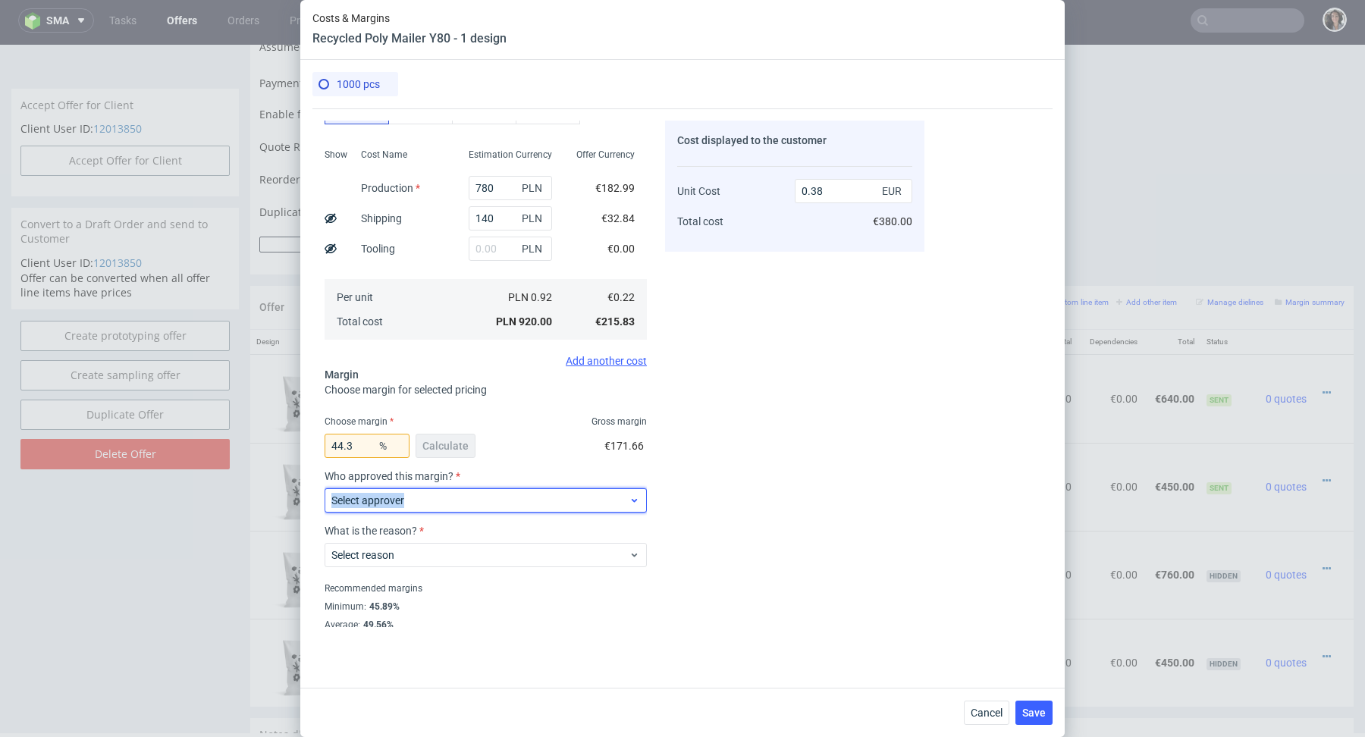
click at [528, 493] on span "Select approver" at bounding box center [480, 500] width 297 height 15
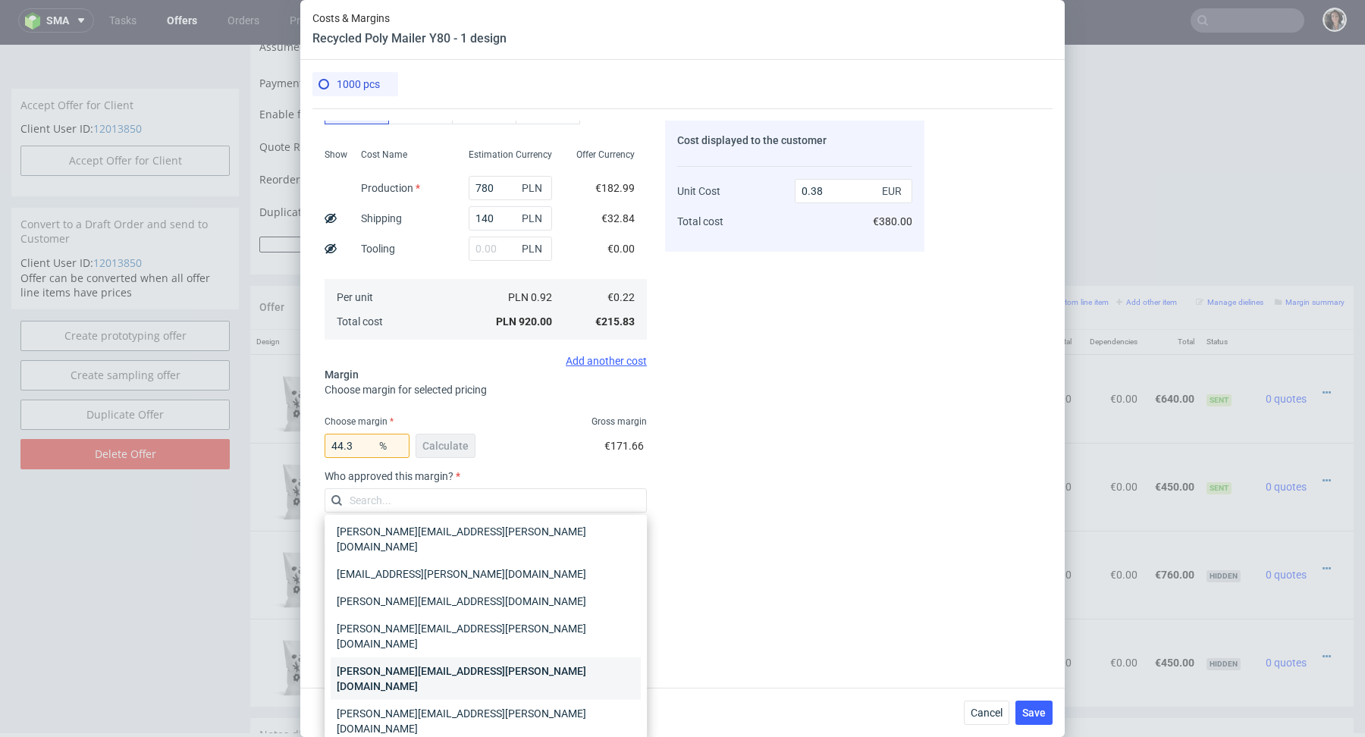
scroll to position [58, 0]
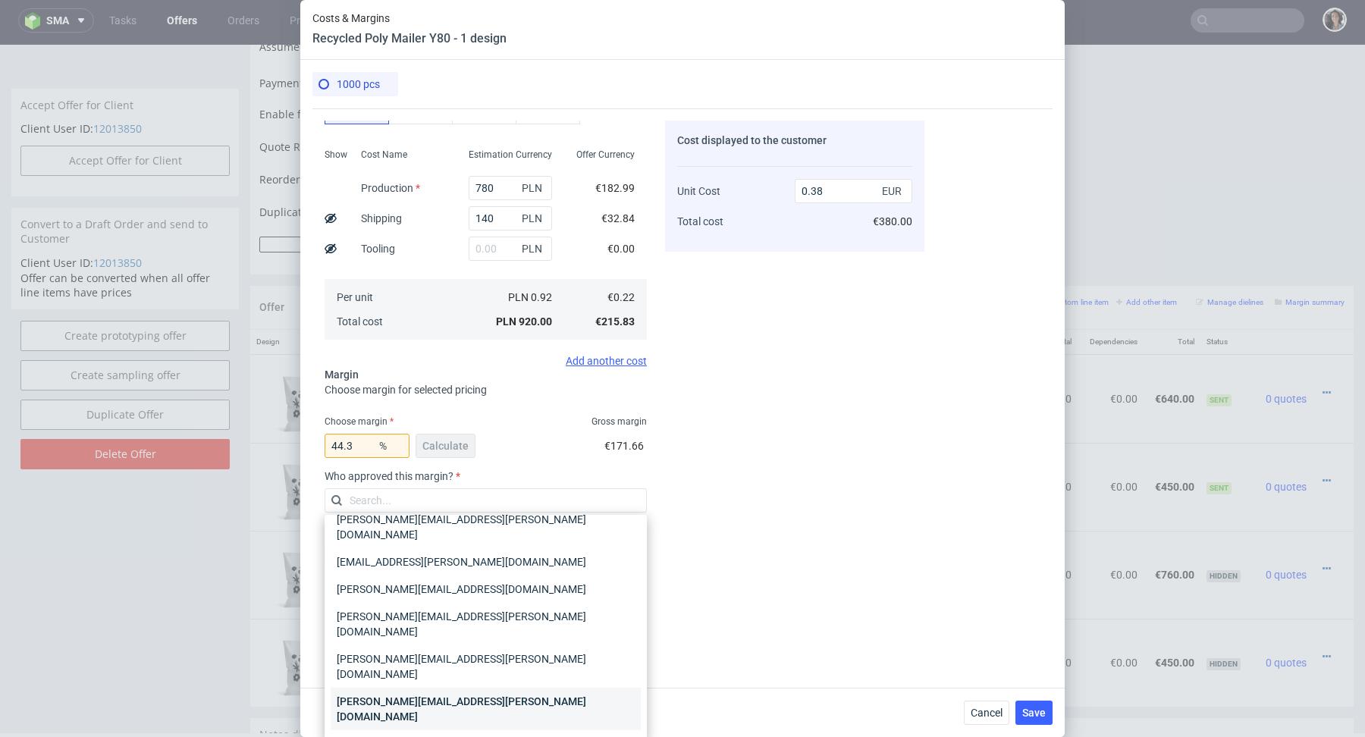
click at [407, 688] on div "[PERSON_NAME][EMAIL_ADDRESS][PERSON_NAME][DOMAIN_NAME]" at bounding box center [486, 709] width 310 height 42
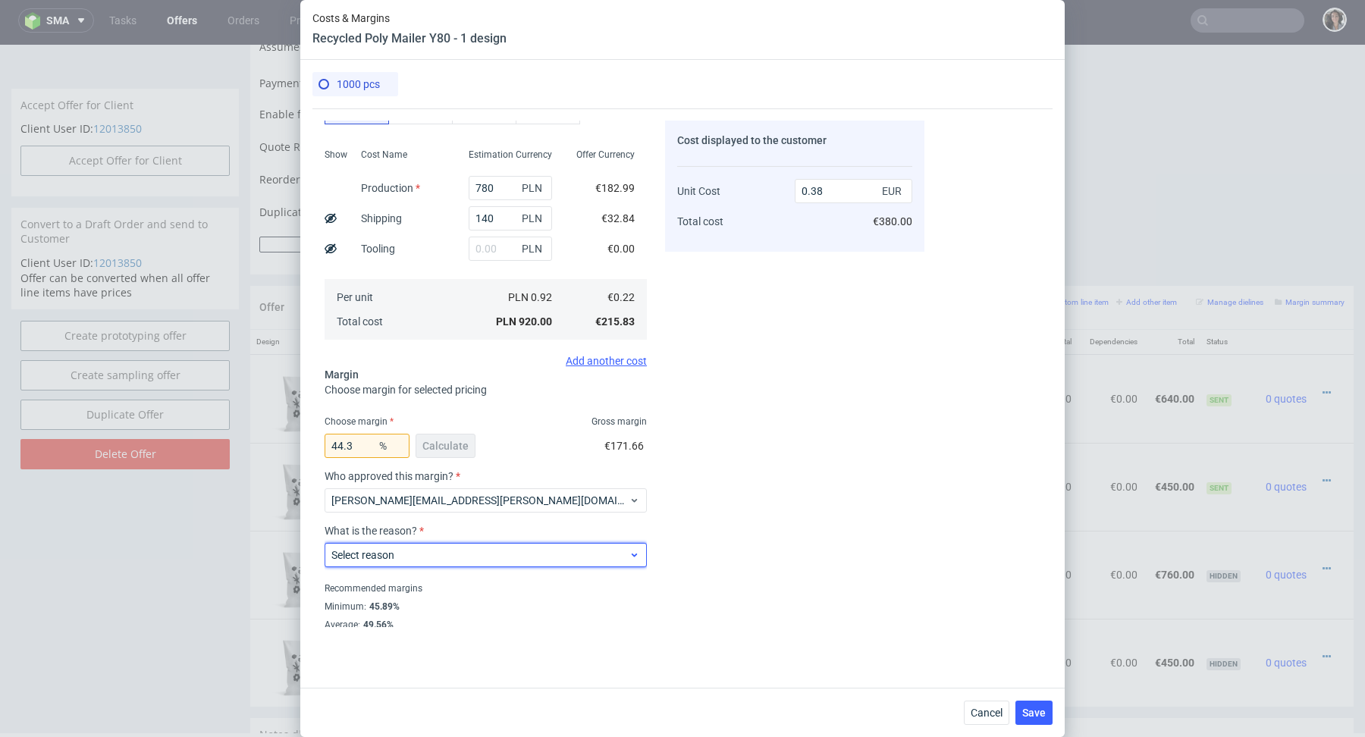
click at [399, 552] on span "Select reason" at bounding box center [480, 555] width 297 height 15
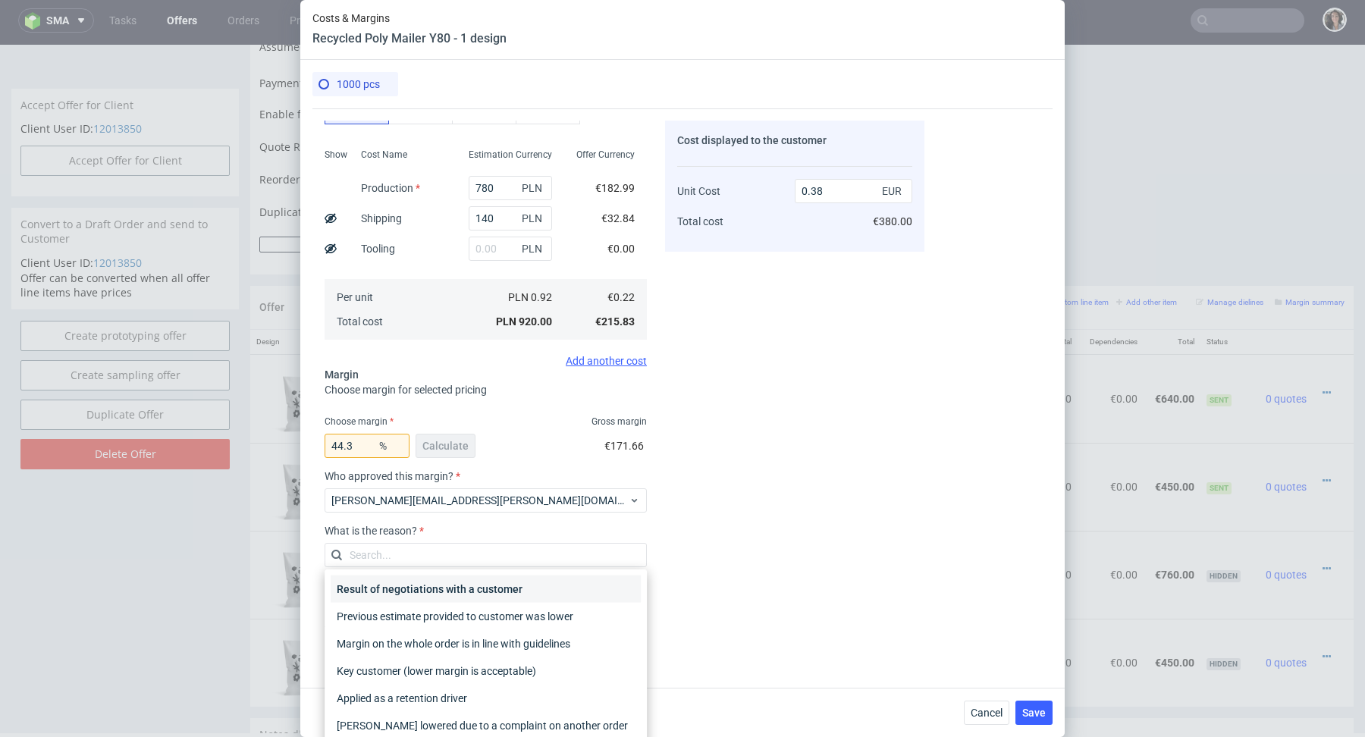
click at [406, 591] on div "Result of negotiations with a customer" at bounding box center [486, 589] width 310 height 27
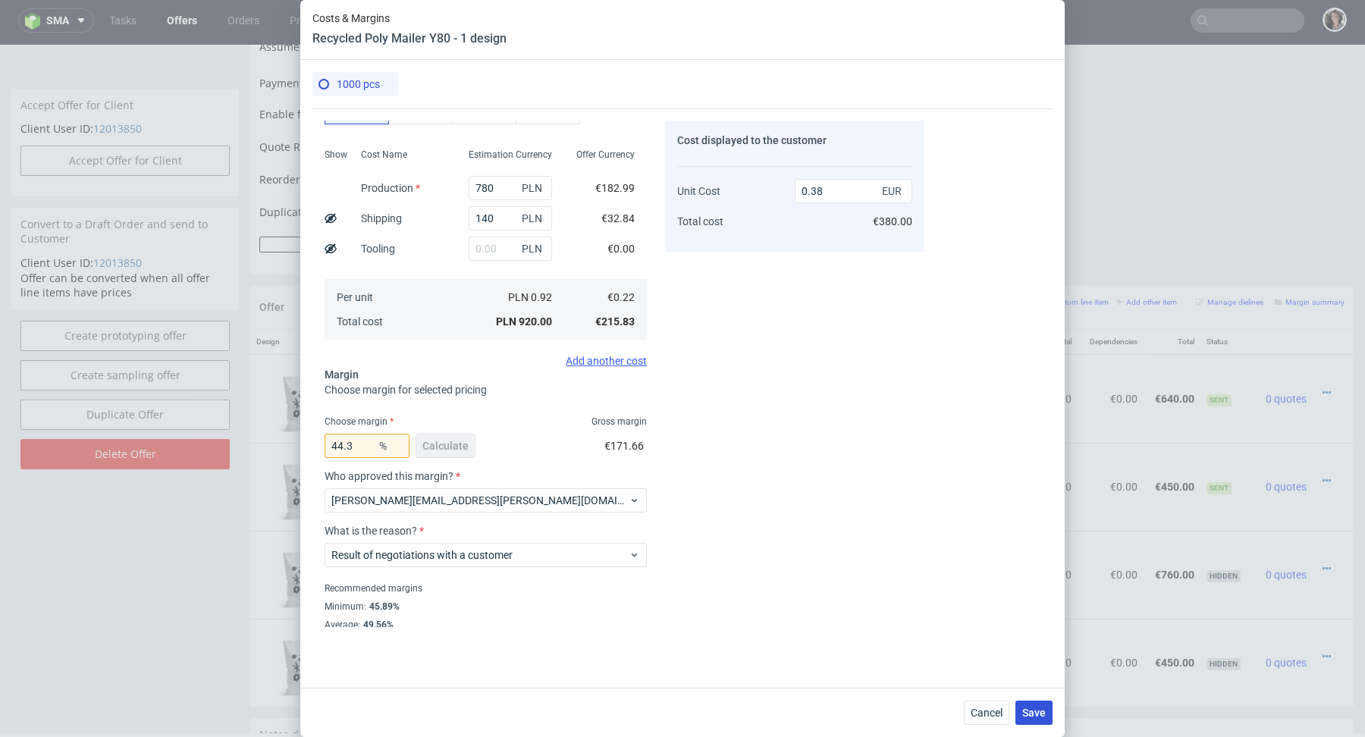
click at [1029, 712] on span "Save" at bounding box center [1035, 713] width 24 height 11
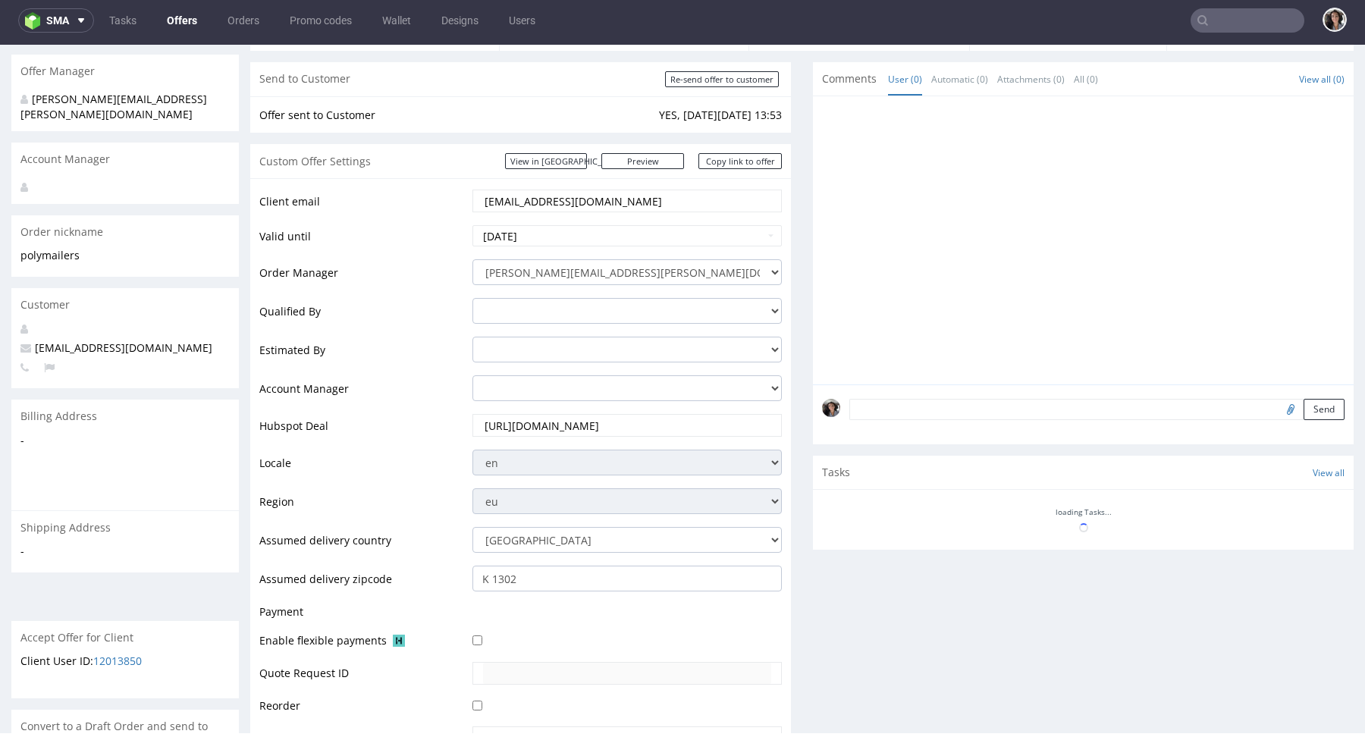
scroll to position [0, 0]
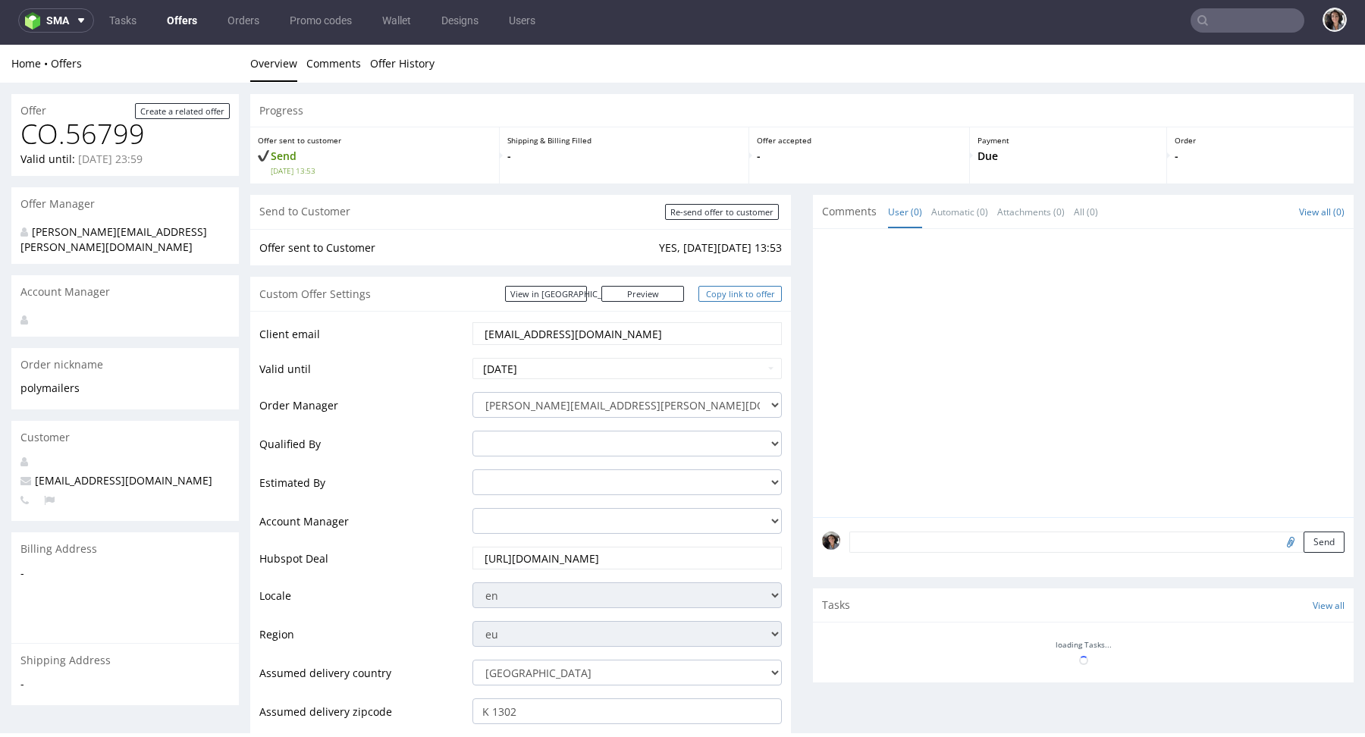
click at [728, 290] on link "Copy link to offer" at bounding box center [740, 294] width 83 height 16
click at [587, 291] on link "View in [GEOGRAPHIC_DATA]" at bounding box center [546, 294] width 82 height 16
click at [751, 290] on link "Copy link to offer" at bounding box center [740, 294] width 83 height 16
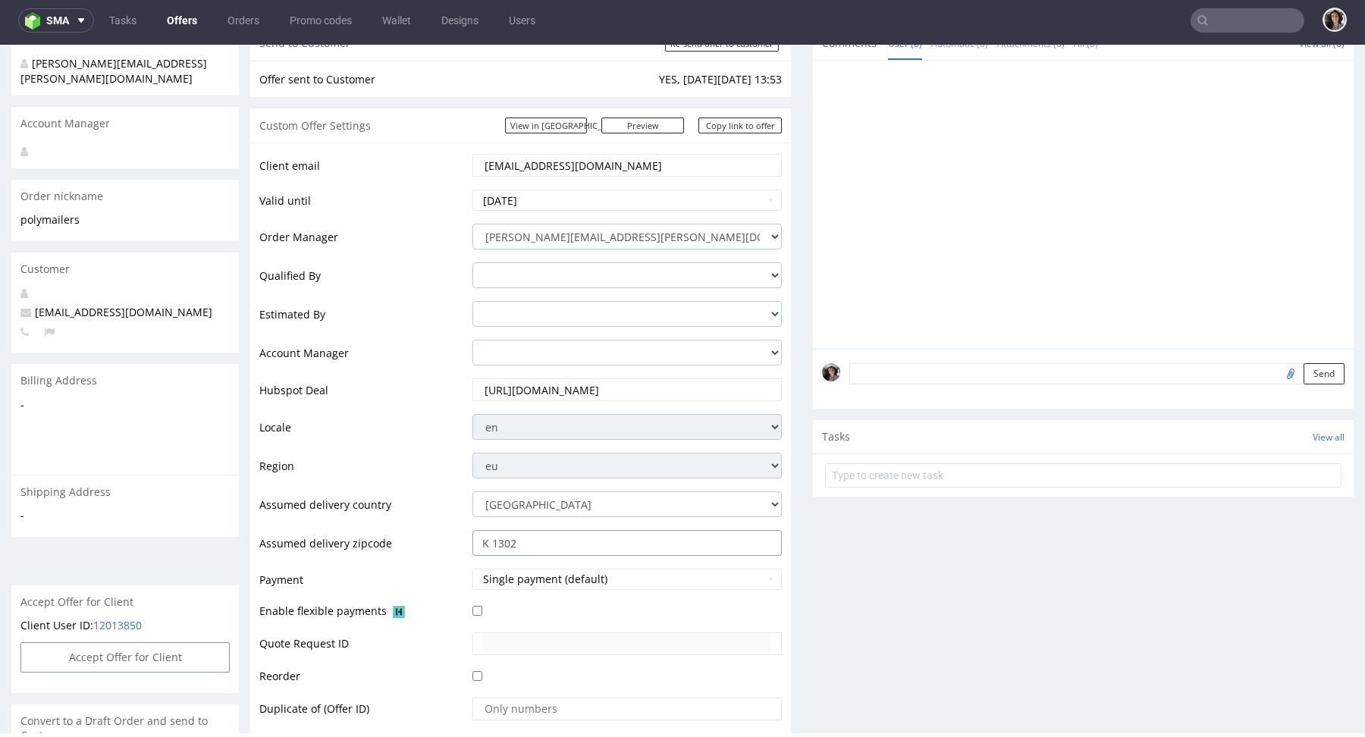
drag, startPoint x: 522, startPoint y: 537, endPoint x: 464, endPoint y: 537, distance: 57.7
click at [469, 537] on td "K 1302" at bounding box center [625, 548] width 313 height 39
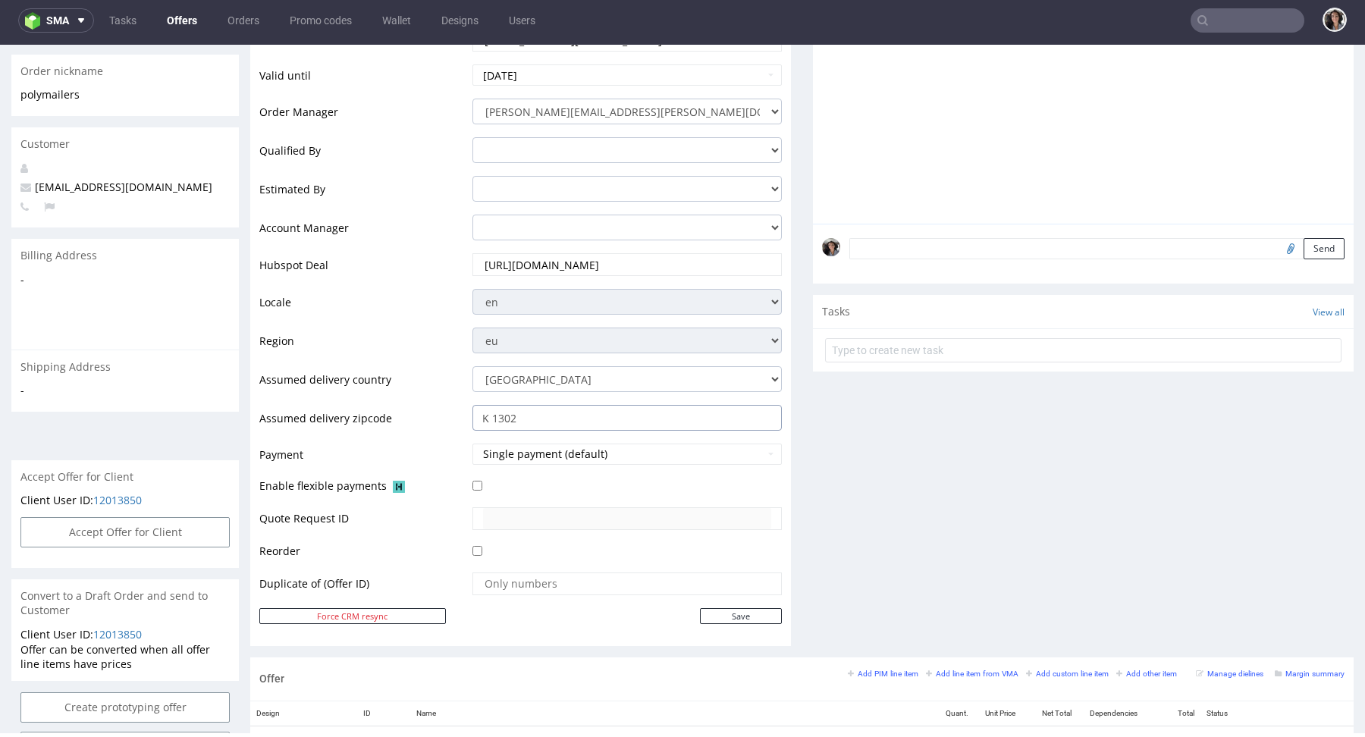
scroll to position [0, 0]
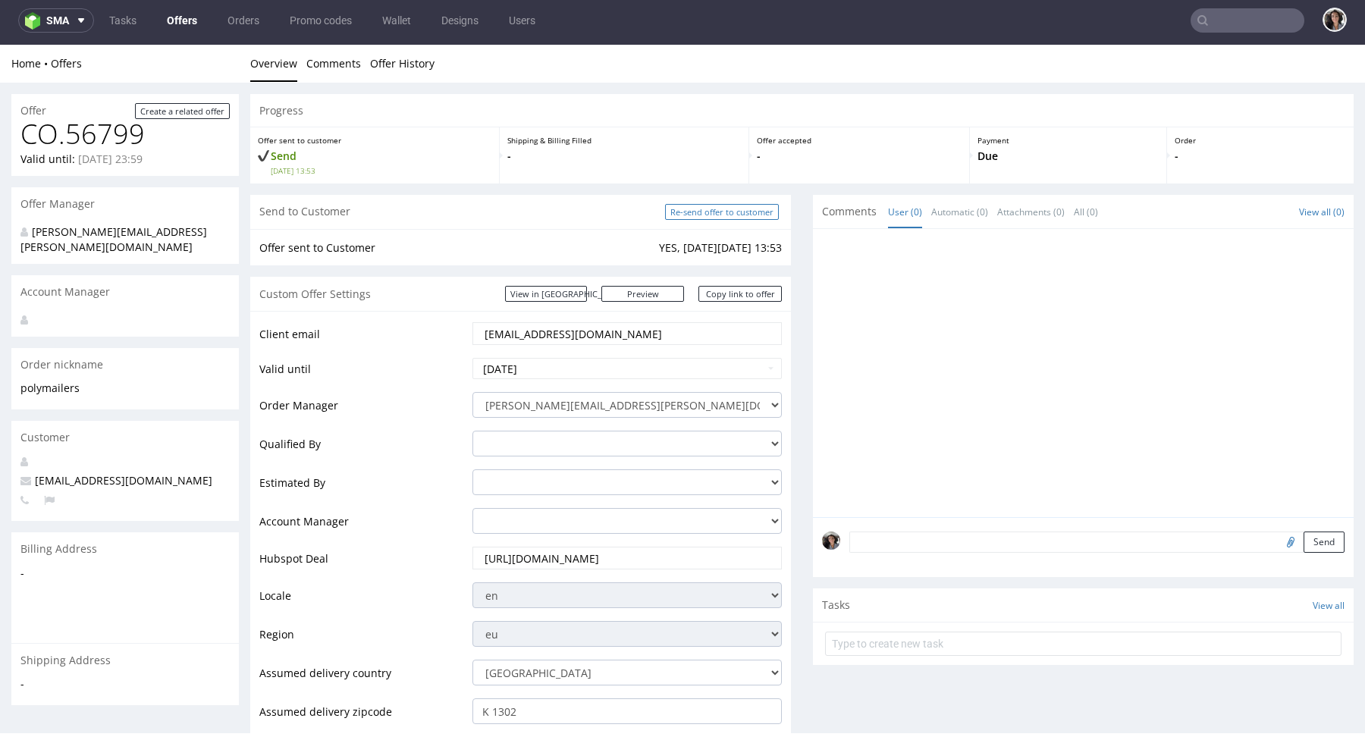
click at [704, 211] on input "Re-send offer to customer" at bounding box center [722, 212] width 114 height 16
type input "In progress..."
